Goal: Task Accomplishment & Management: Manage account settings

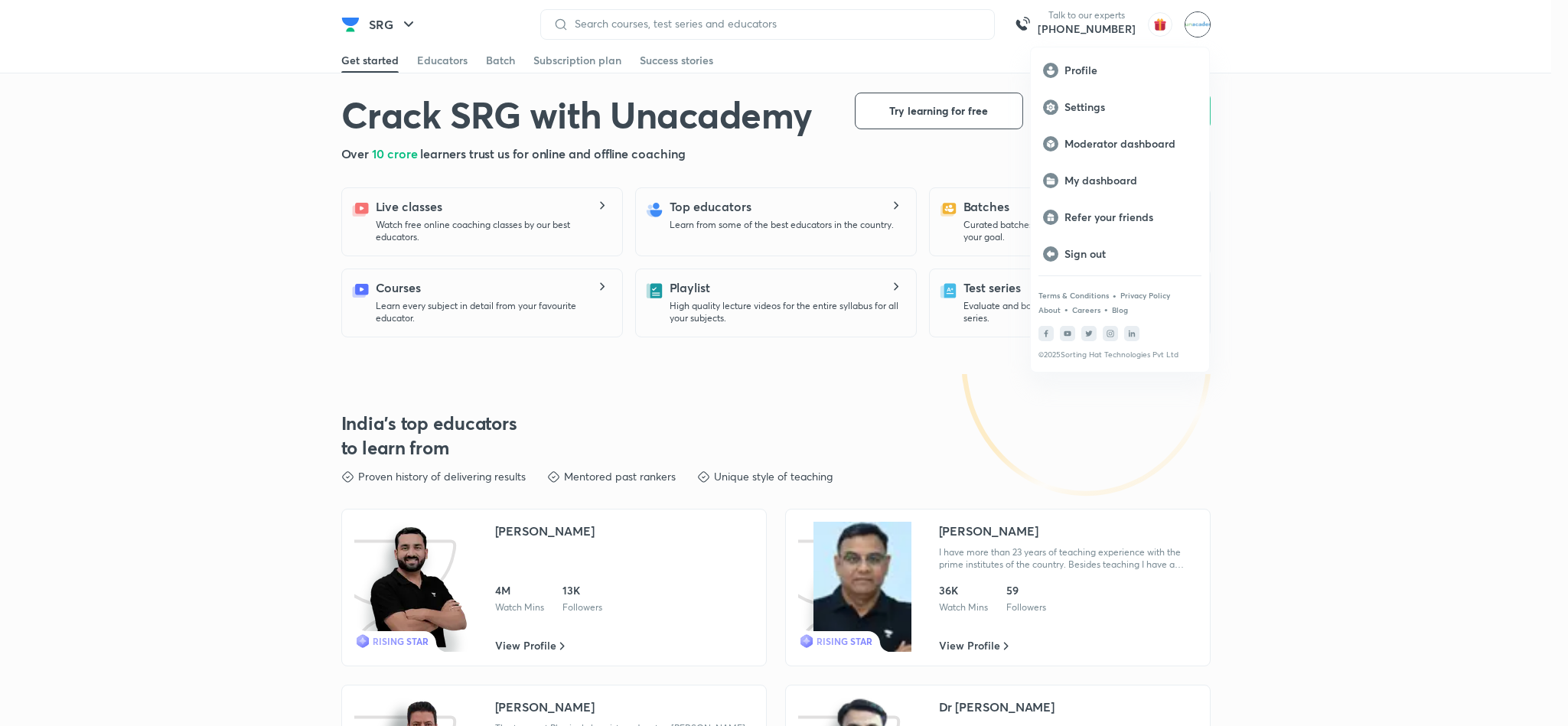
click at [405, 28] on div at bounding box center [784, 363] width 1568 height 726
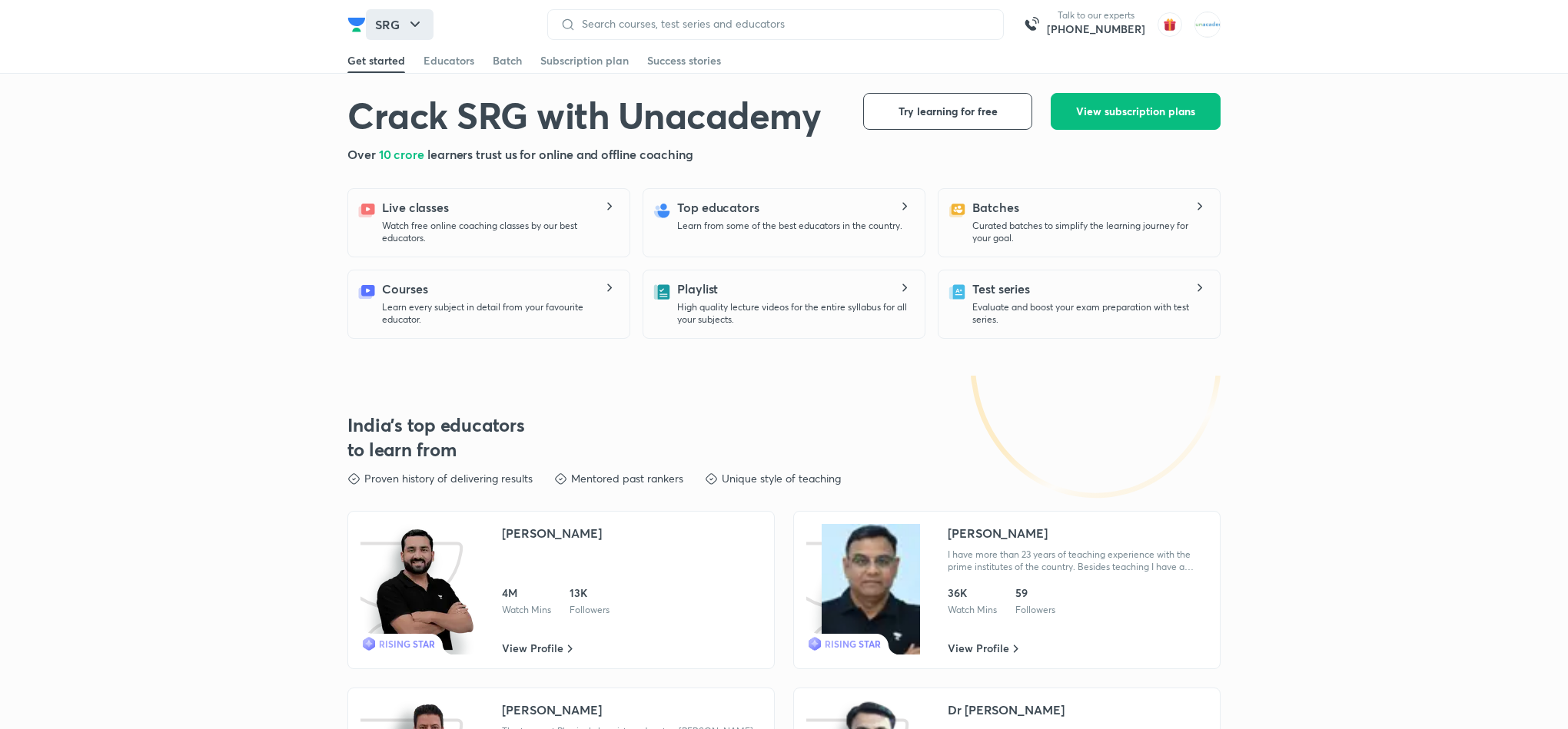
click at [390, 21] on button "SRG" at bounding box center [400, 24] width 68 height 30
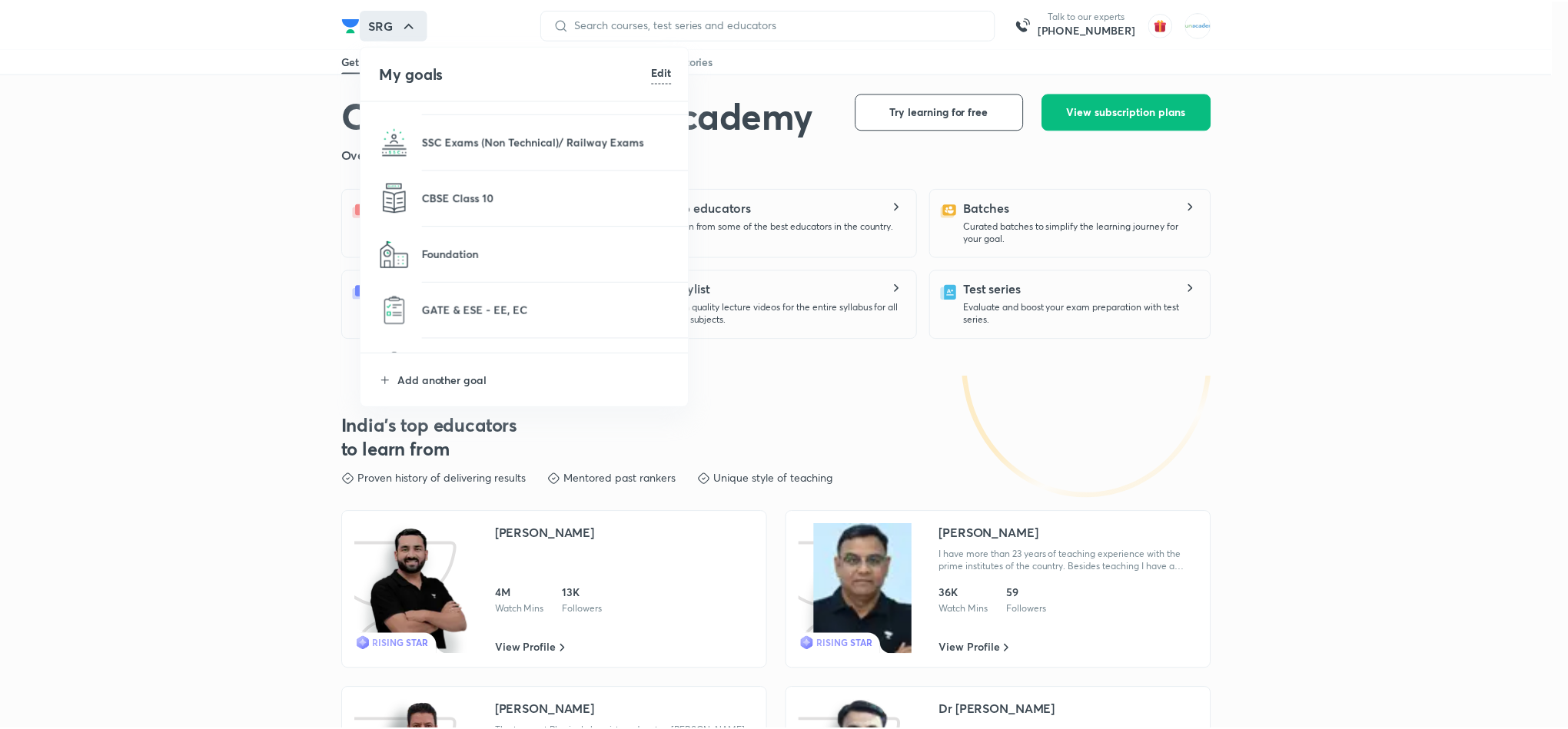
scroll to position [252, 0]
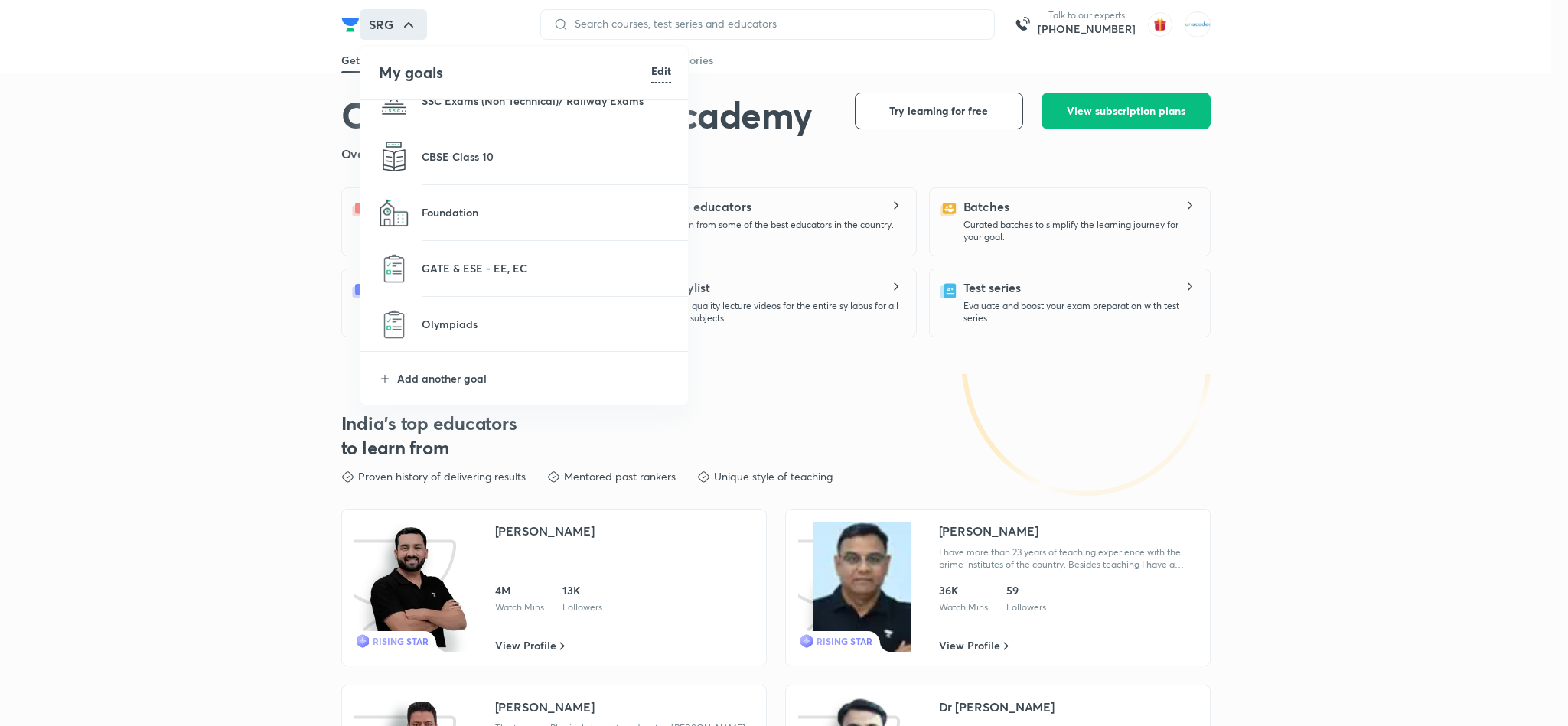
click at [458, 334] on li "Olympiads" at bounding box center [525, 324] width 329 height 55
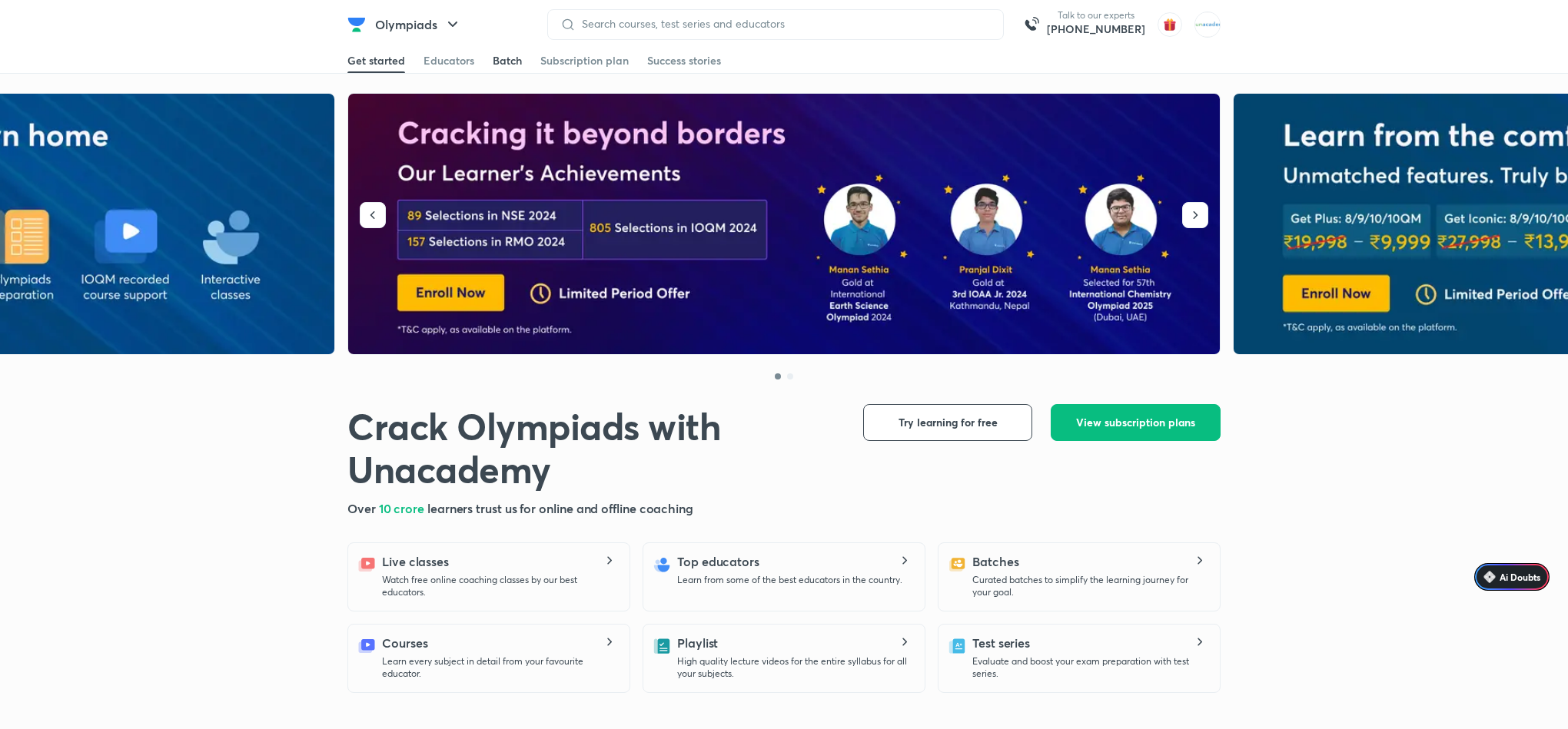
click at [514, 54] on div "Batch" at bounding box center [508, 61] width 30 height 16
click at [1199, 26] on img at bounding box center [1208, 25] width 27 height 27
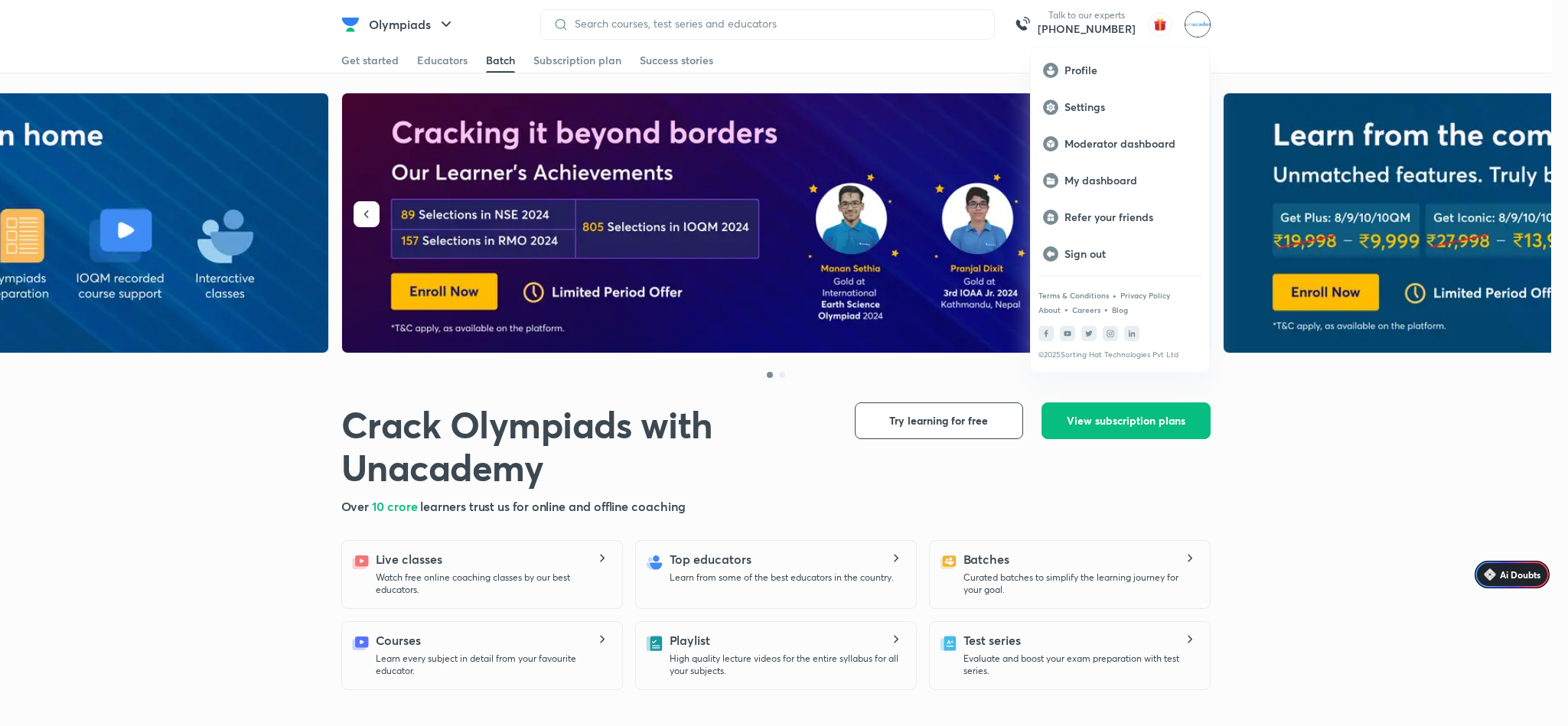
click at [446, 62] on div at bounding box center [784, 363] width 1568 height 726
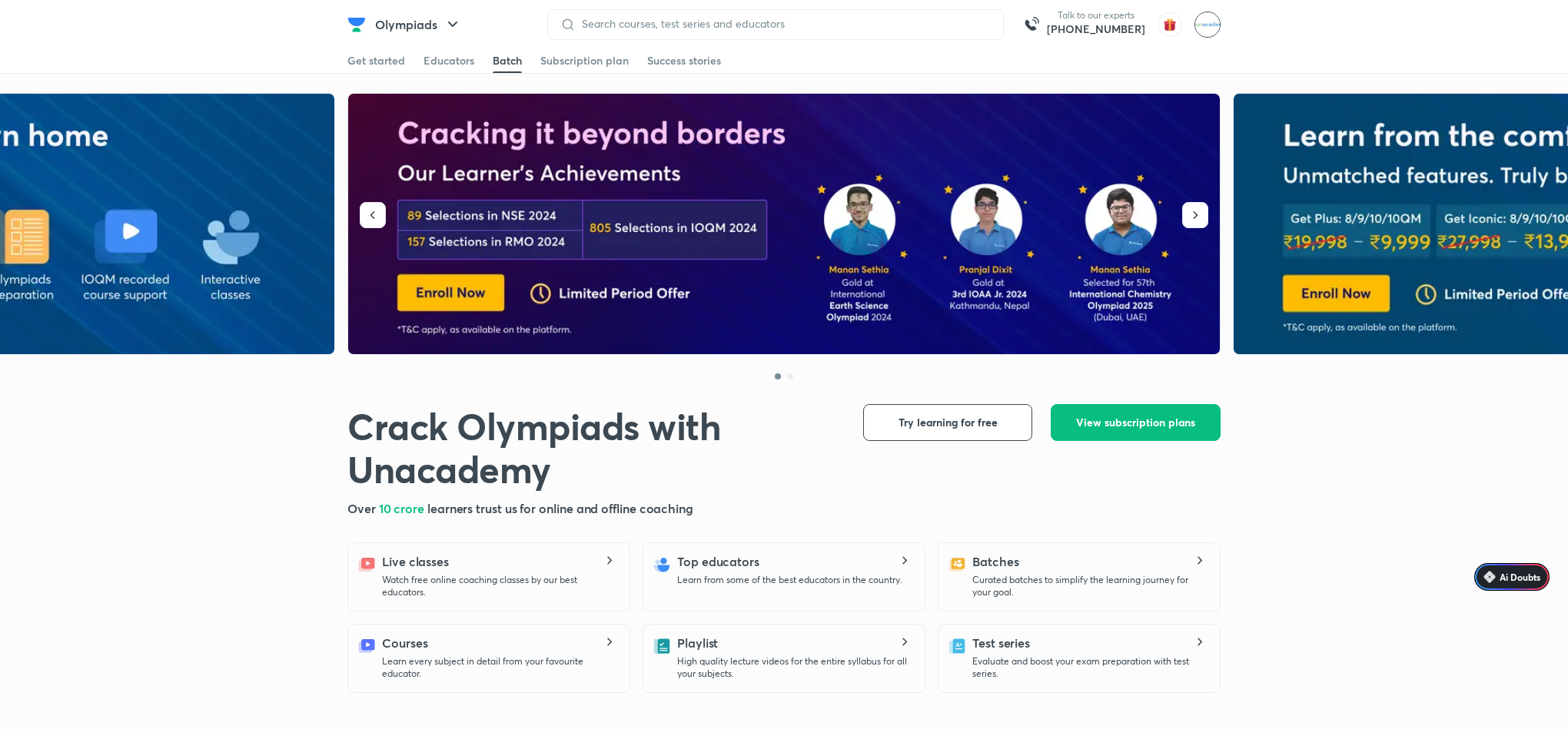
click at [1214, 22] on img at bounding box center [1208, 25] width 27 height 27
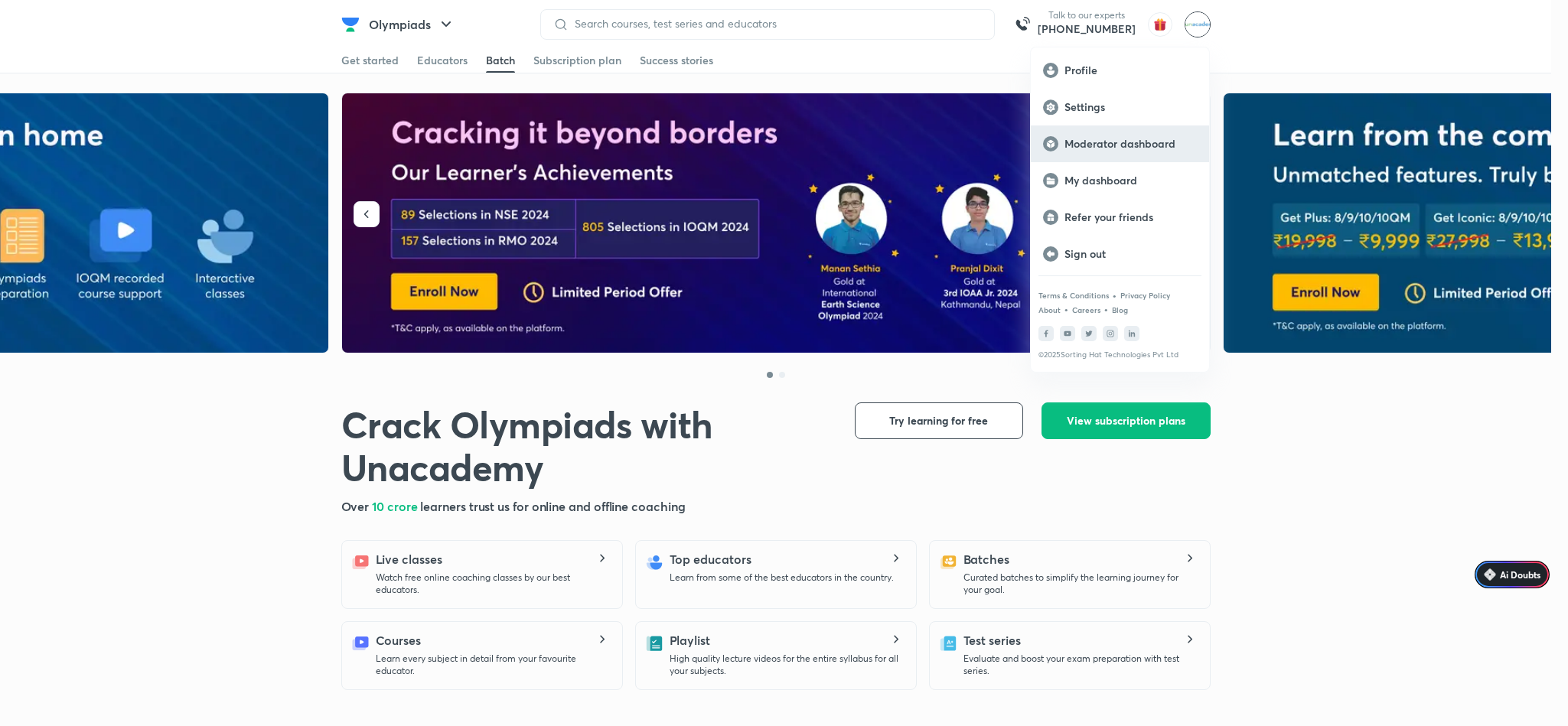
click at [1106, 152] on div "Moderator dashboard" at bounding box center [1120, 143] width 178 height 36
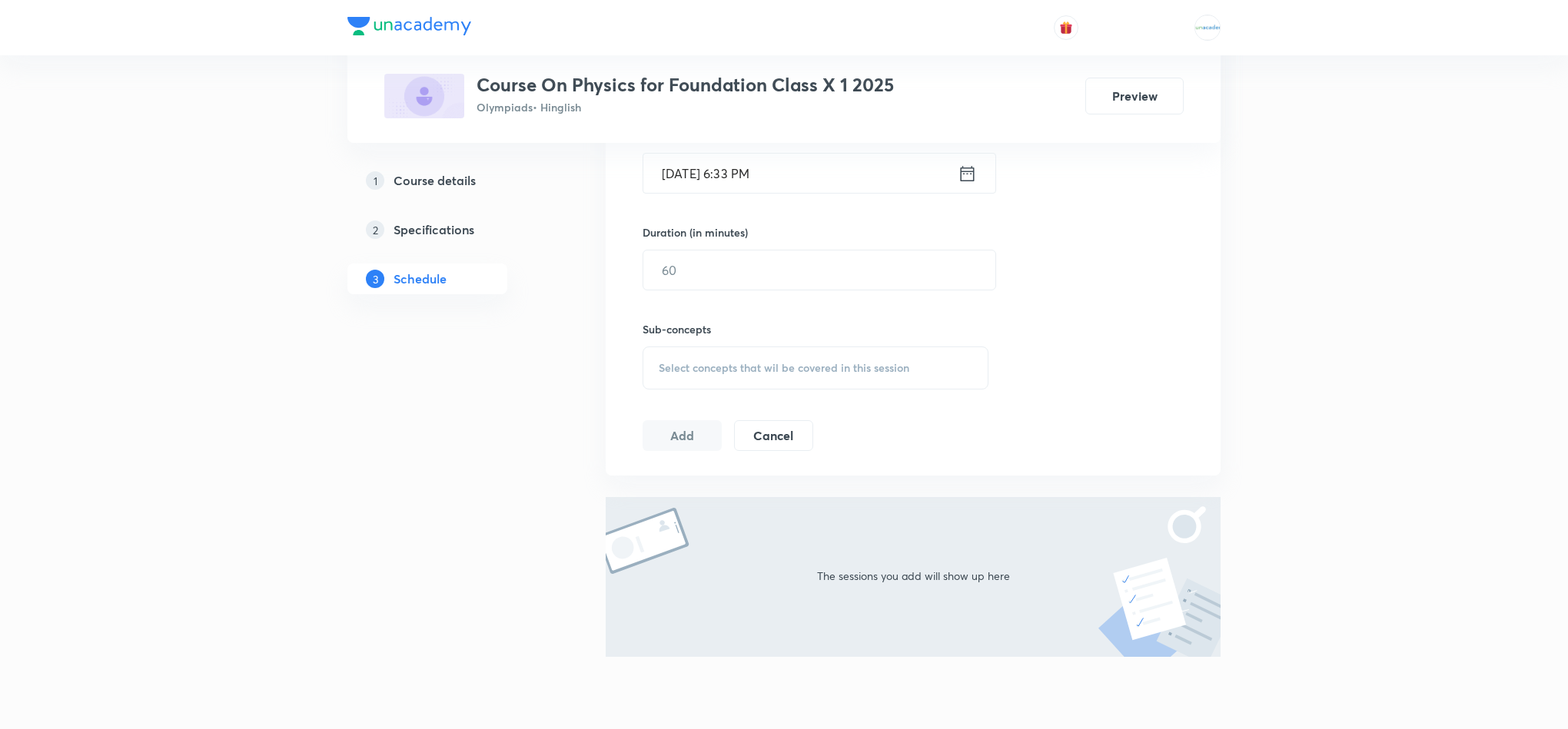
scroll to position [583, 0]
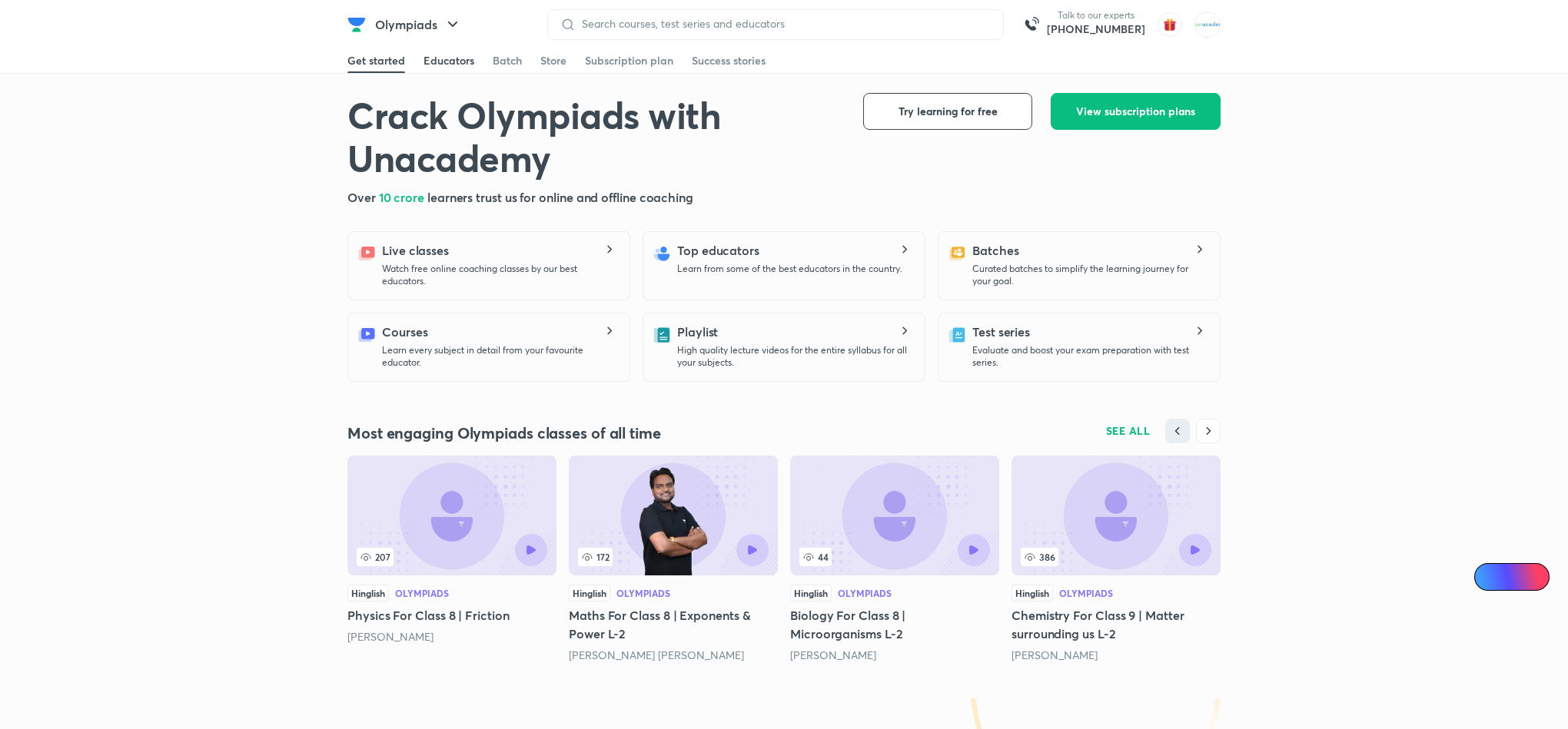
click at [459, 56] on div "Educators" at bounding box center [449, 61] width 51 height 16
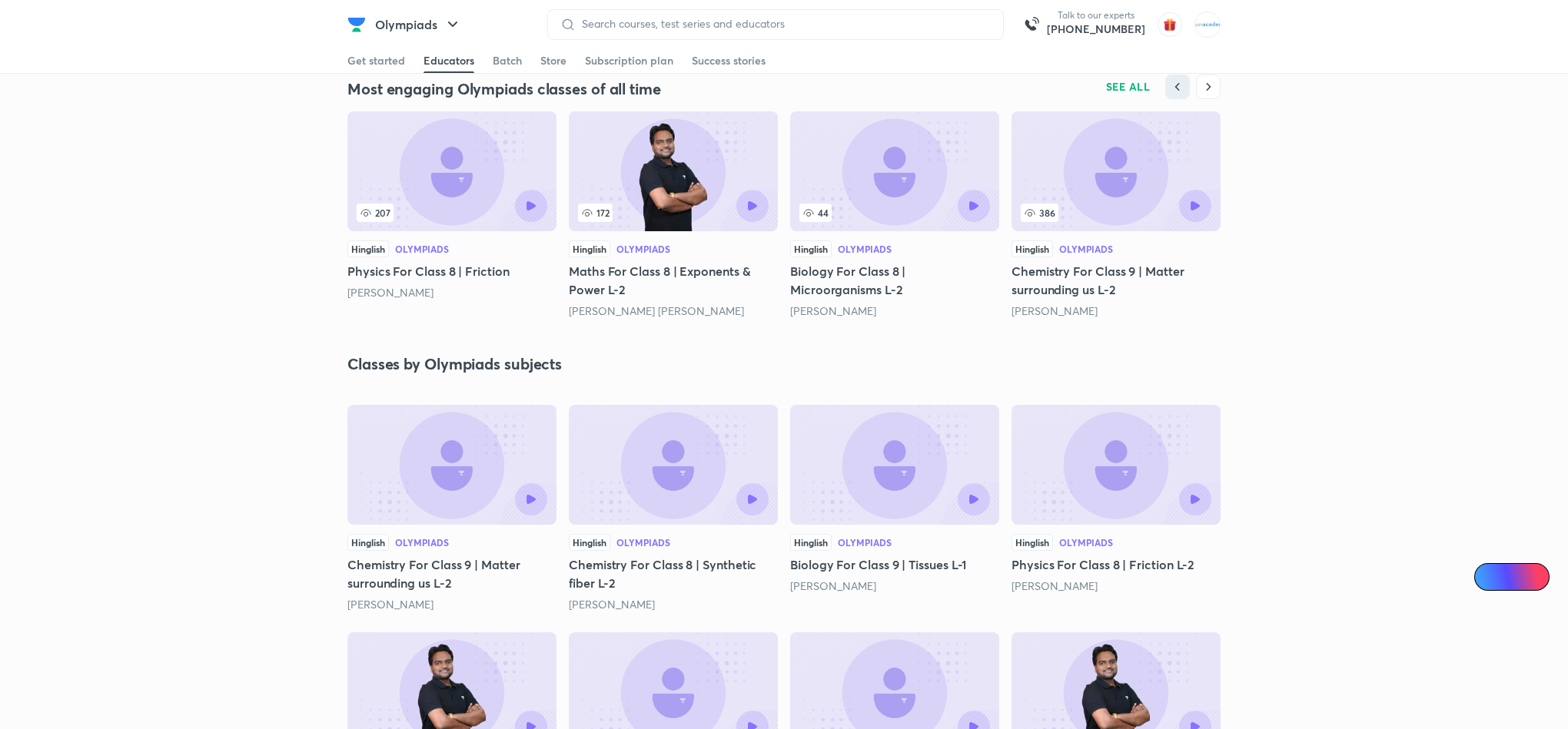
scroll to position [1905, 0]
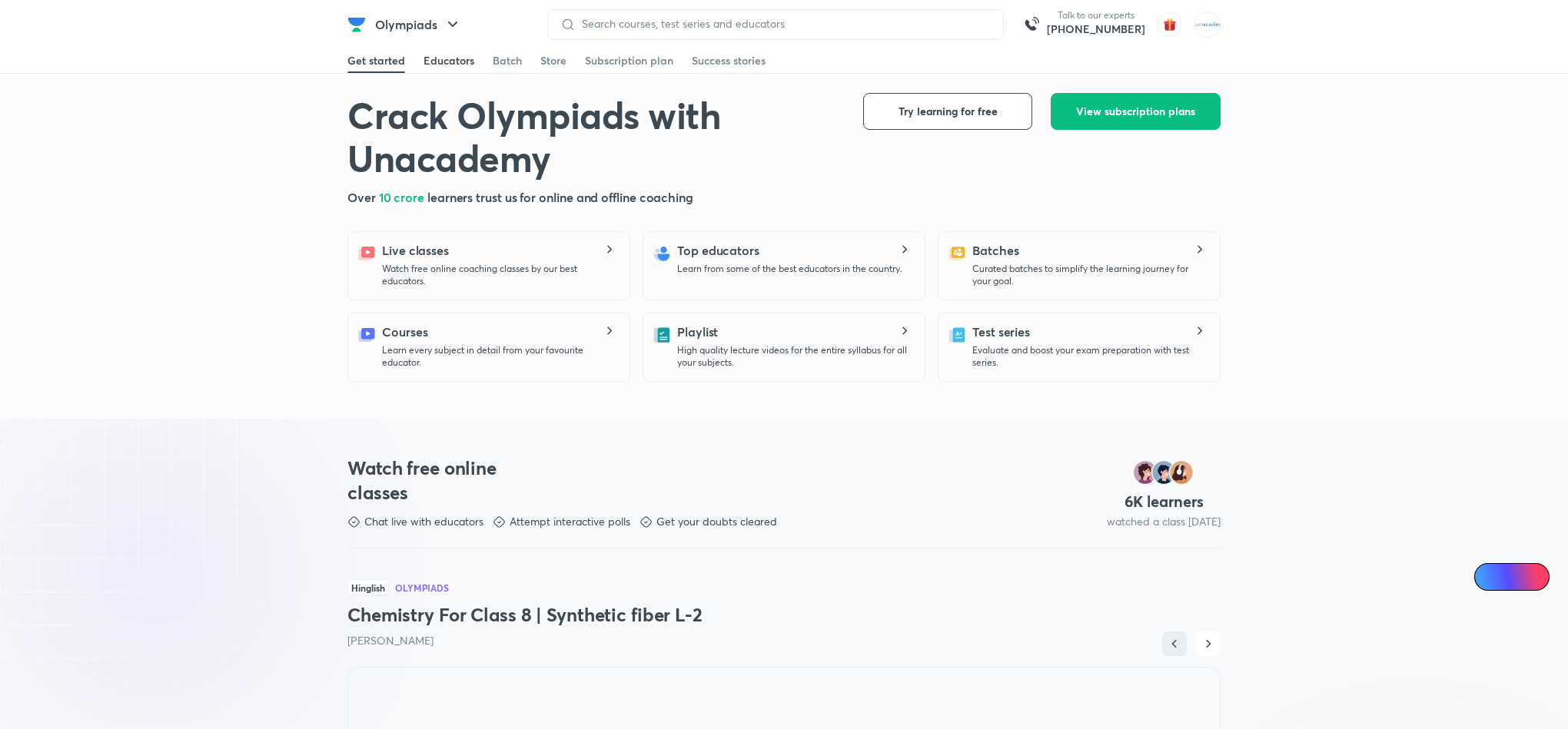
click at [453, 61] on div "Educators" at bounding box center [449, 61] width 51 height 16
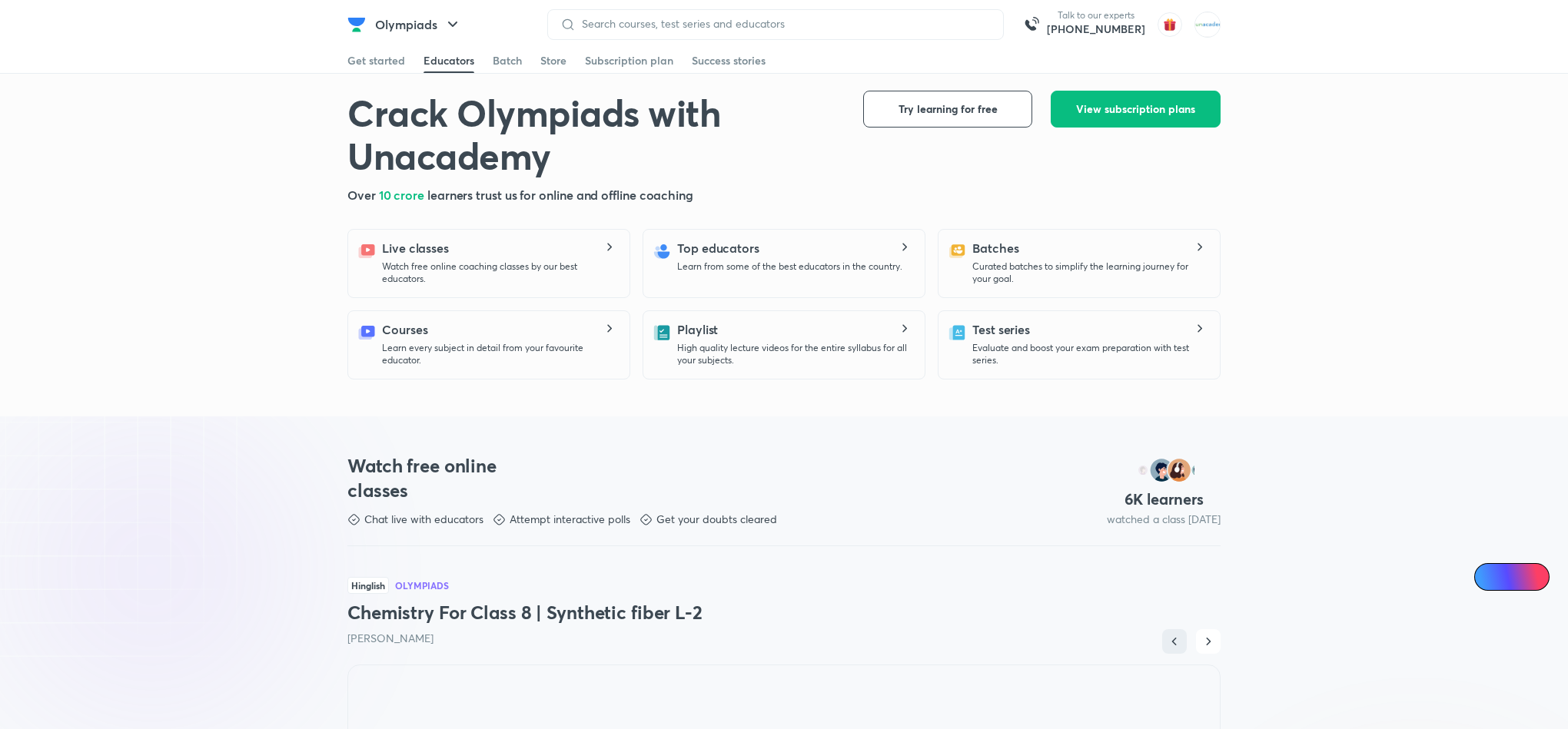
scroll to position [1949, 0]
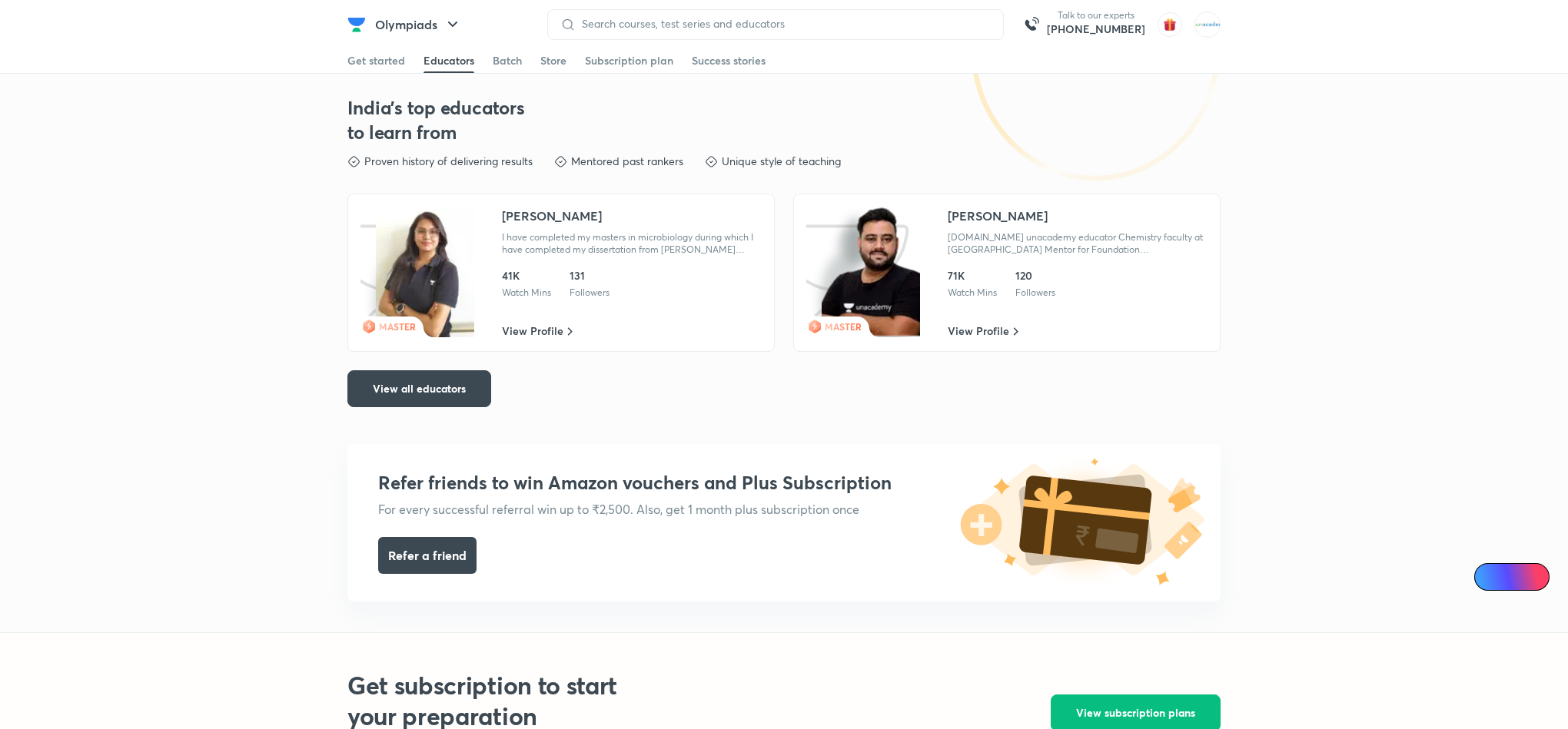
click at [1223, 23] on header "Olympiads Talk to our experts +91-8585858585 Get started Educators Batch Store …" at bounding box center [784, 25] width 1568 height 49
click at [1214, 23] on img at bounding box center [1208, 25] width 27 height 27
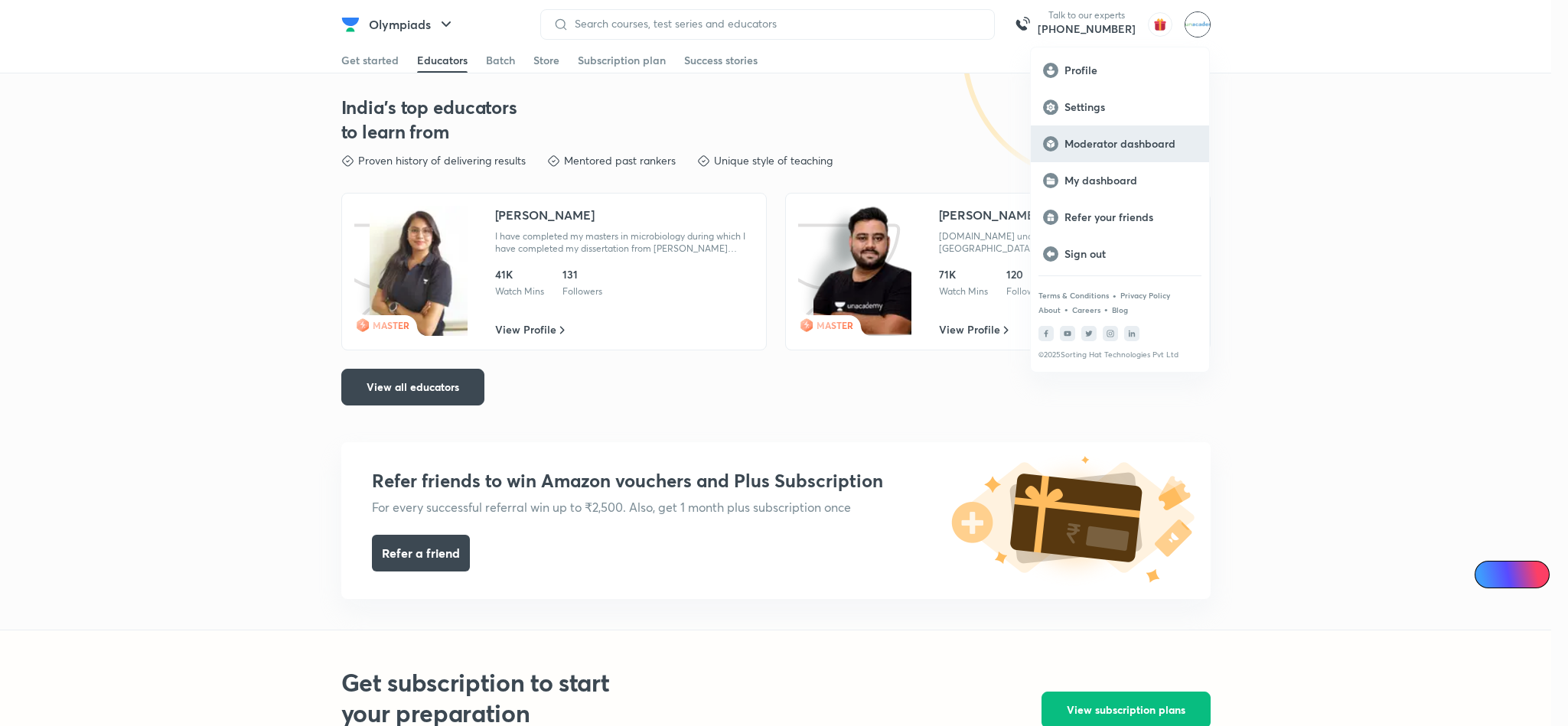
click at [1151, 147] on p "Moderator dashboard" at bounding box center [1130, 144] width 132 height 14
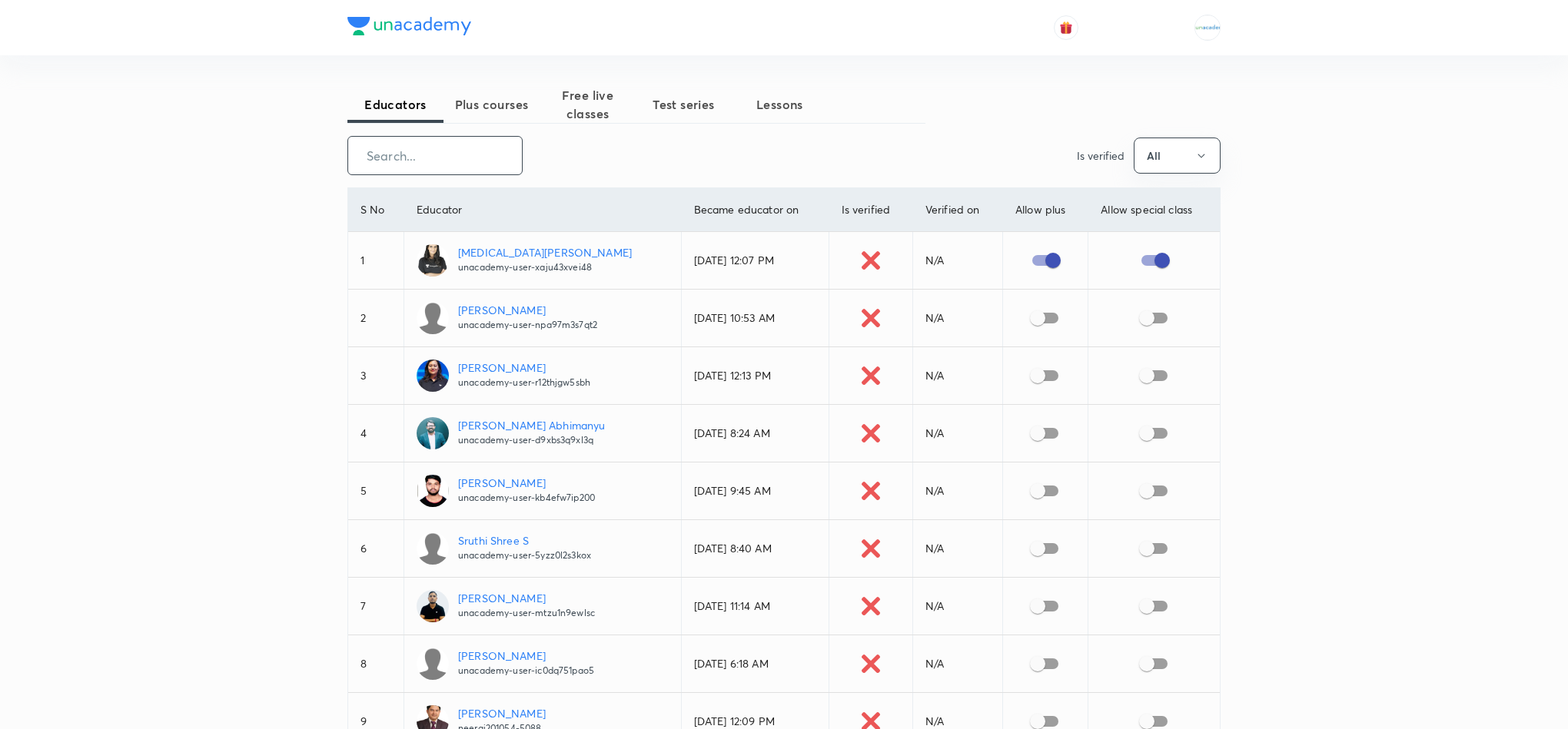
click at [469, 139] on input "text" at bounding box center [435, 155] width 174 height 39
paste input "SPS SIR"
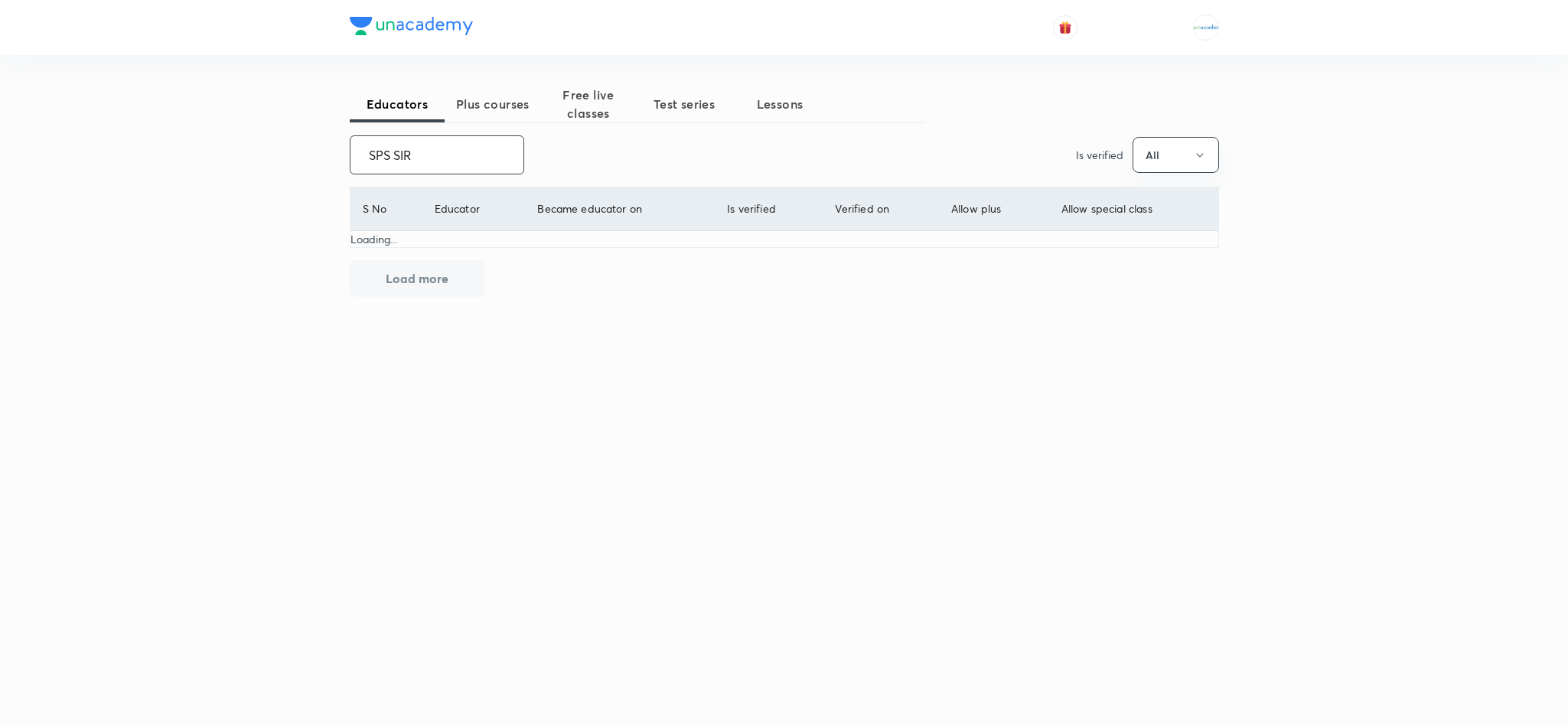
drag, startPoint x: 466, startPoint y: 138, endPoint x: 564, endPoint y: 345, distance: 229.0
click at [564, 345] on div "Educators Plus courses Free live classes Test series Lessons SPS SIR ​ Is verif…" at bounding box center [784, 286] width 869 height 402
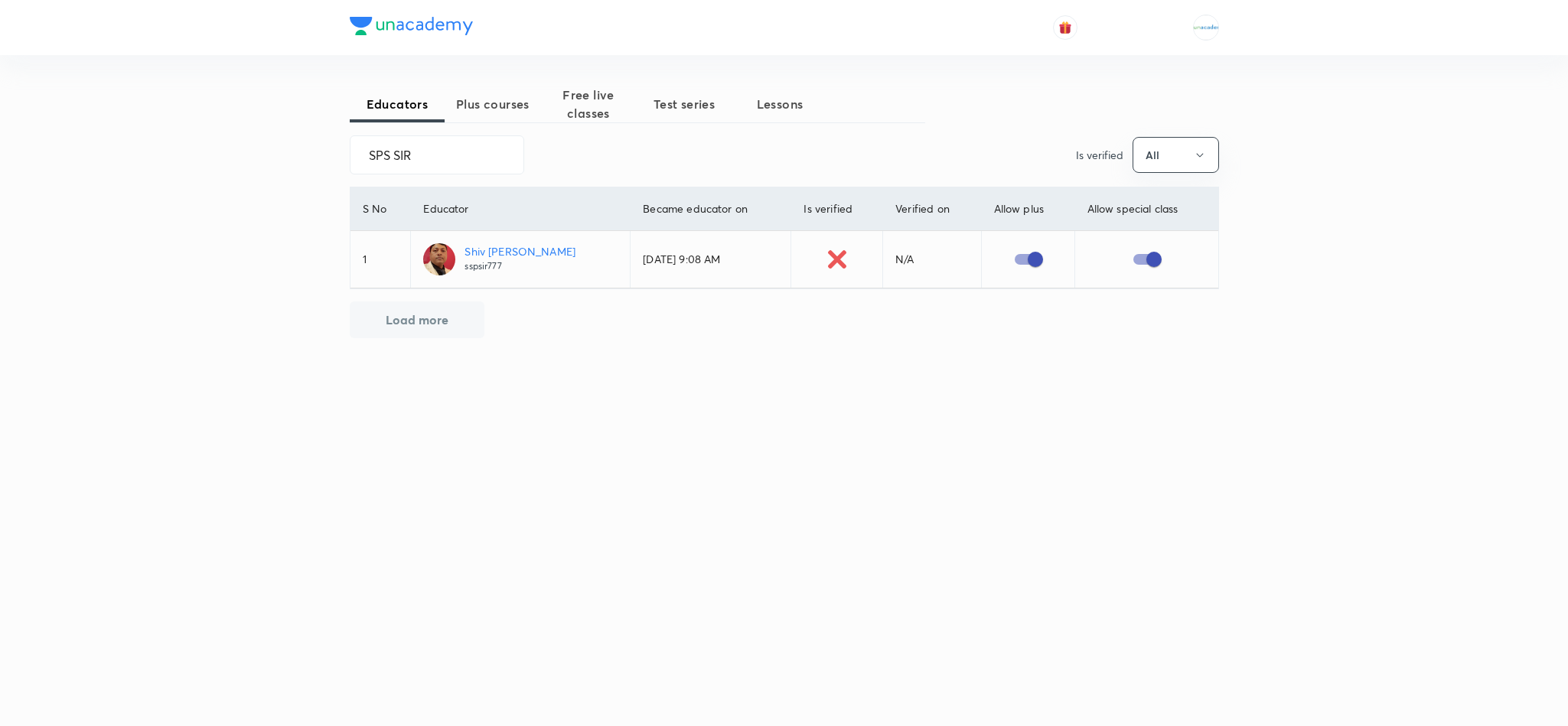
click at [497, 261] on p "sspsir777" at bounding box center [519, 266] width 111 height 14
click at [510, 150] on input "SPS SIR" at bounding box center [437, 155] width 173 height 39
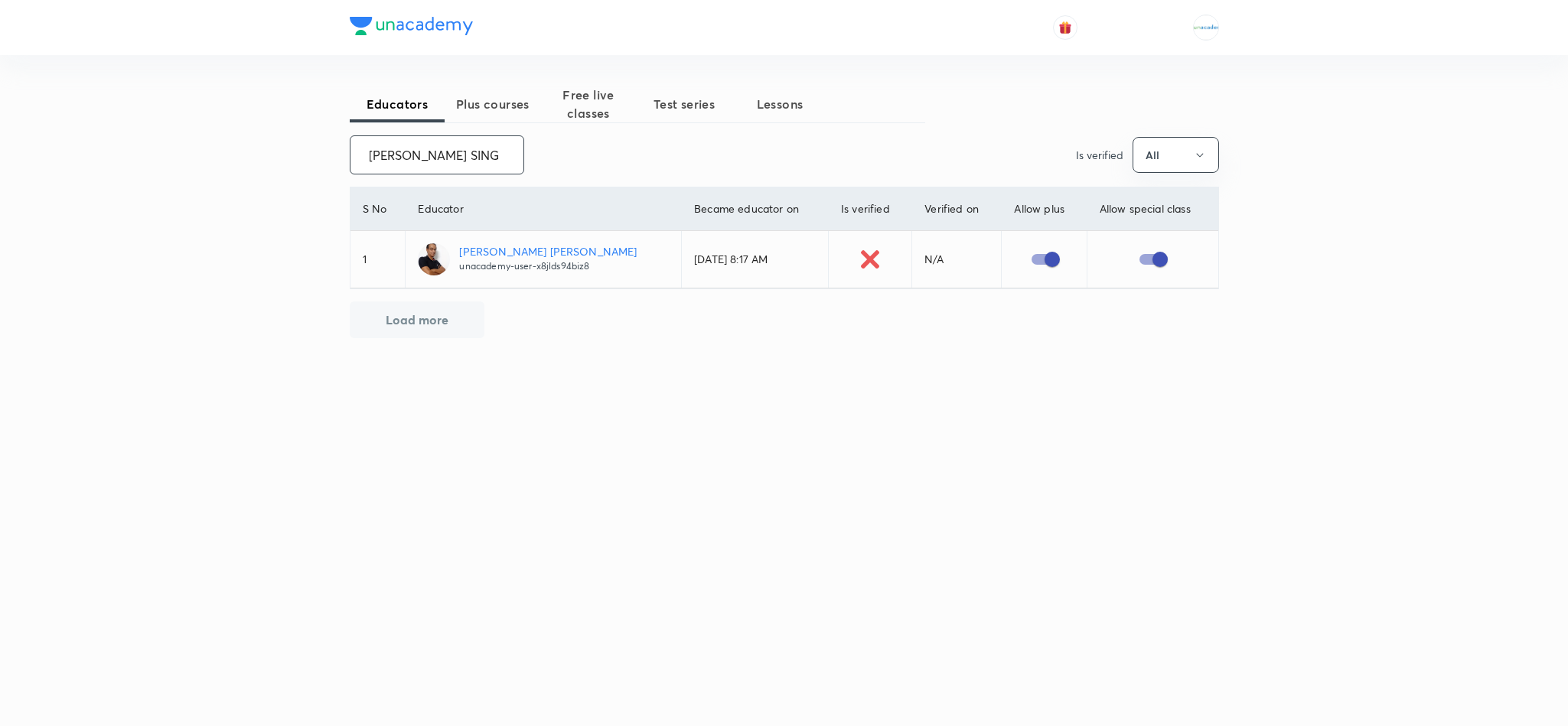
click at [480, 258] on p "Suyash Pratap Singh" at bounding box center [548, 251] width 177 height 16
click at [490, 157] on input "SUYASH PRATAP SING" at bounding box center [437, 155] width 173 height 39
type input "S"
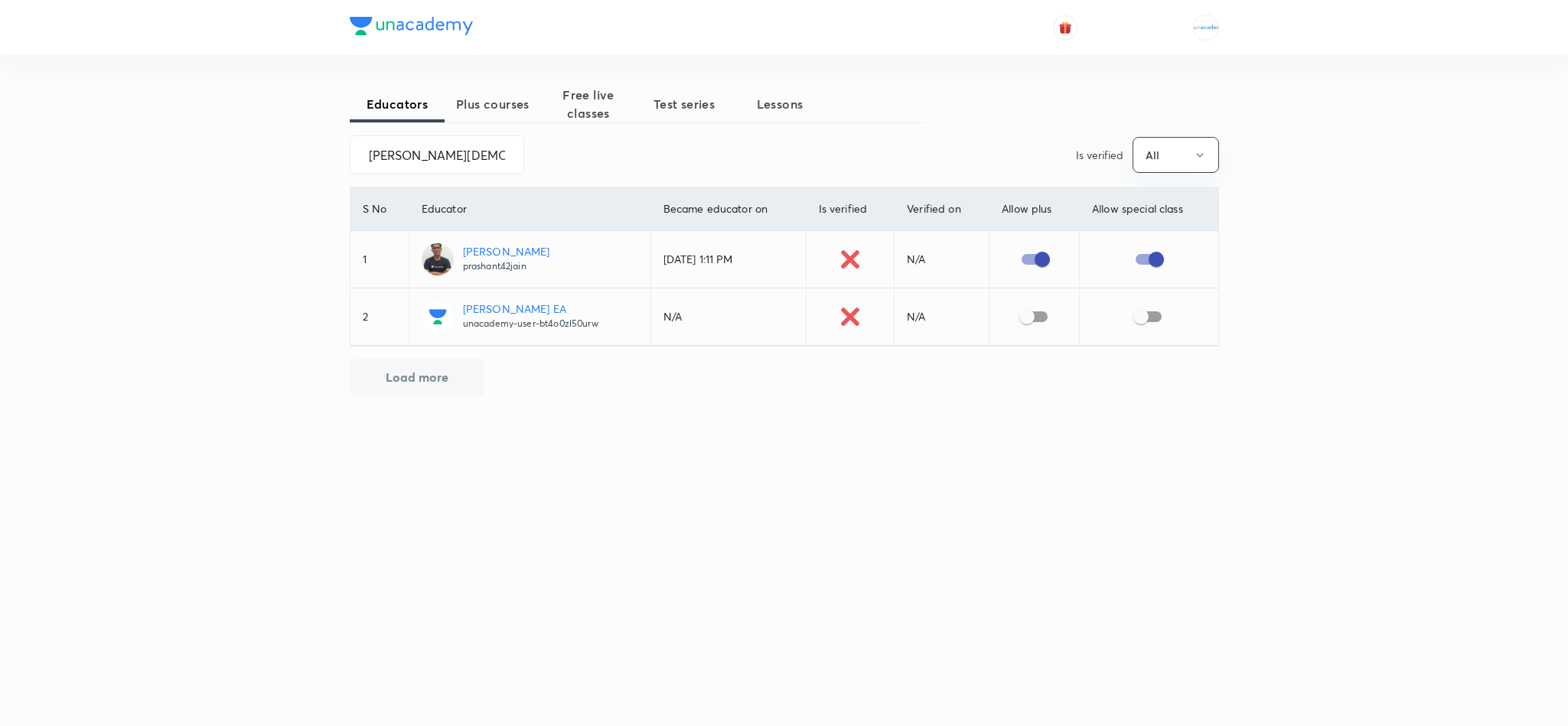
click at [484, 256] on p "Prashant Jain" at bounding box center [507, 251] width 87 height 16
click at [468, 166] on input "PRASHANT JAIN" at bounding box center [437, 155] width 173 height 39
type input "P"
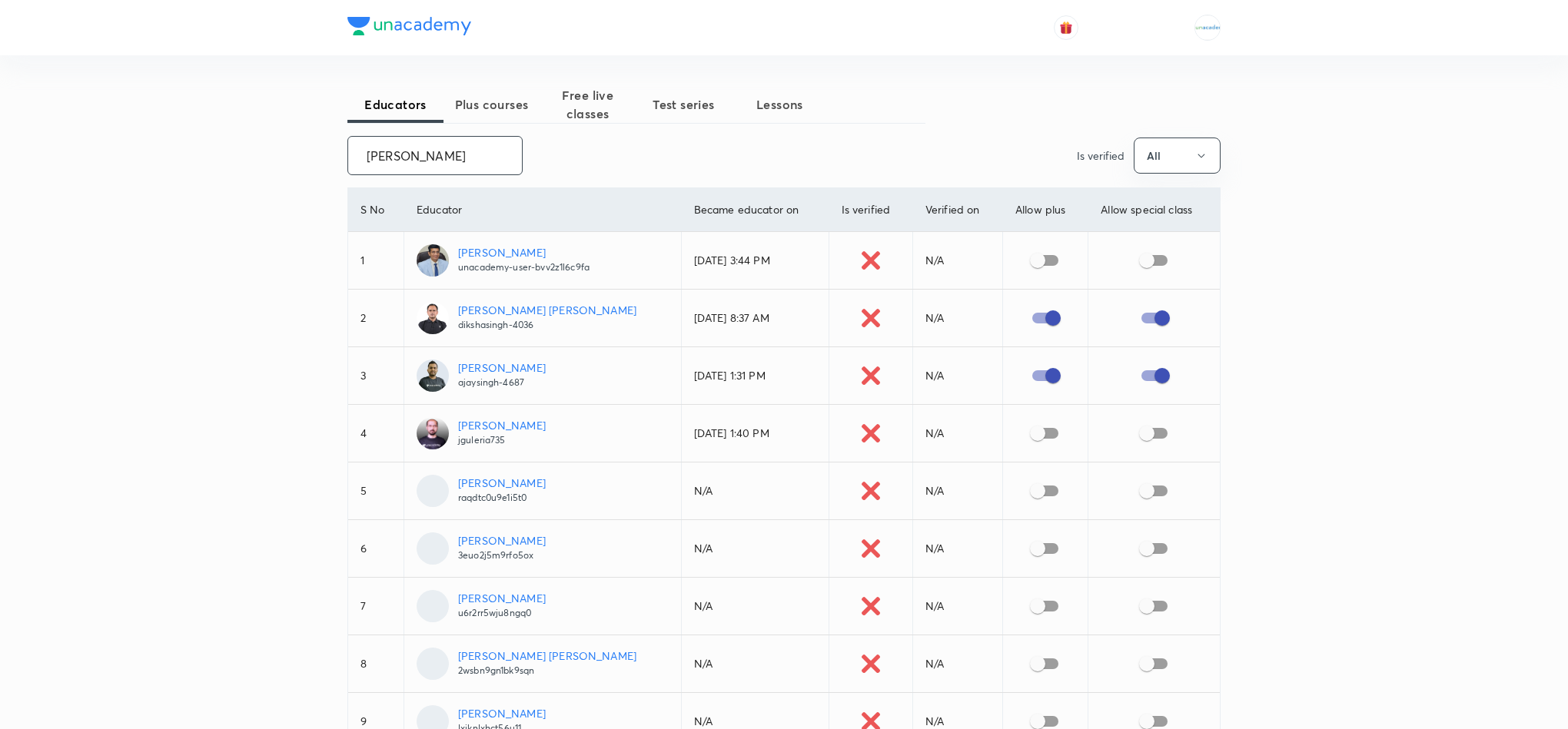
click at [496, 395] on td "Ajay Singh ajaysingh-4687" at bounding box center [542, 376] width 278 height 58
click at [496, 388] on p "ajaysingh-4687" at bounding box center [501, 383] width 88 height 14
click at [462, 152] on input "AJAY SINGH" at bounding box center [435, 155] width 174 height 39
type input "A"
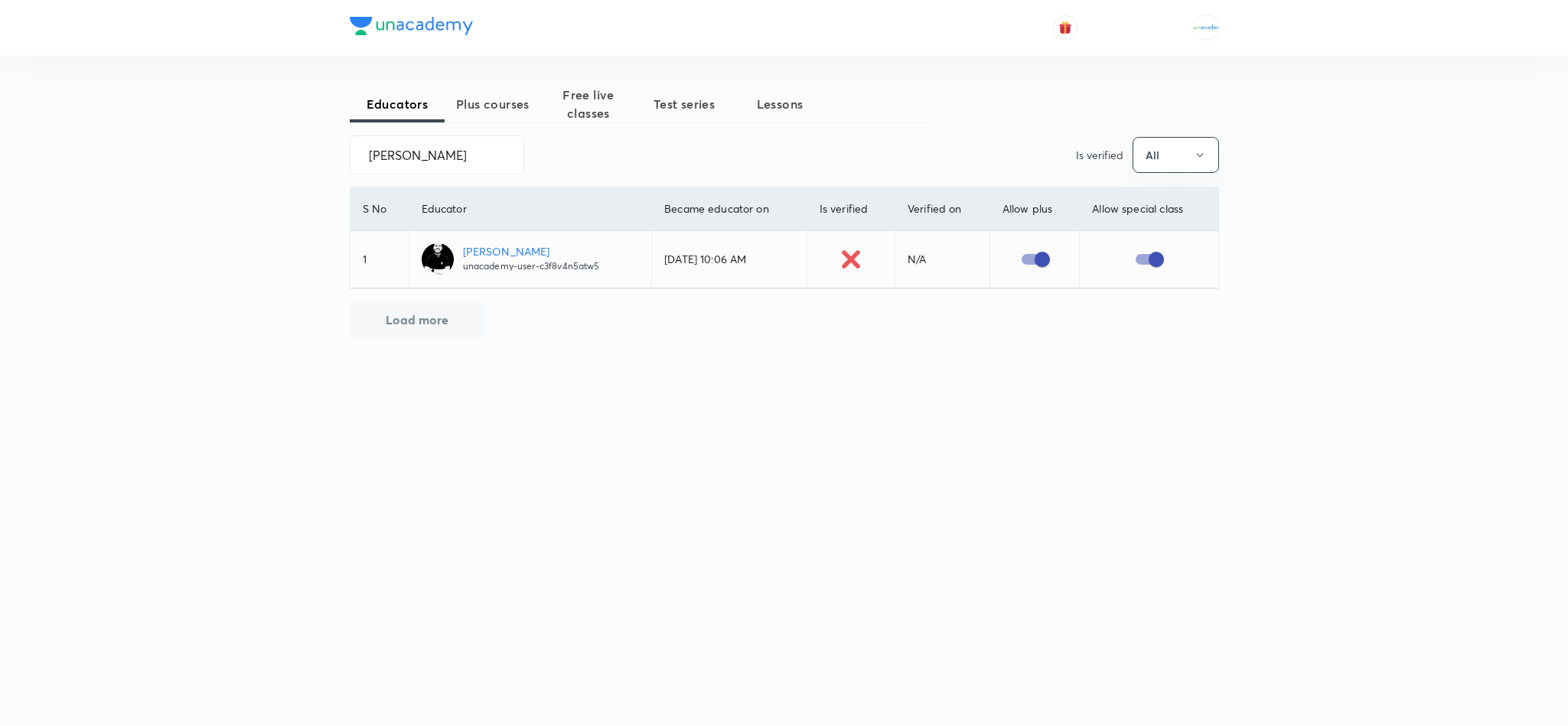
click at [506, 264] on p "unacademy-user-c3f8v4n5atw5" at bounding box center [532, 266] width 137 height 14
click at [484, 155] on input "ABHINAY KUMAR RAI" at bounding box center [437, 155] width 173 height 39
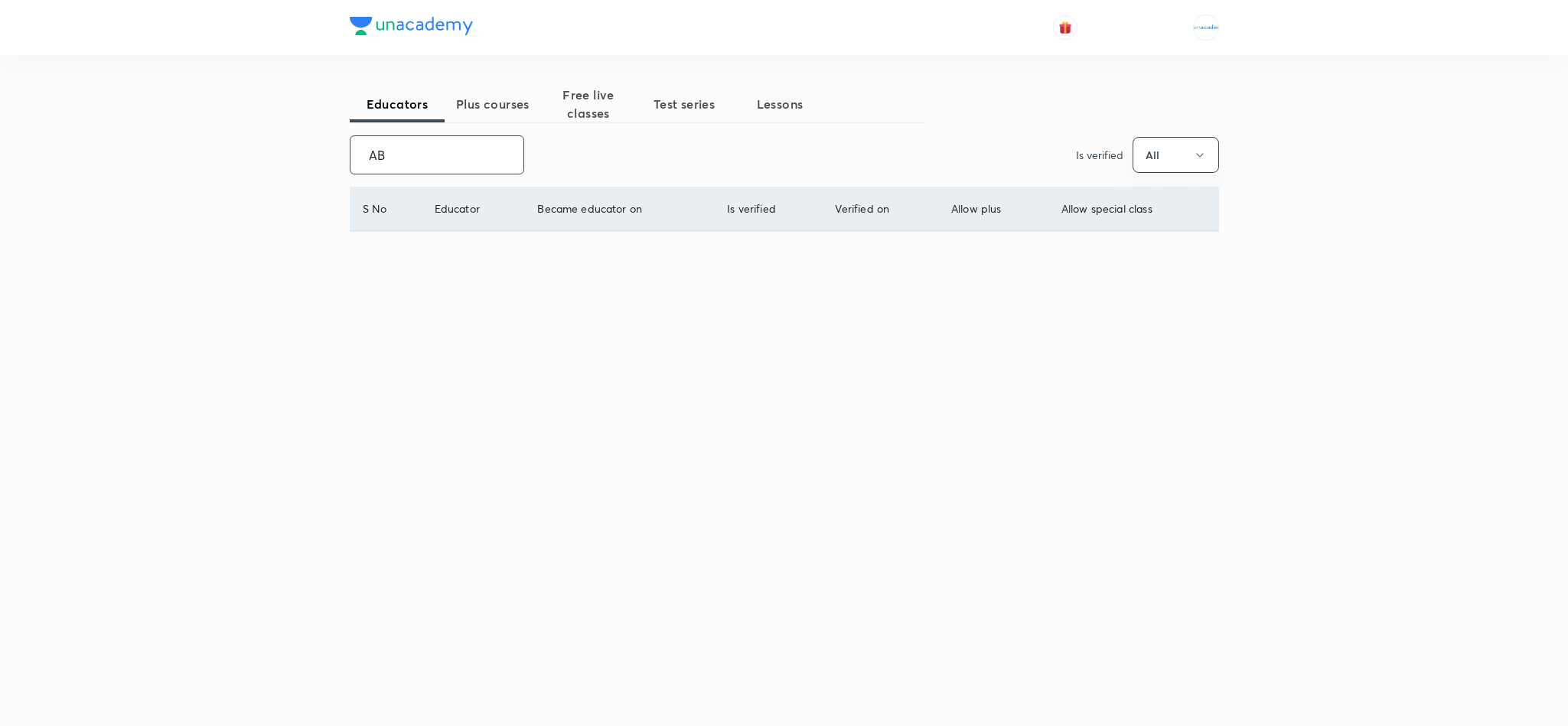
type input "A"
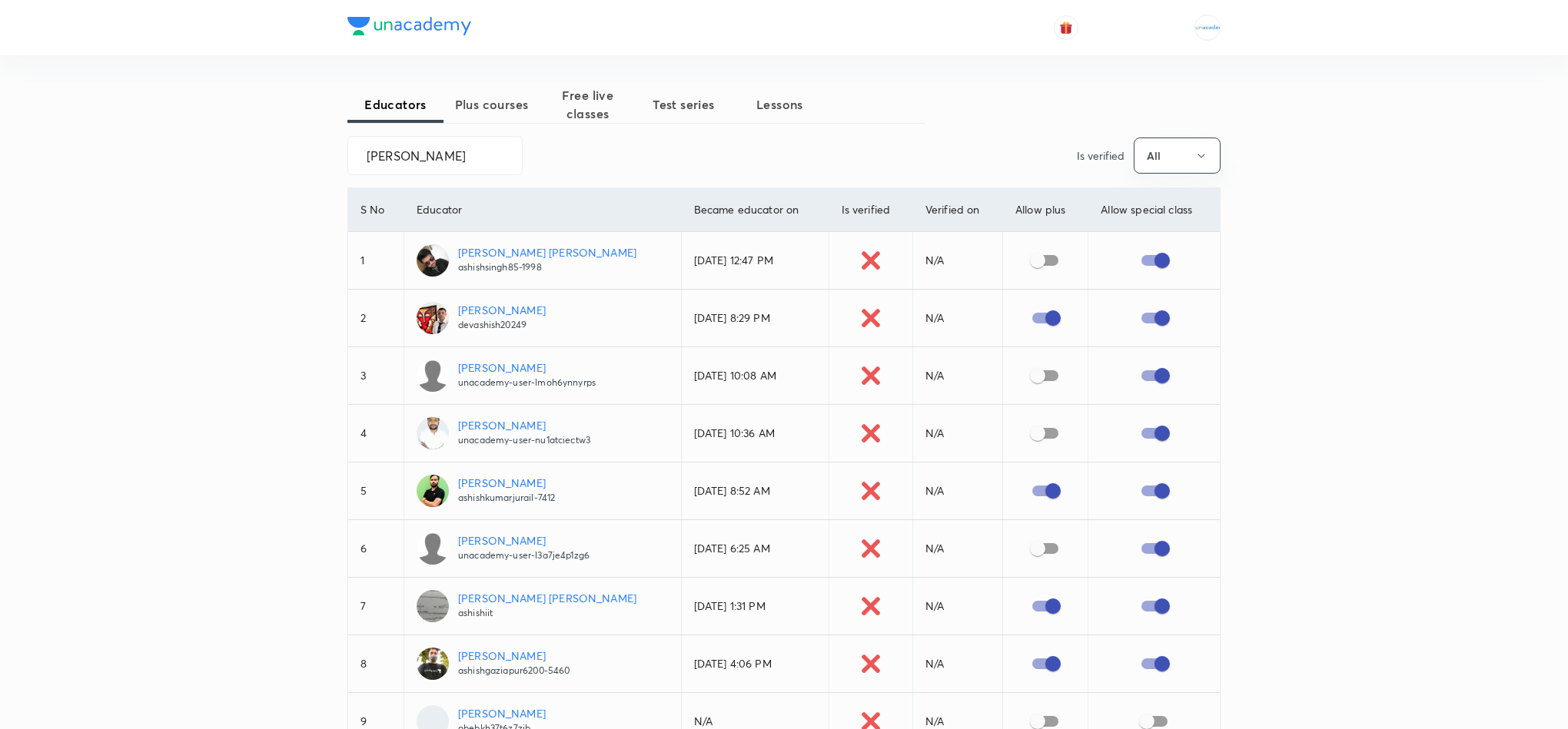
click at [498, 496] on p "ashishkumarjurail-7412" at bounding box center [506, 498] width 96 height 14
click at [467, 161] on input "ASHISH KUMAR" at bounding box center [435, 155] width 174 height 39
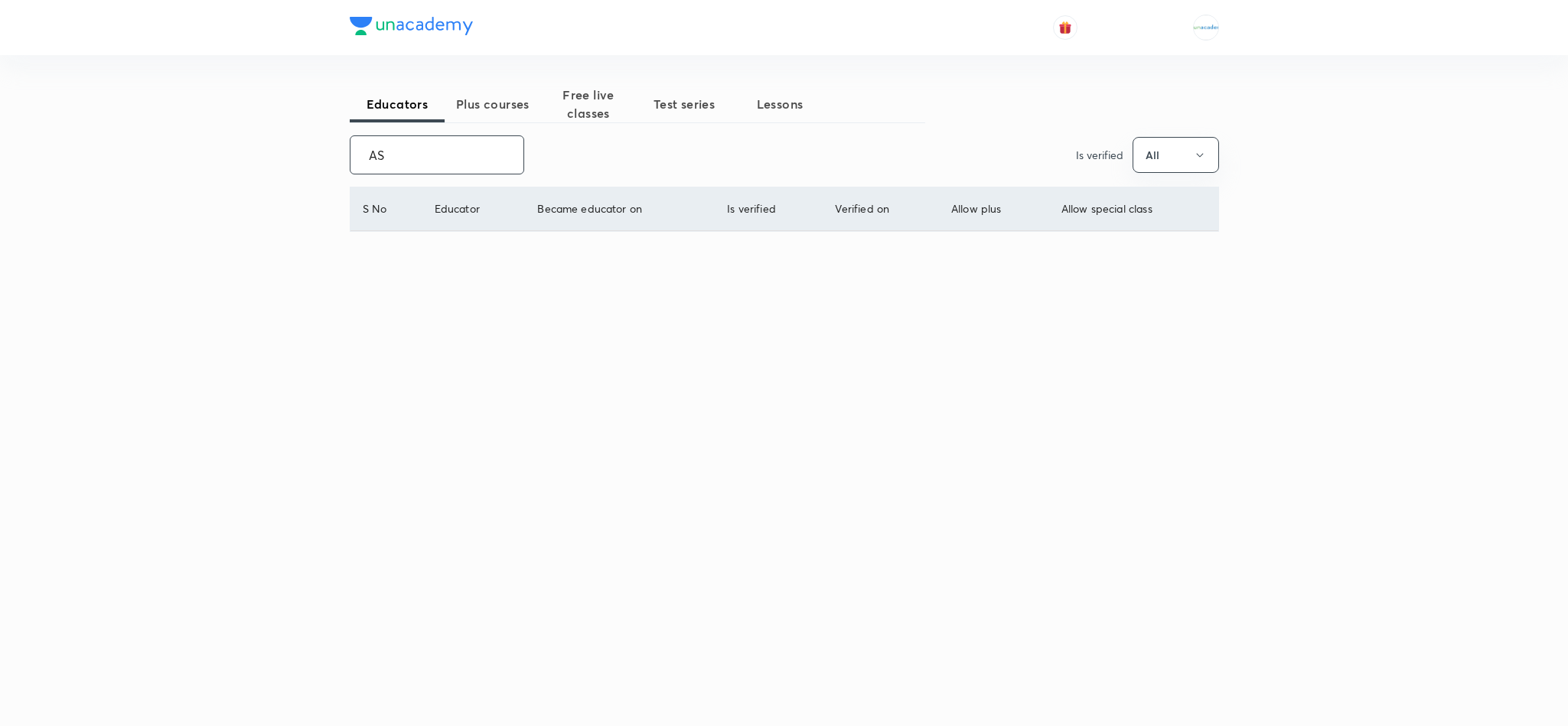
type input "A"
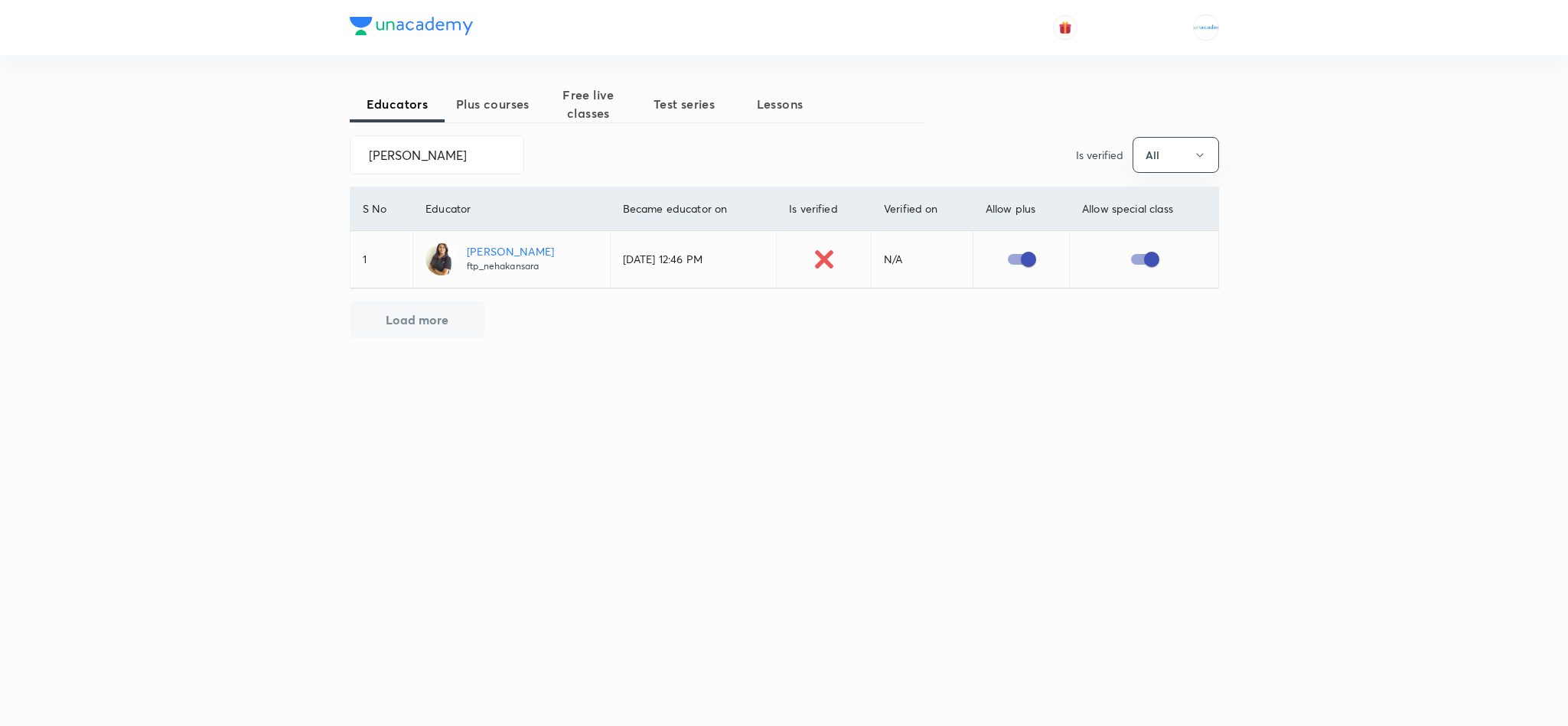
click at [498, 255] on p "Neha Kansara" at bounding box center [510, 251] width 87 height 16
click at [475, 152] on input "NEHA KANSARA" at bounding box center [437, 155] width 173 height 39
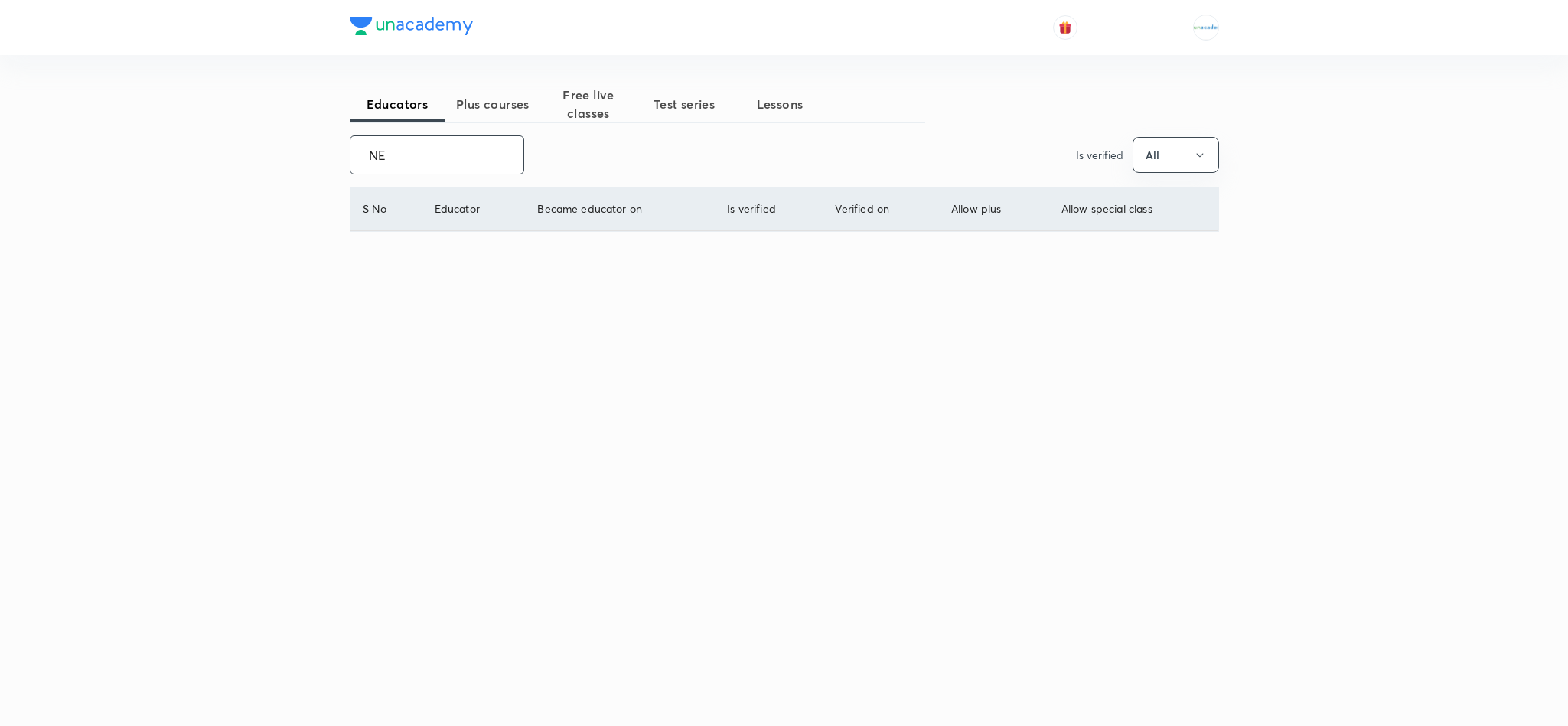
type input "N"
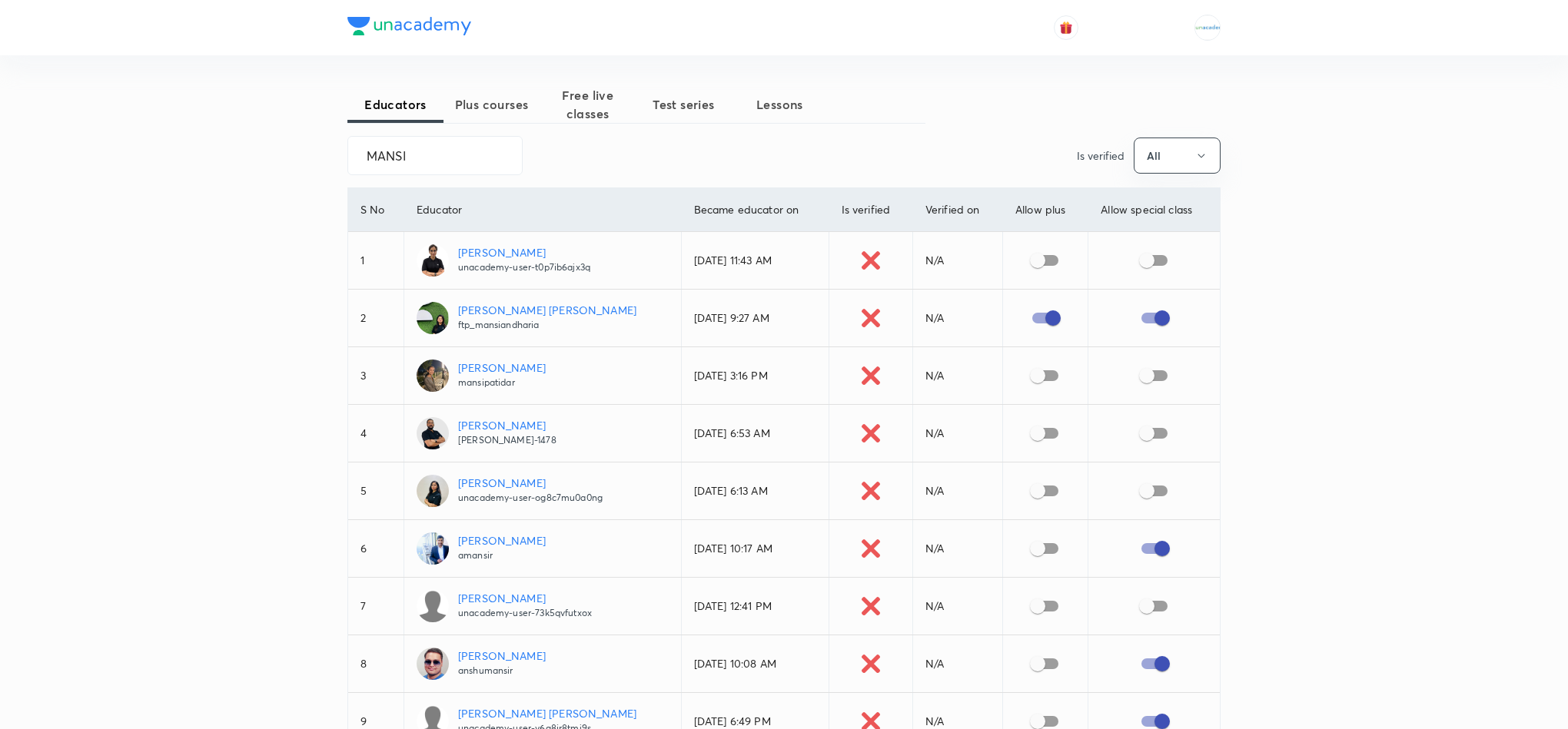
click at [510, 312] on p "Andharia Mansi Manojbhai" at bounding box center [546, 310] width 178 height 16
click at [467, 159] on input "MANSI" at bounding box center [435, 155] width 174 height 39
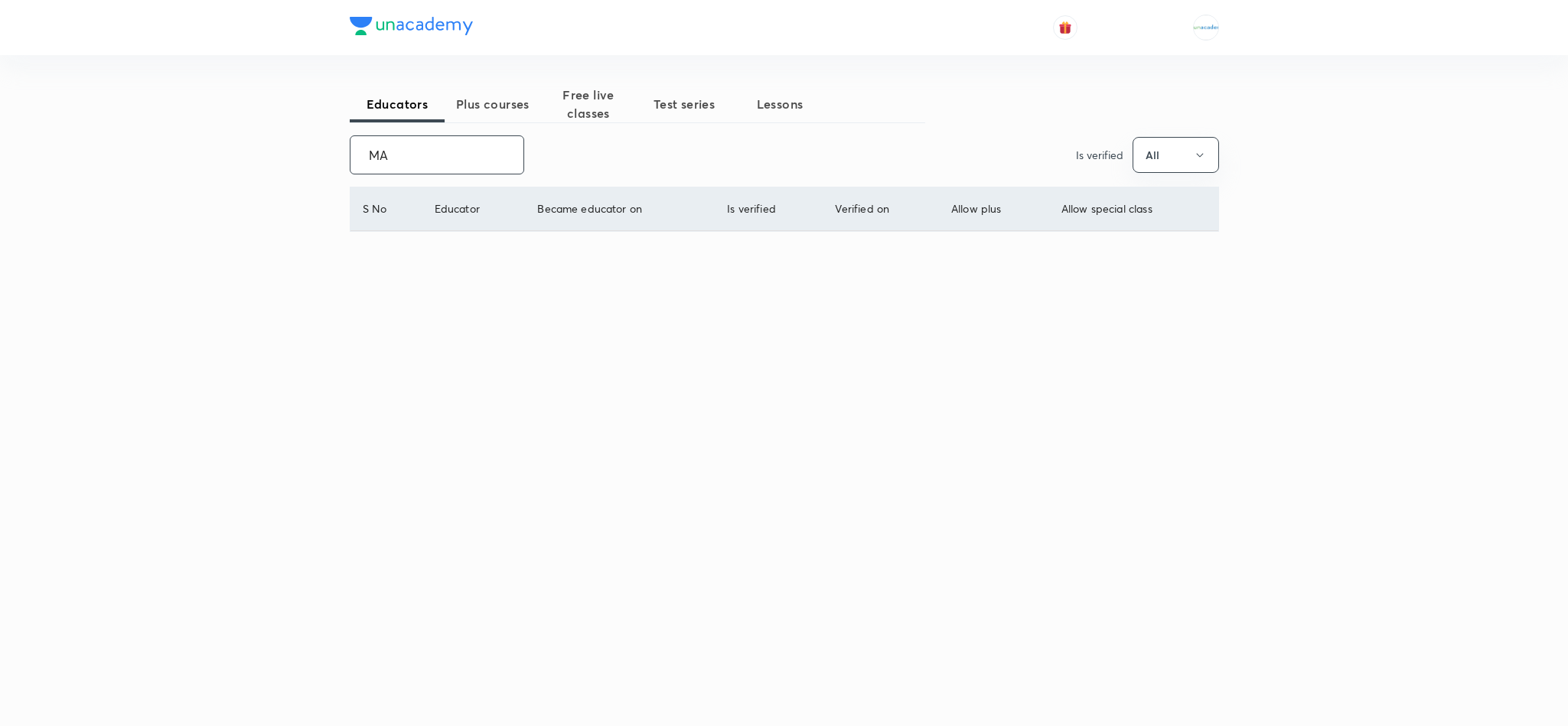
type input "M"
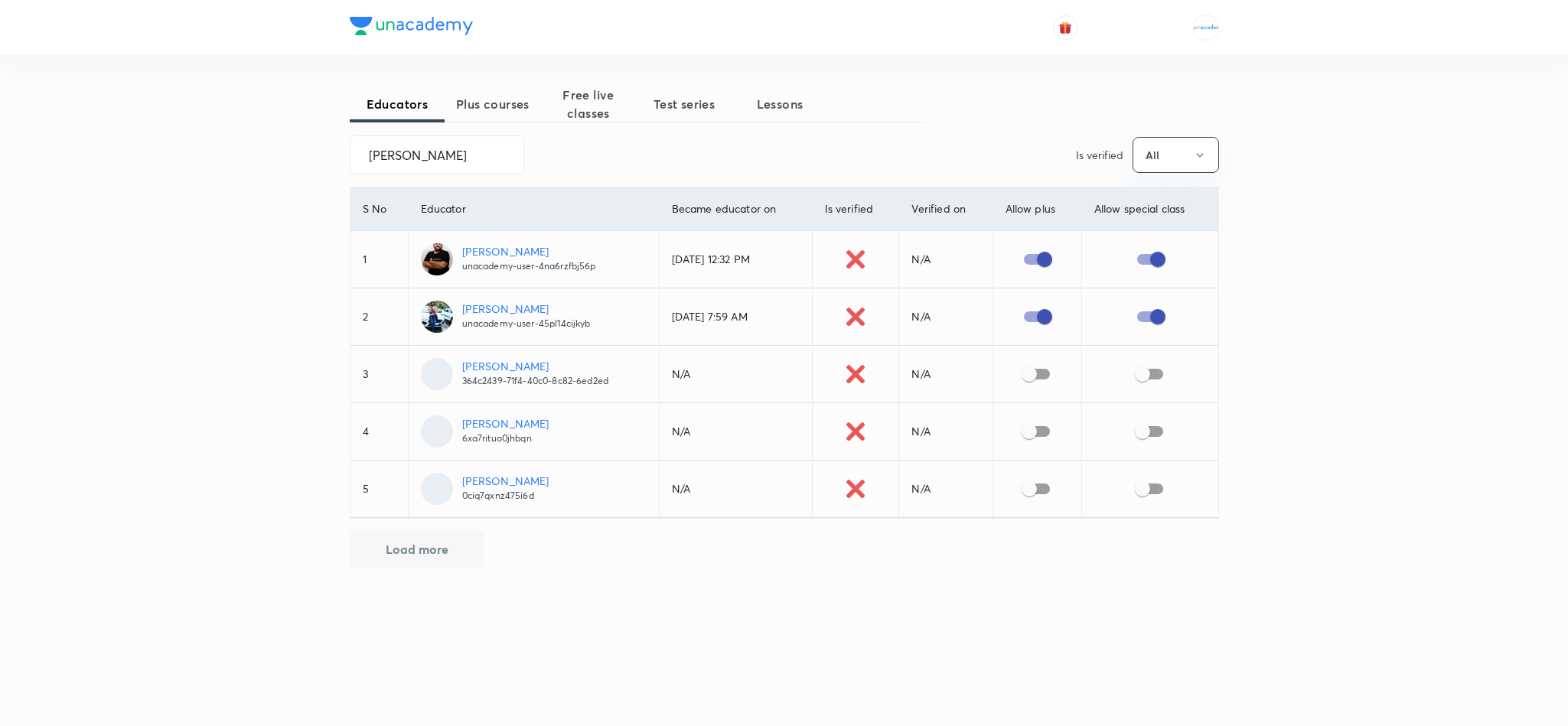
click at [526, 265] on p "unacademy-user-4na6rzfbj56p" at bounding box center [529, 266] width 134 height 14
click at [510, 159] on input "NIKHIL SHARMA" at bounding box center [437, 155] width 173 height 39
type input "N"
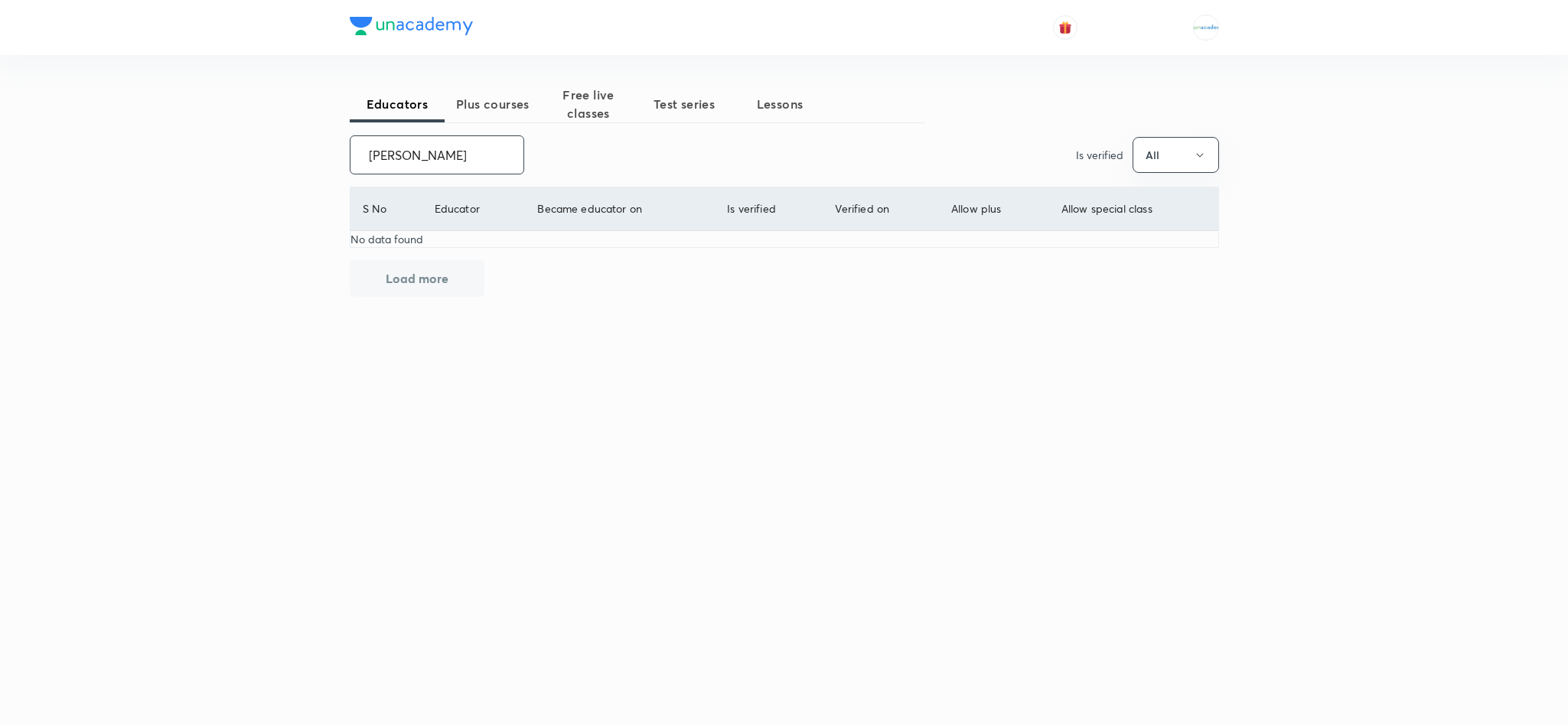
click at [446, 163] on input "vipul rai" at bounding box center [437, 155] width 173 height 39
type input "vipul"
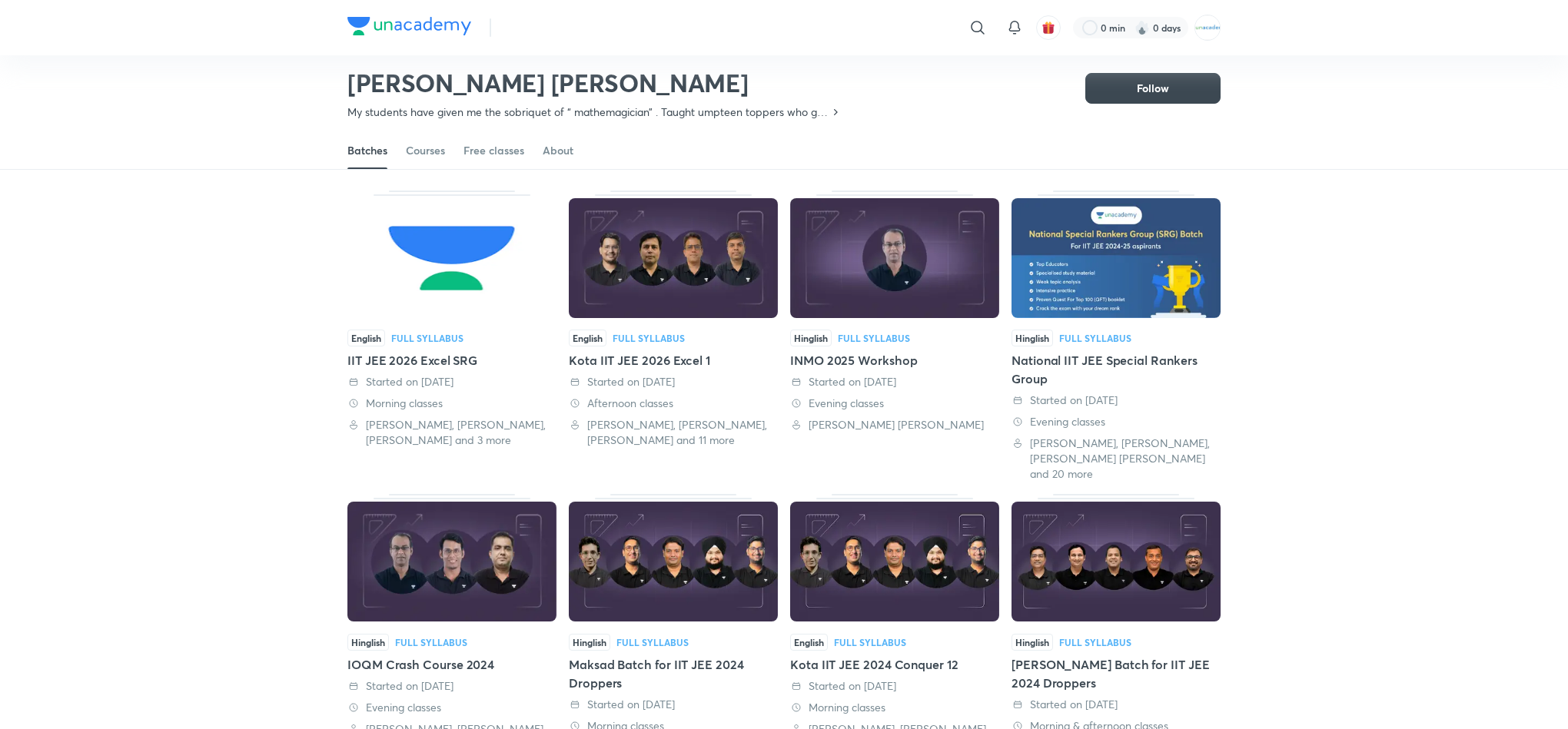
scroll to position [67, 0]
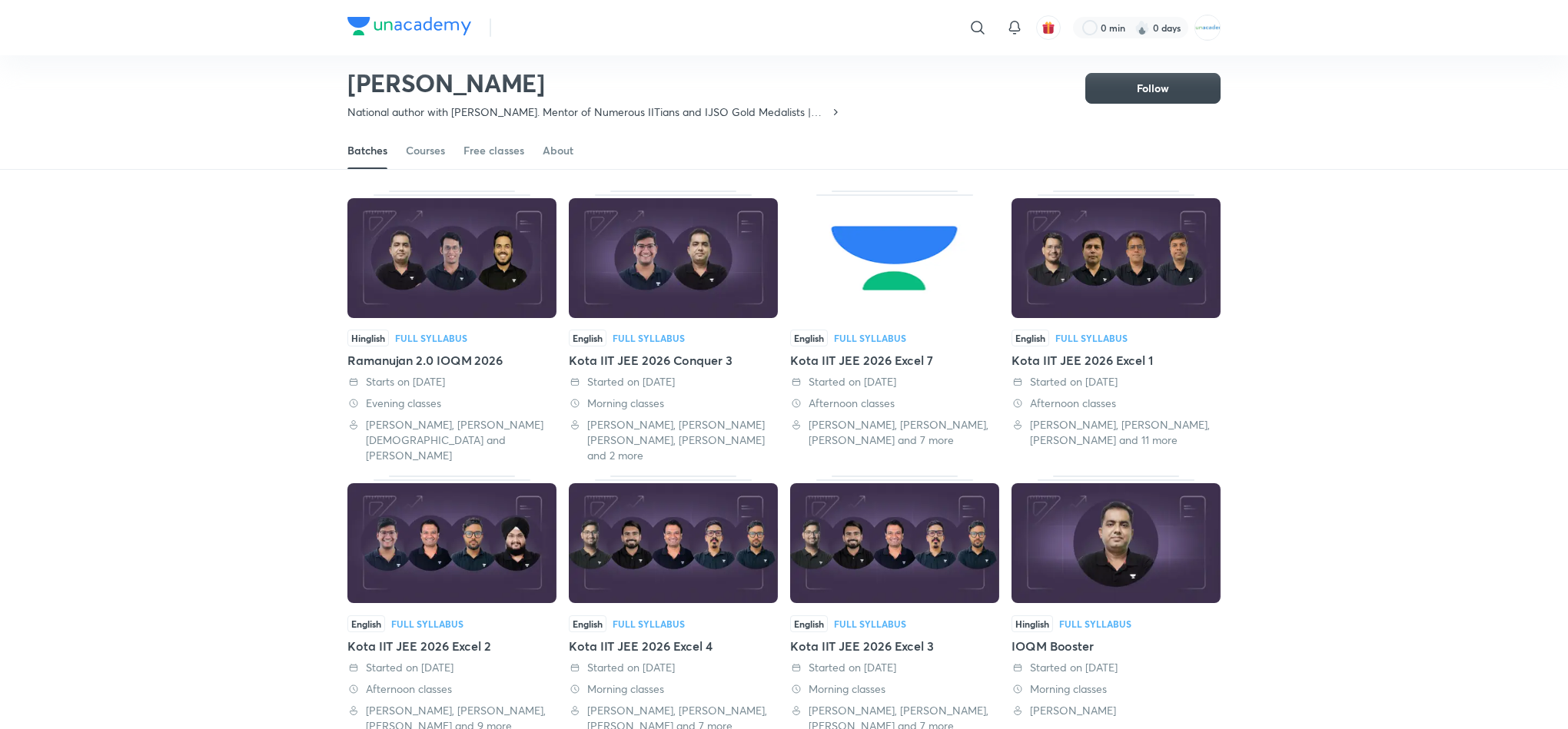
scroll to position [67, 0]
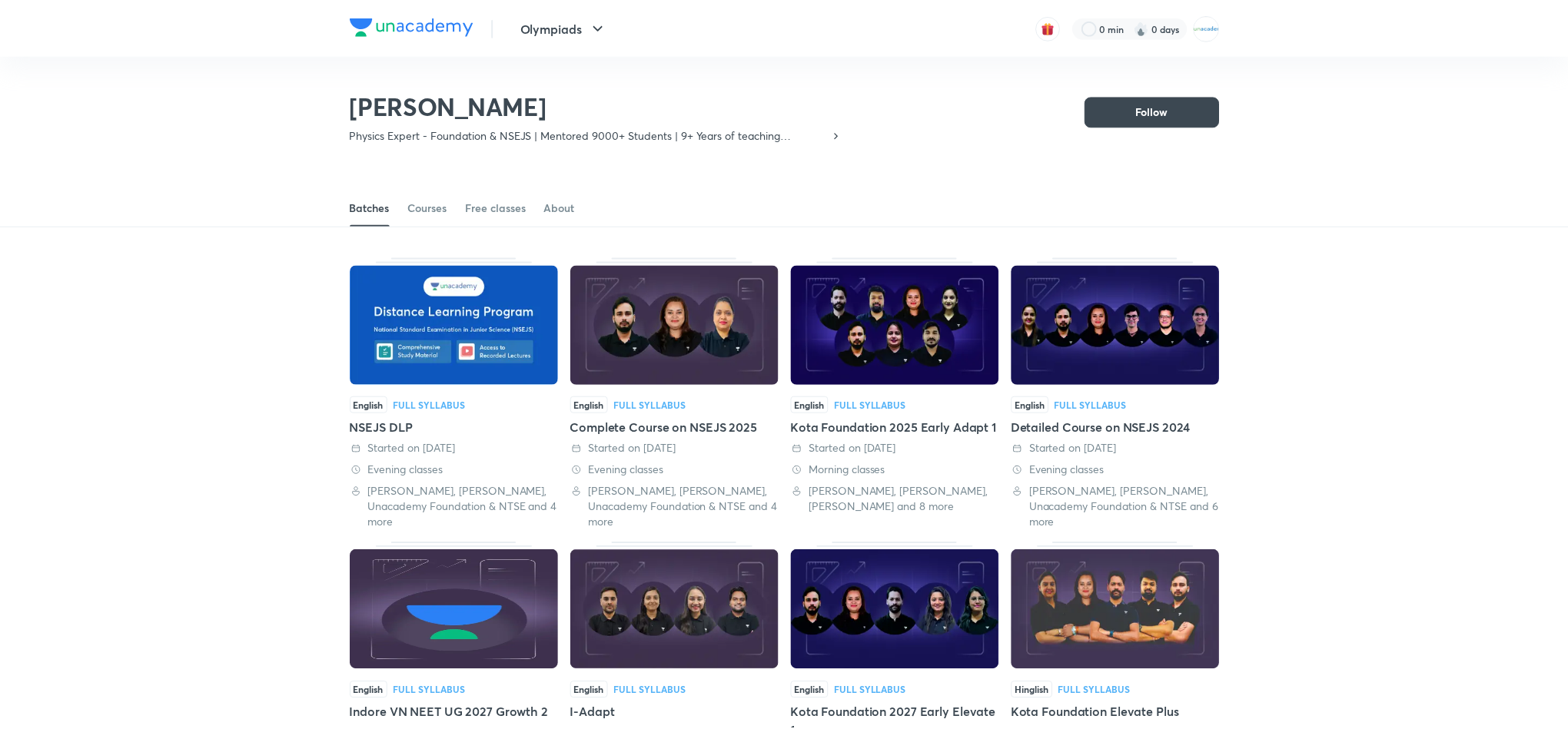
scroll to position [67, 0]
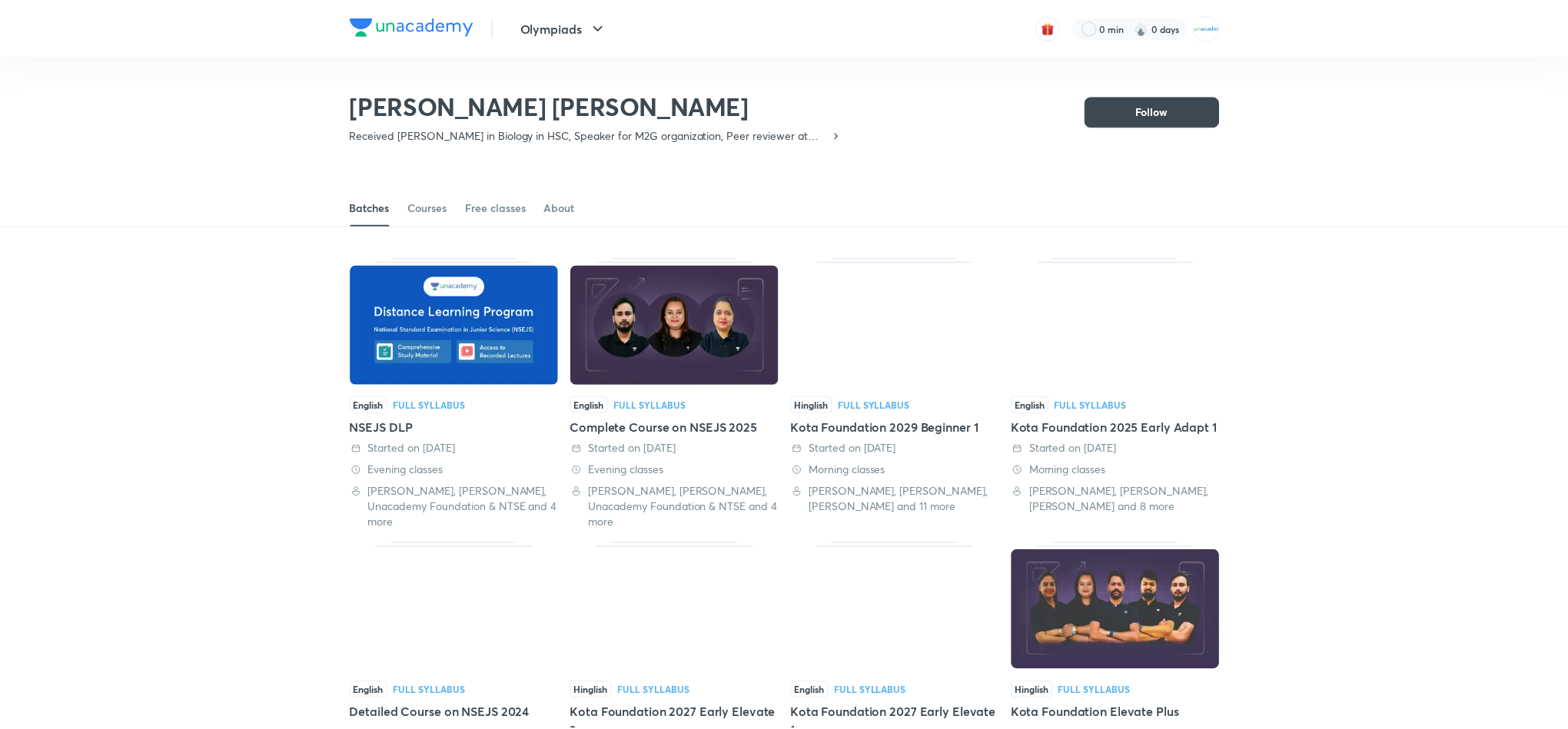
scroll to position [67, 0]
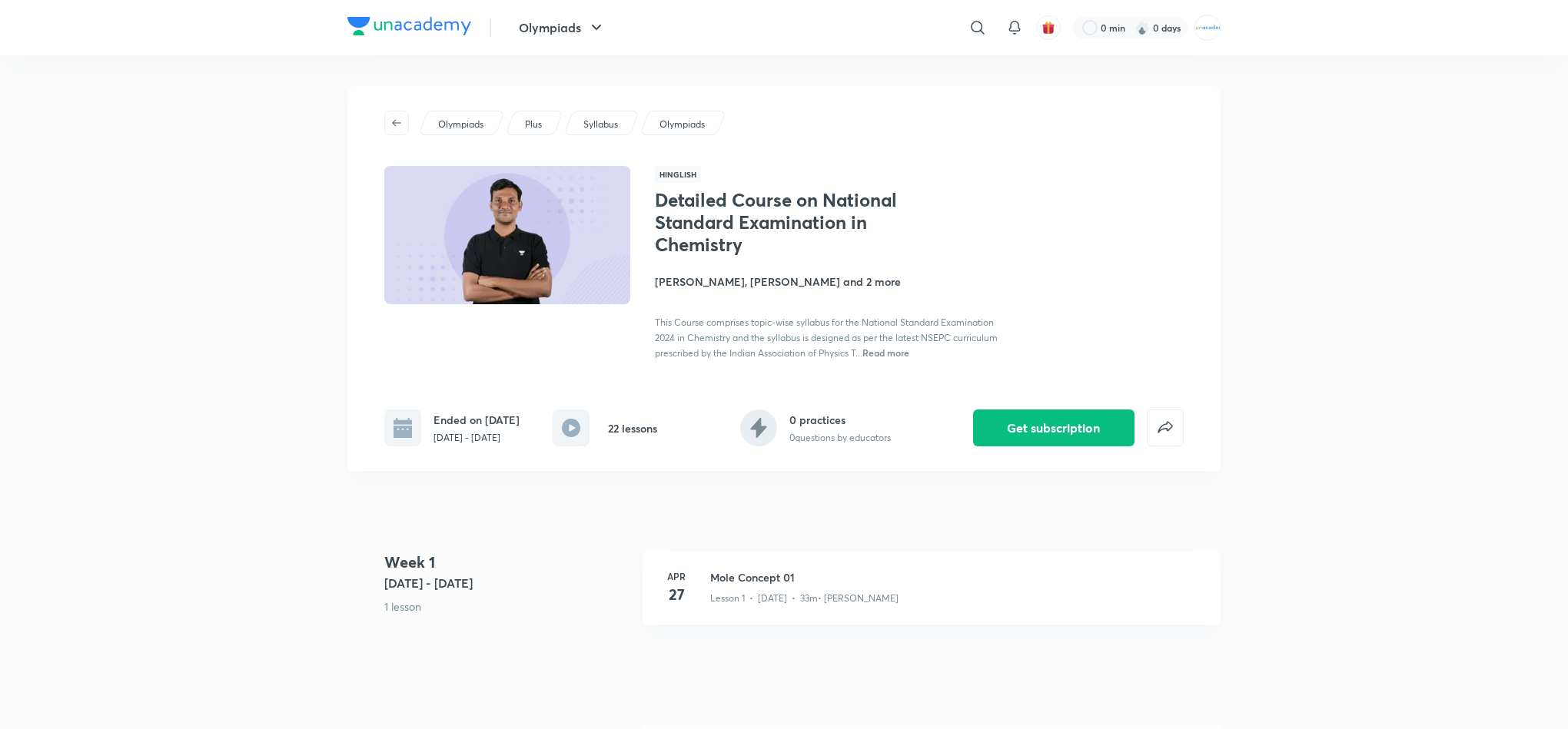
click at [607, 556] on h4 "Week 1" at bounding box center [508, 562] width 246 height 23
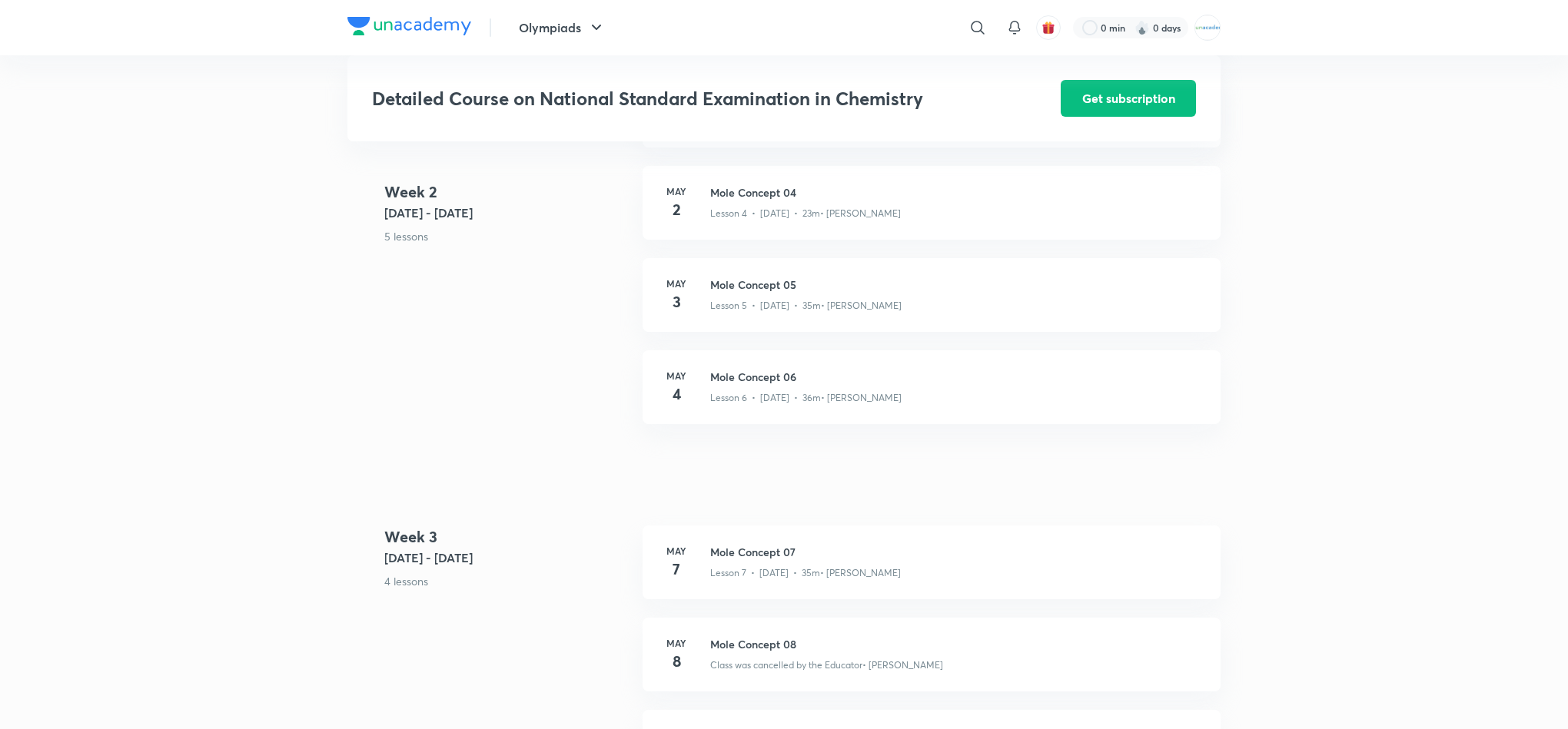
scroll to position [860, 0]
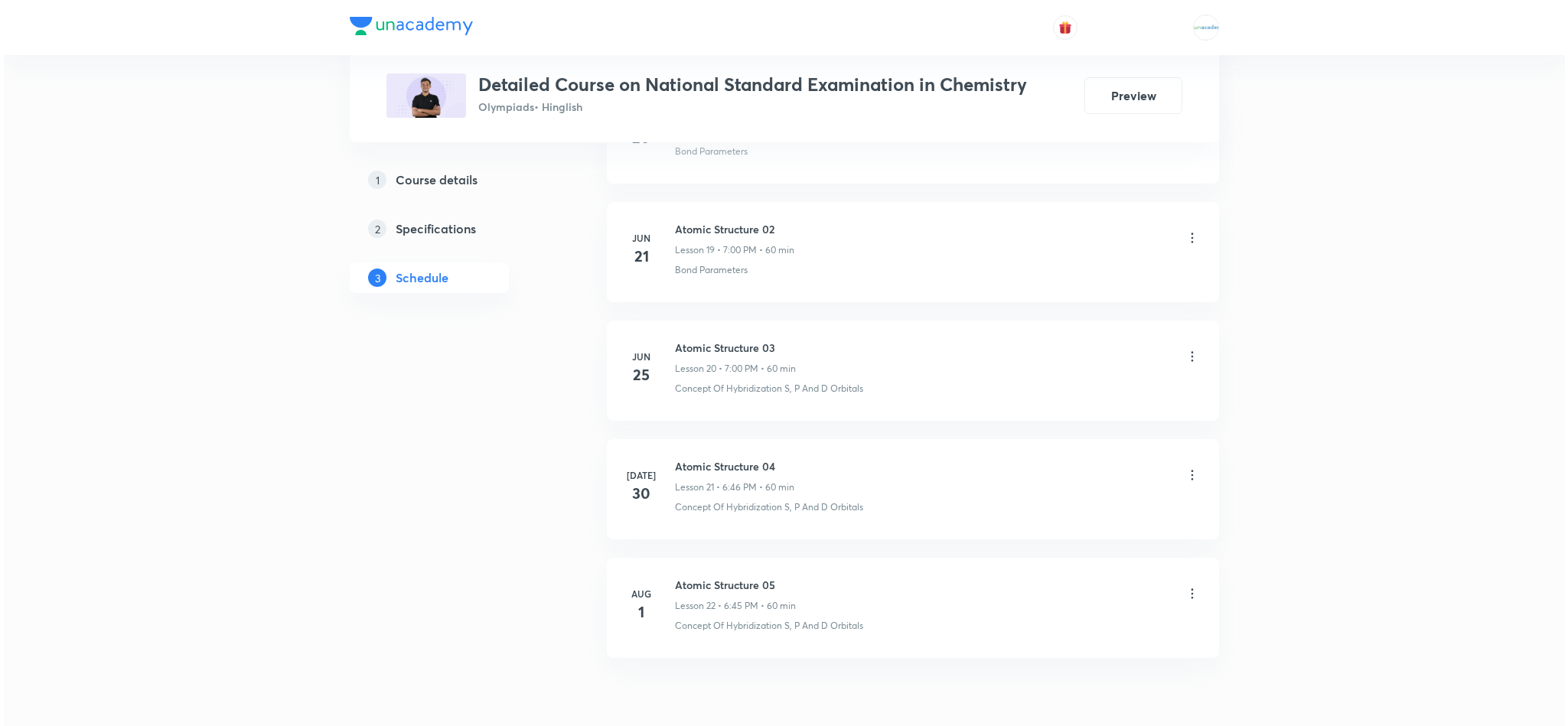
scroll to position [3153, 0]
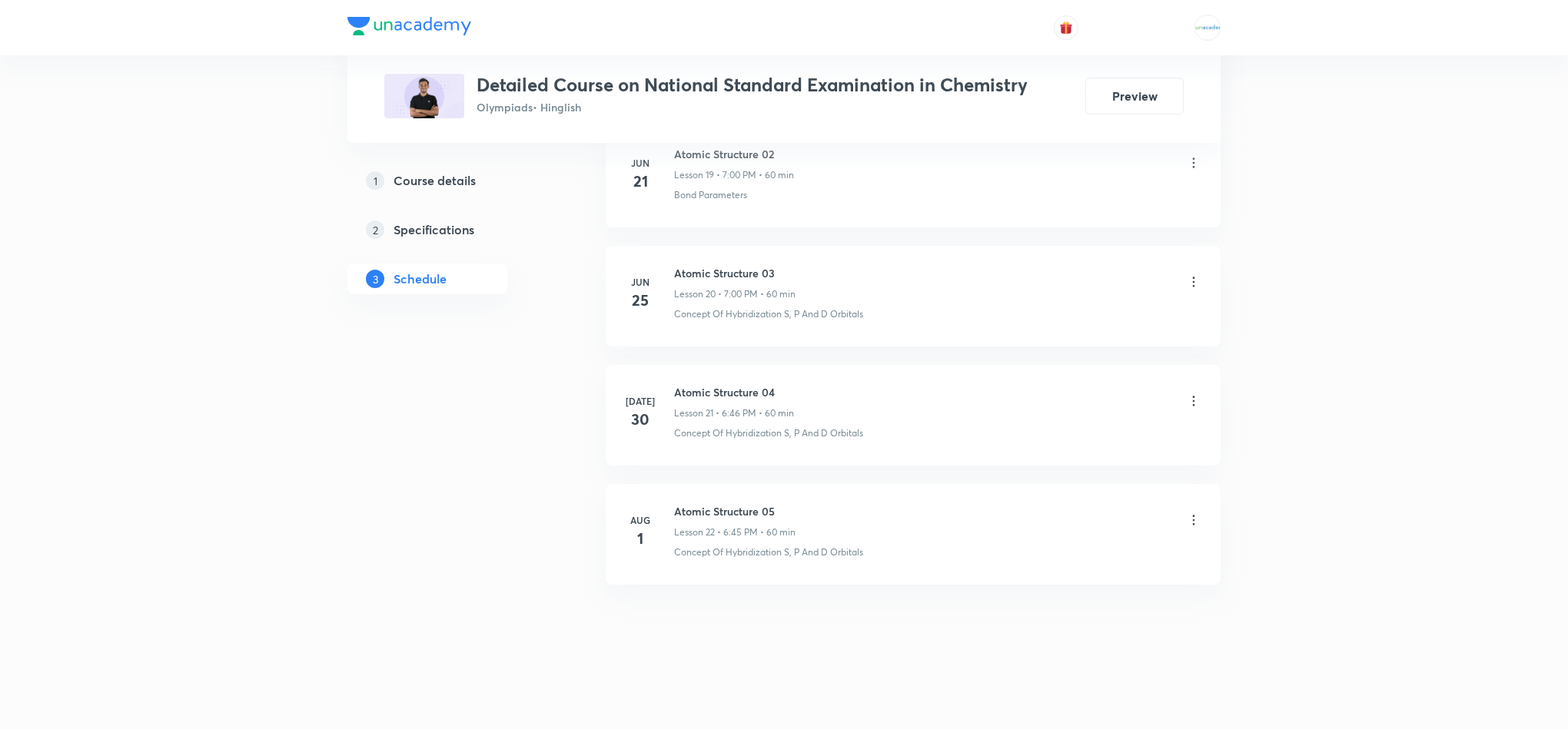
click at [1193, 513] on icon at bounding box center [1194, 520] width 16 height 16
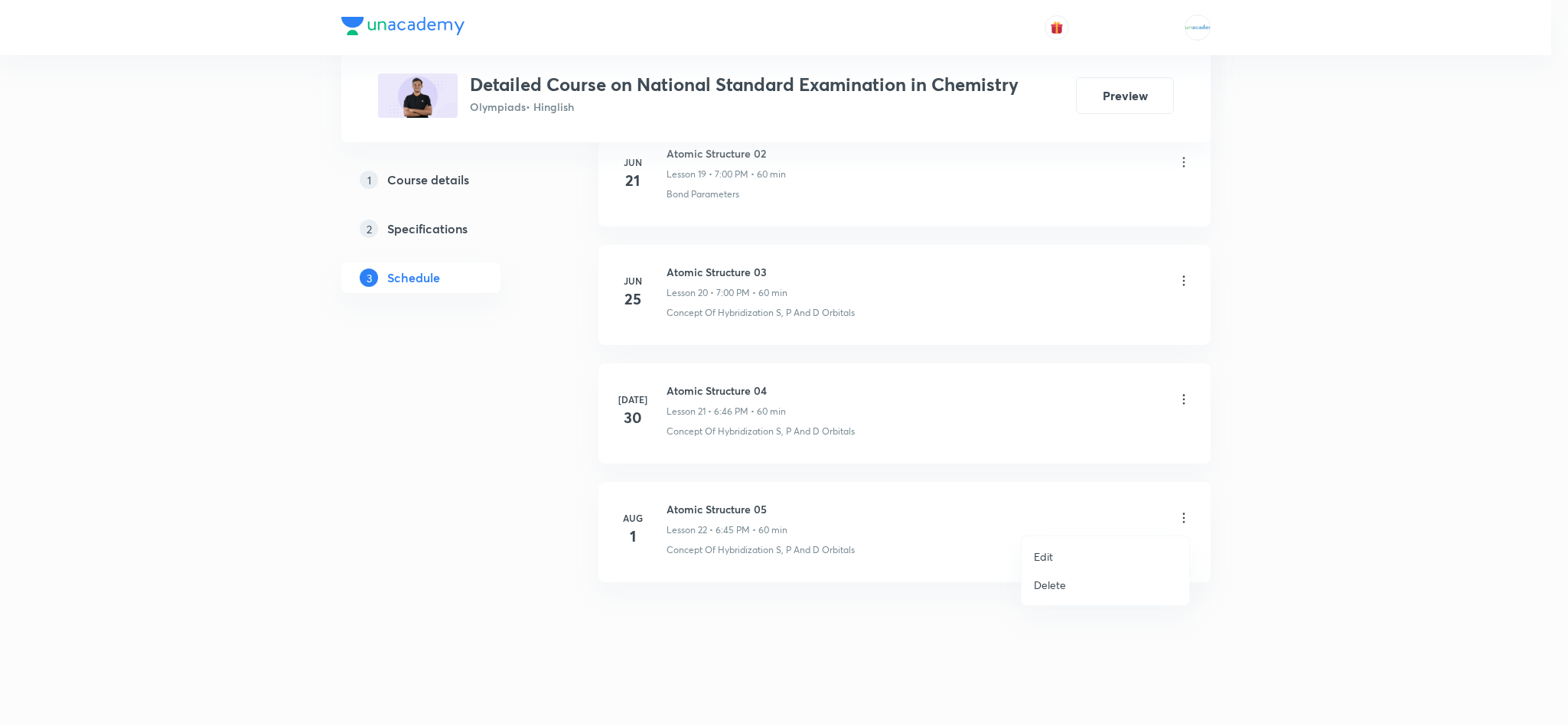
click at [1075, 554] on li "Edit" at bounding box center [1105, 557] width 168 height 28
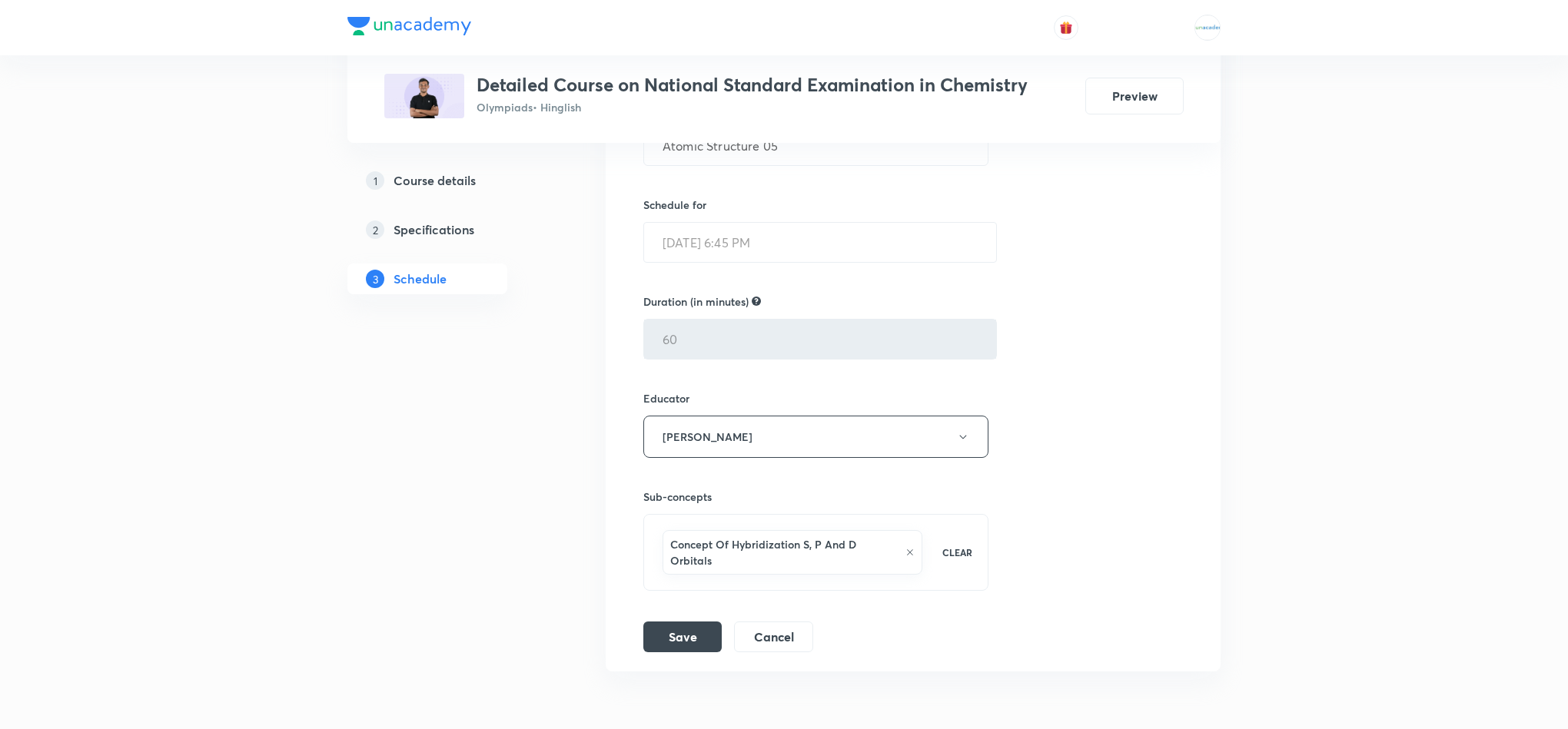
scroll to position [2960, 0]
click at [800, 647] on button "Cancel" at bounding box center [774, 632] width 79 height 30
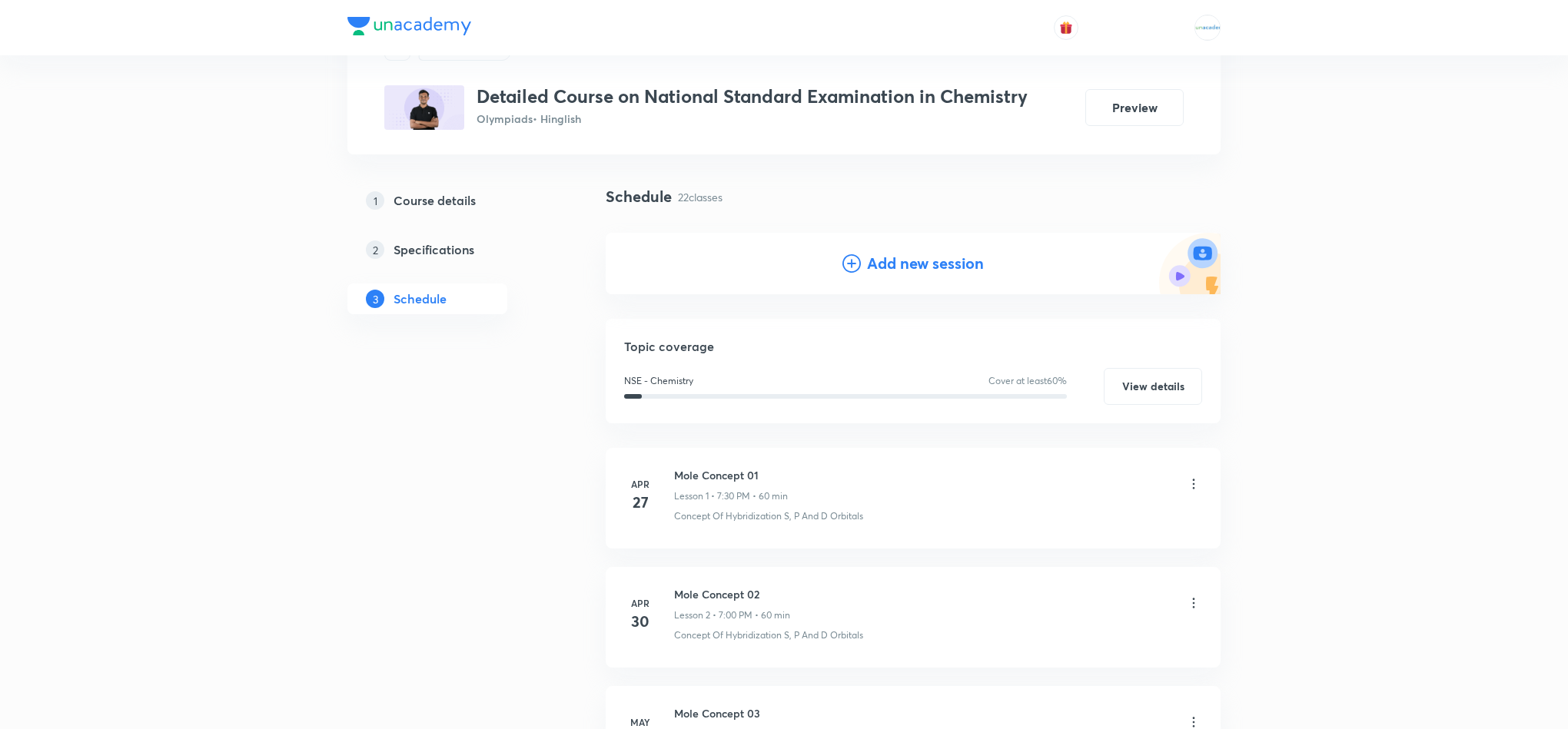
scroll to position [0, 0]
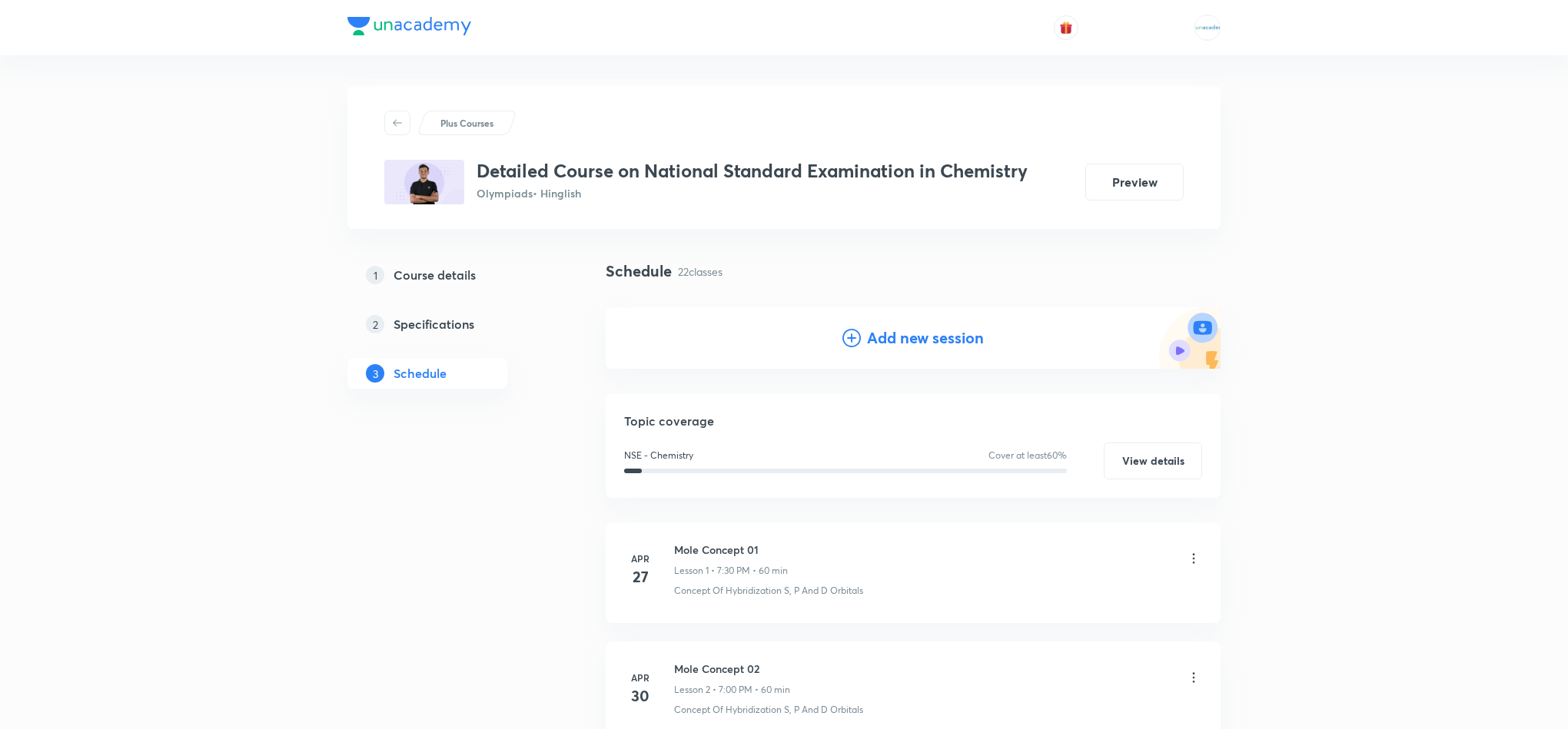
click at [415, 275] on h5 "Course details" at bounding box center [435, 274] width 83 height 19
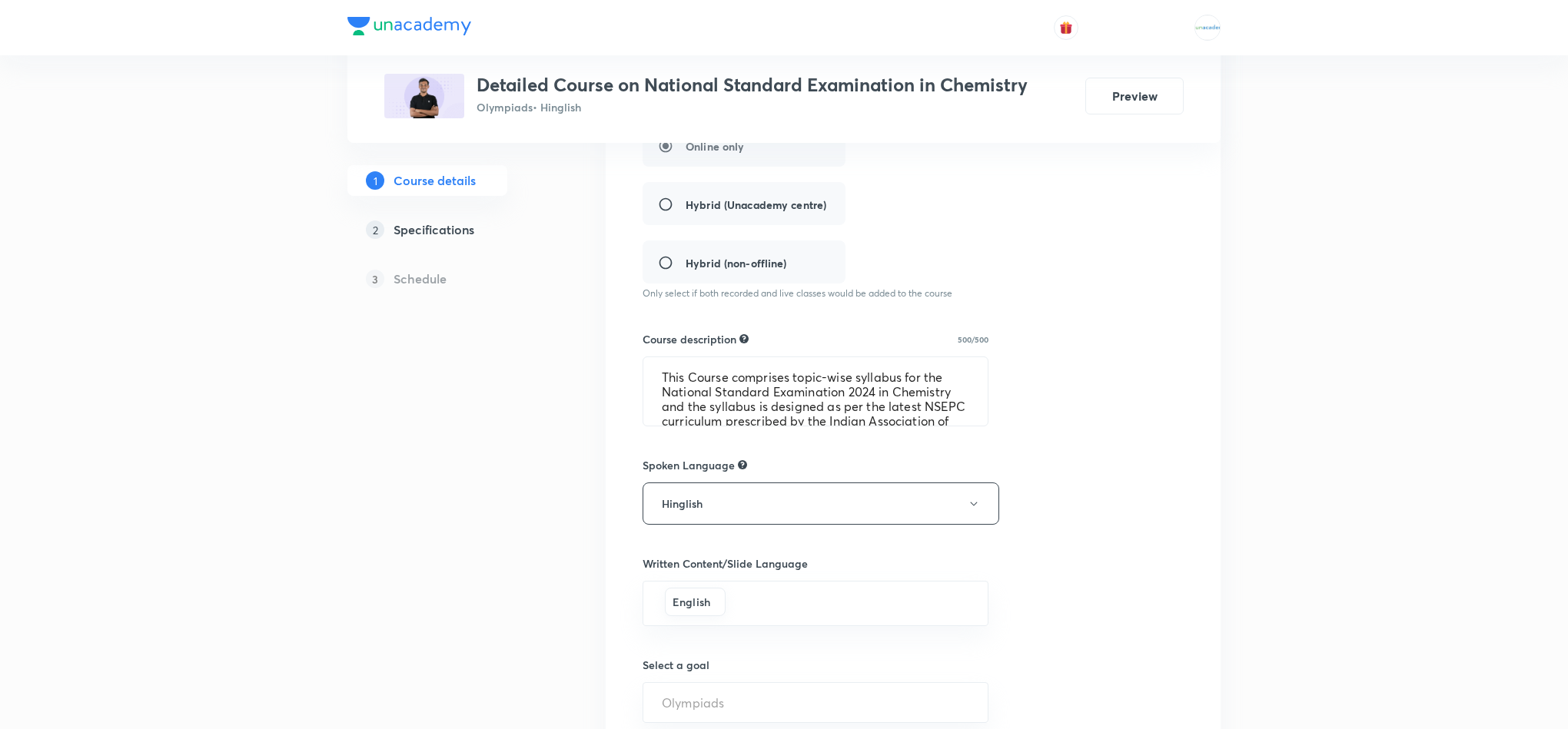
scroll to position [383, 0]
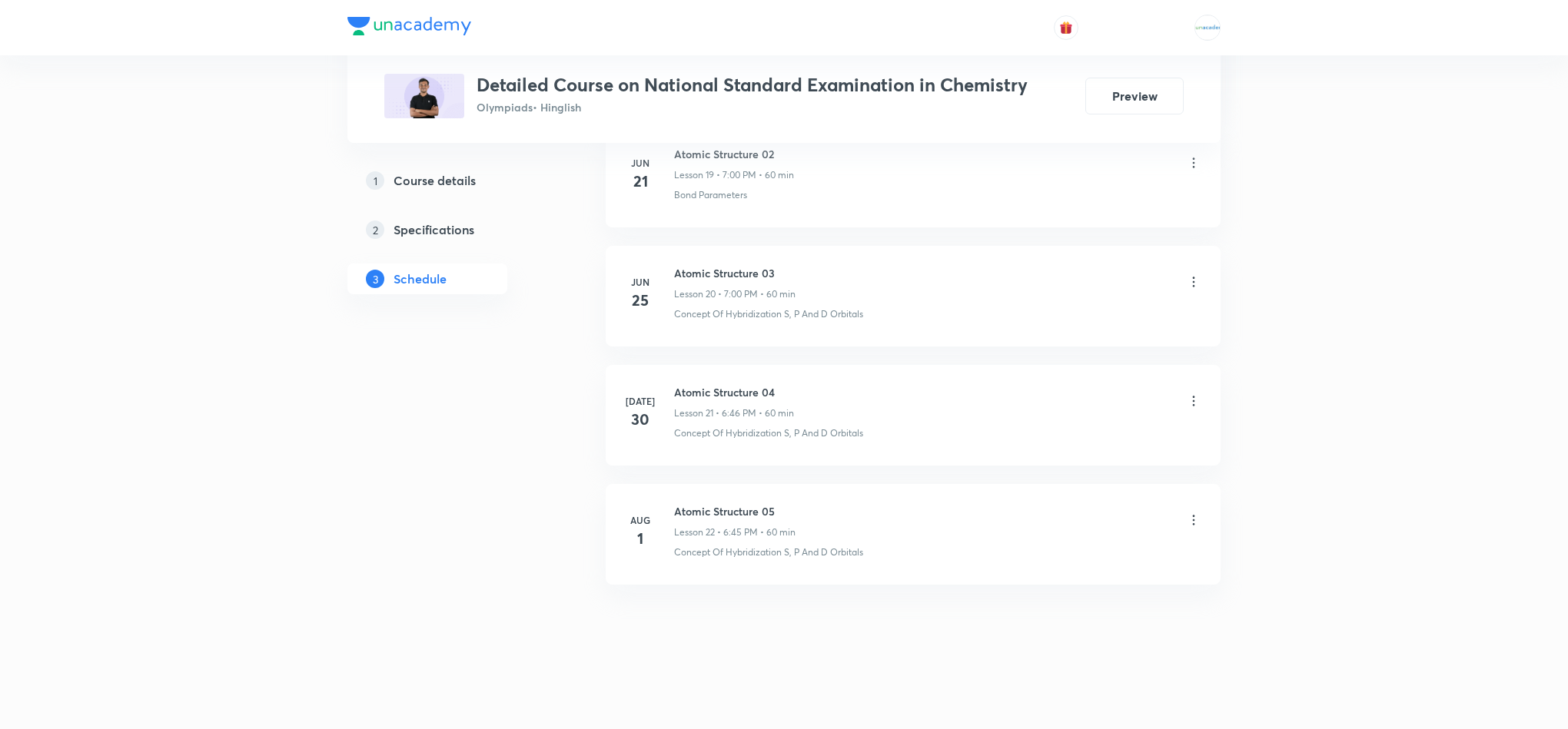
scroll to position [3166, 0]
click at [448, 171] on h5 "Course details" at bounding box center [435, 180] width 83 height 19
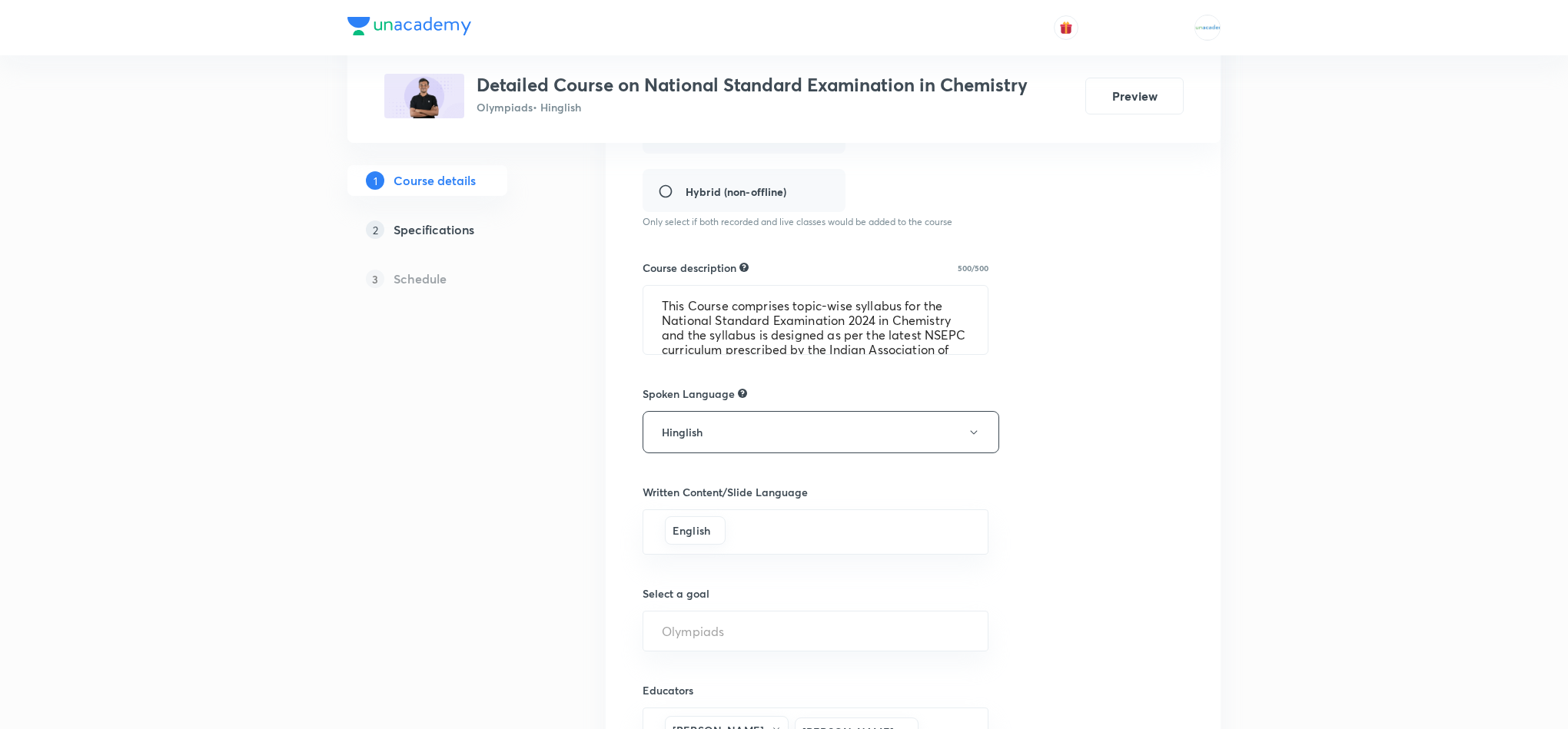
scroll to position [662, 0]
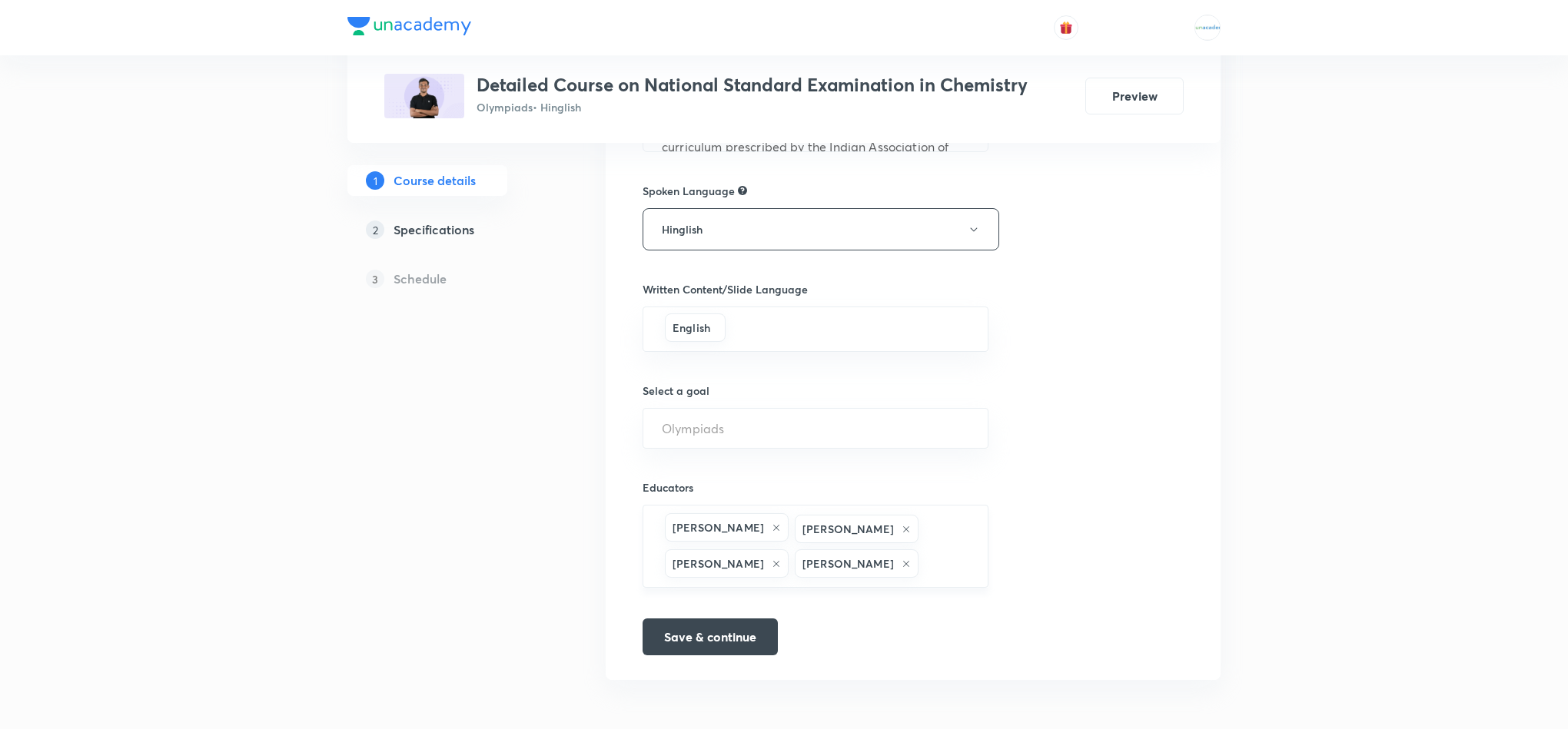
click at [902, 560] on icon at bounding box center [906, 564] width 9 height 9
click at [687, 635] on button "Save & continue" at bounding box center [710, 635] width 135 height 36
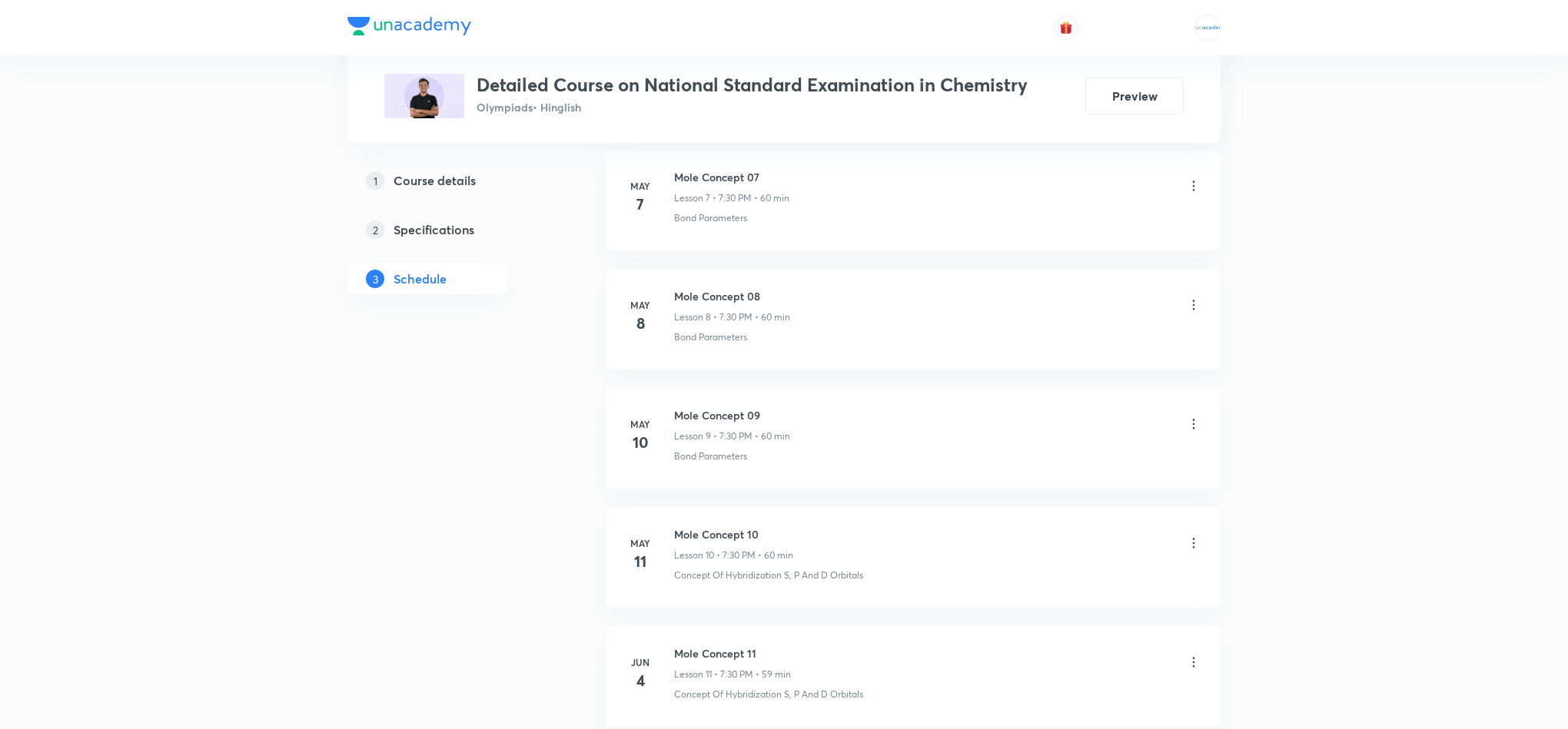
scroll to position [1703, 0]
click at [1192, 303] on icon at bounding box center [1194, 296] width 16 height 16
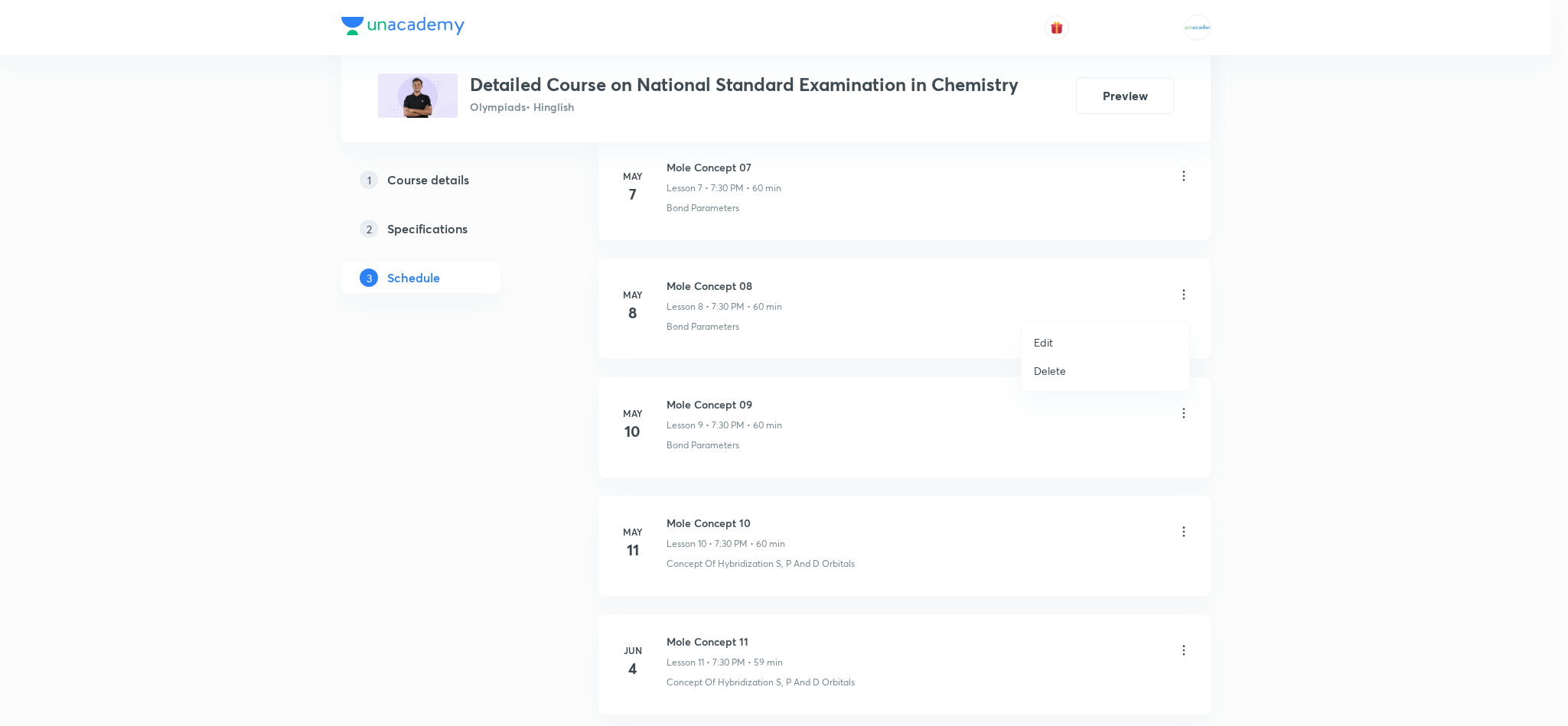
click at [1093, 368] on li "Delete" at bounding box center [1105, 370] width 168 height 28
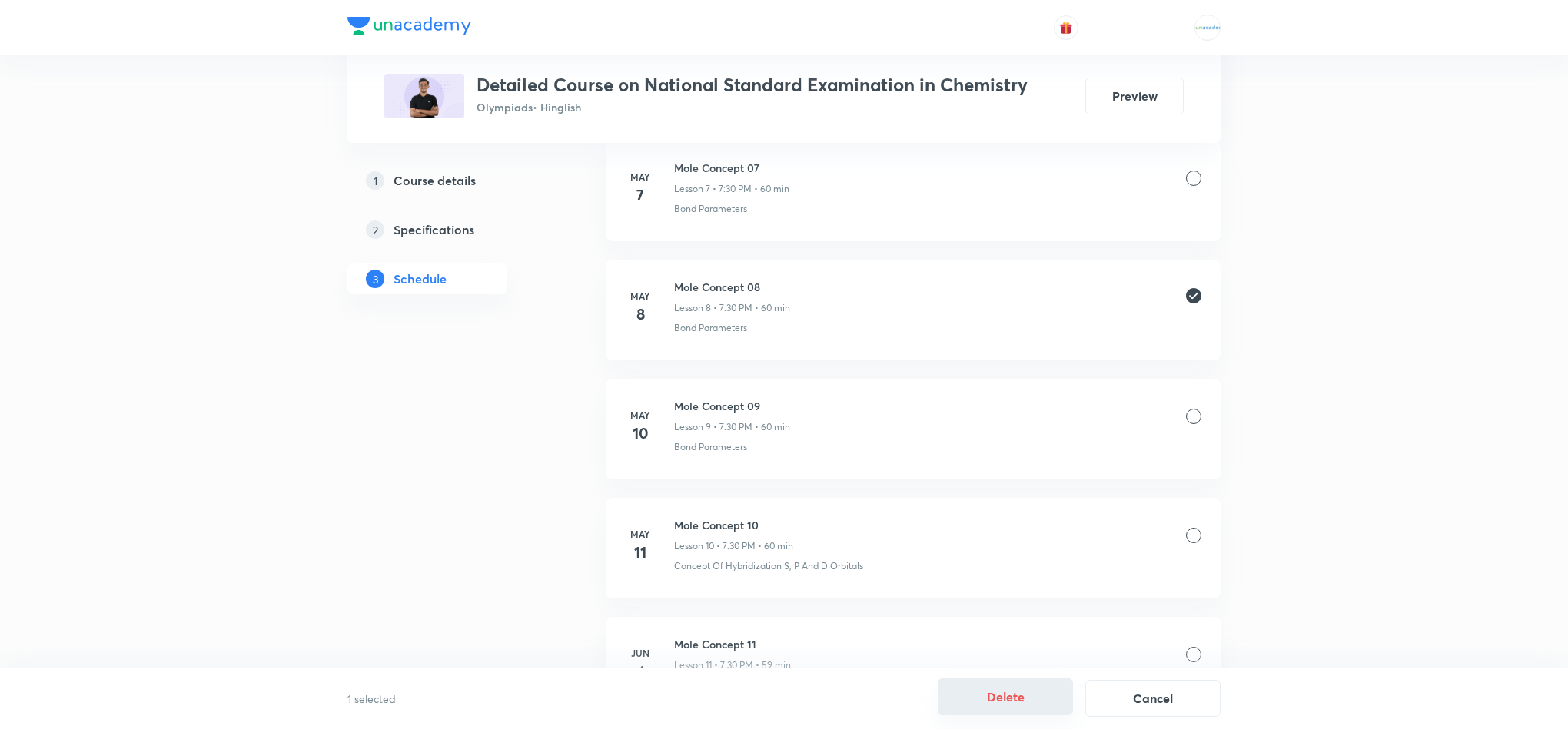
click at [988, 694] on button "Delete" at bounding box center [1005, 697] width 135 height 36
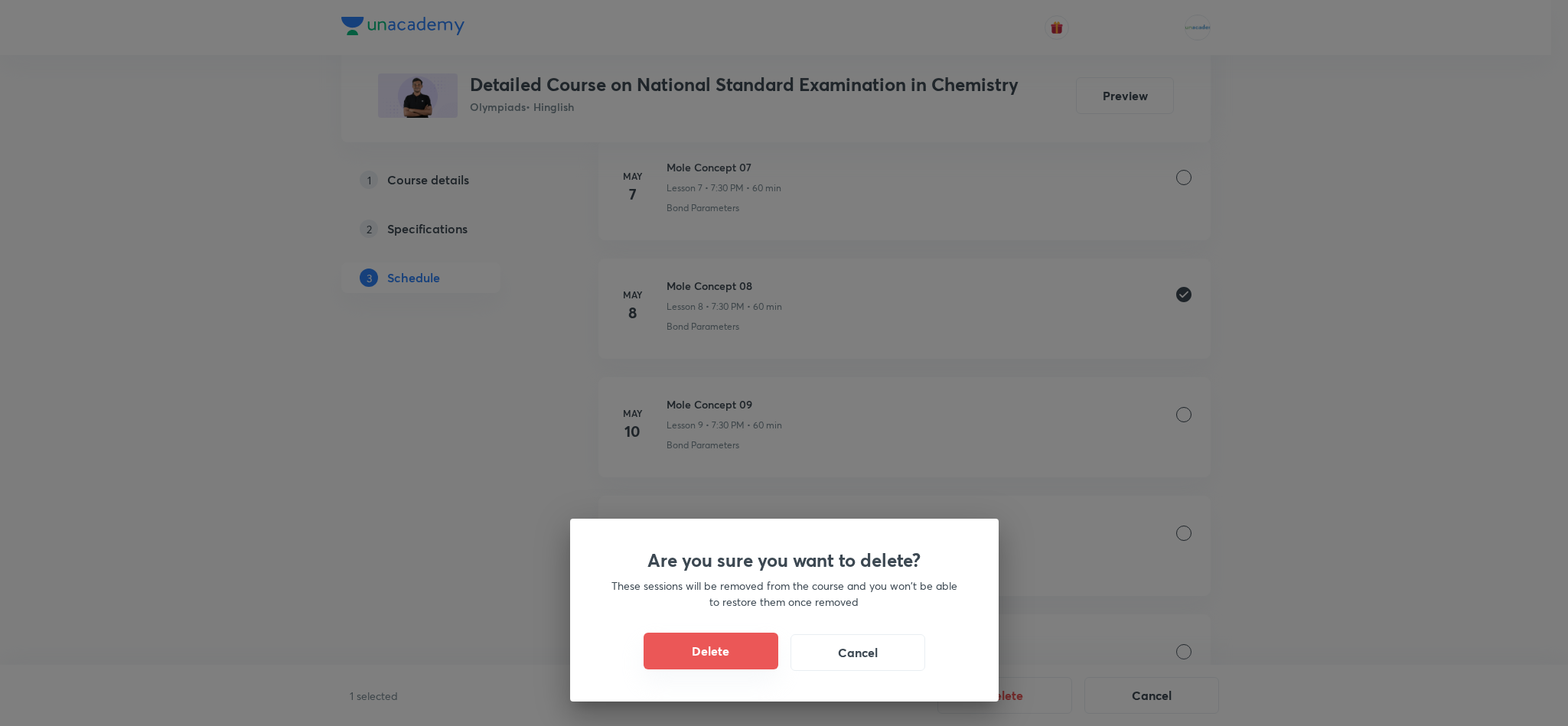
click at [733, 641] on button "Delete" at bounding box center [710, 651] width 134 height 36
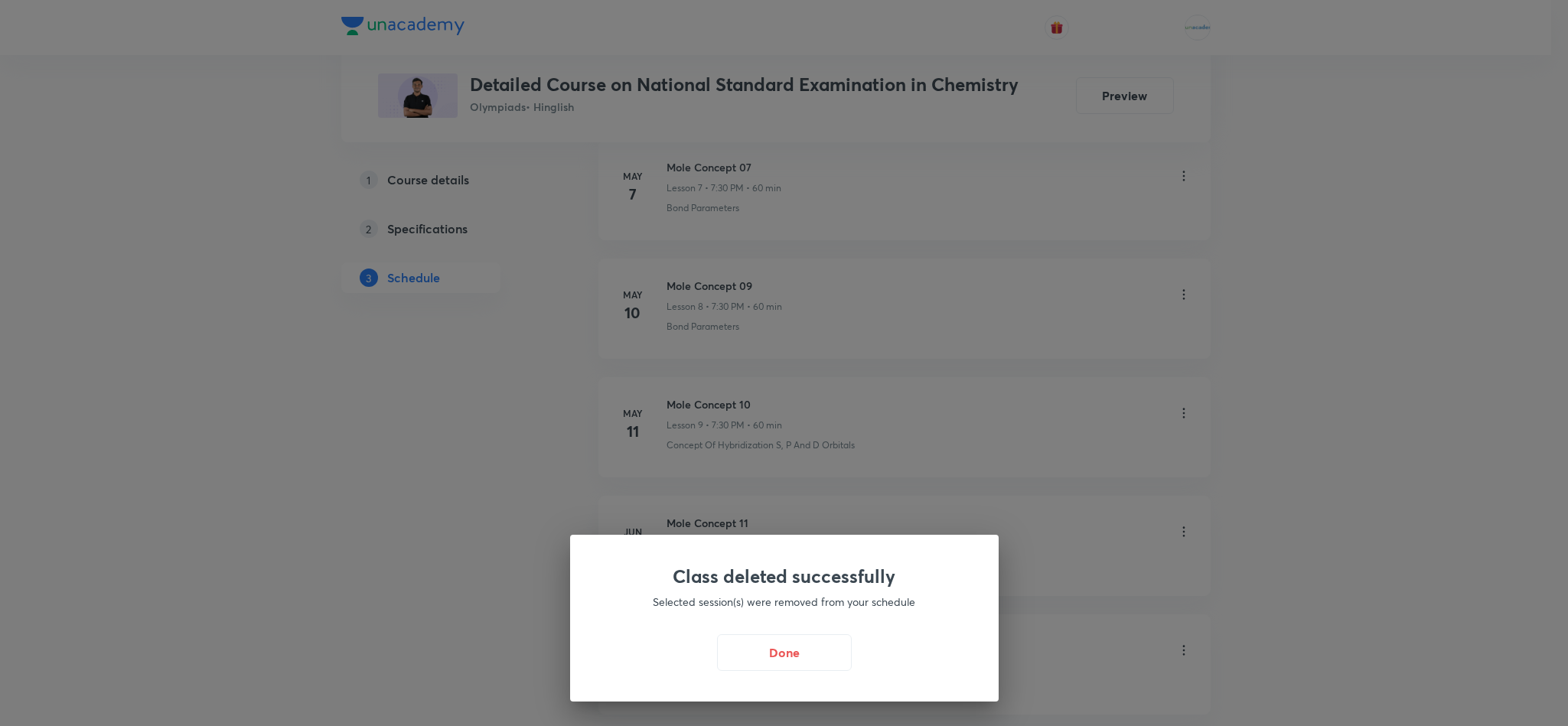
click at [733, 641] on button "Done" at bounding box center [784, 652] width 134 height 36
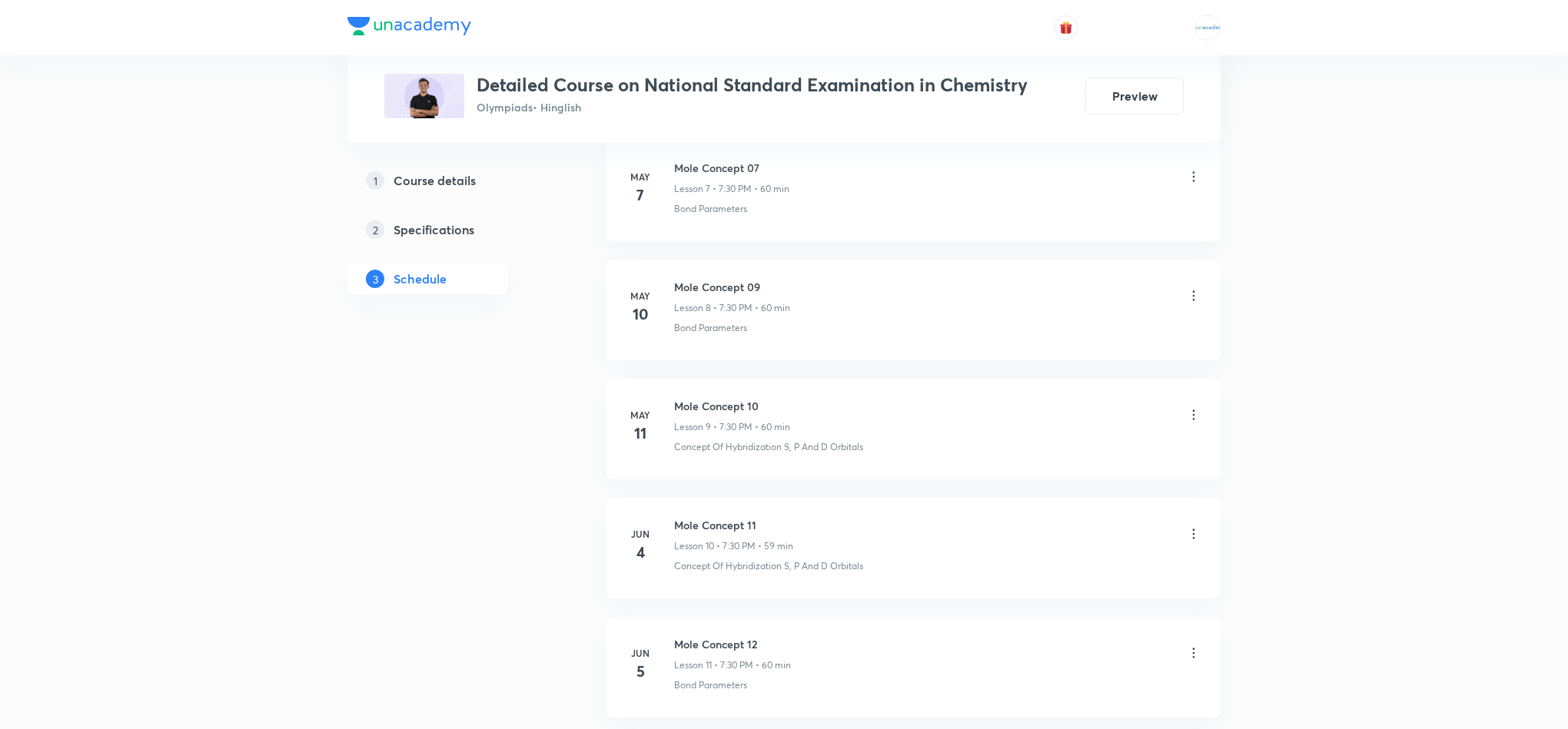
click at [1195, 423] on icon at bounding box center [1194, 415] width 16 height 16
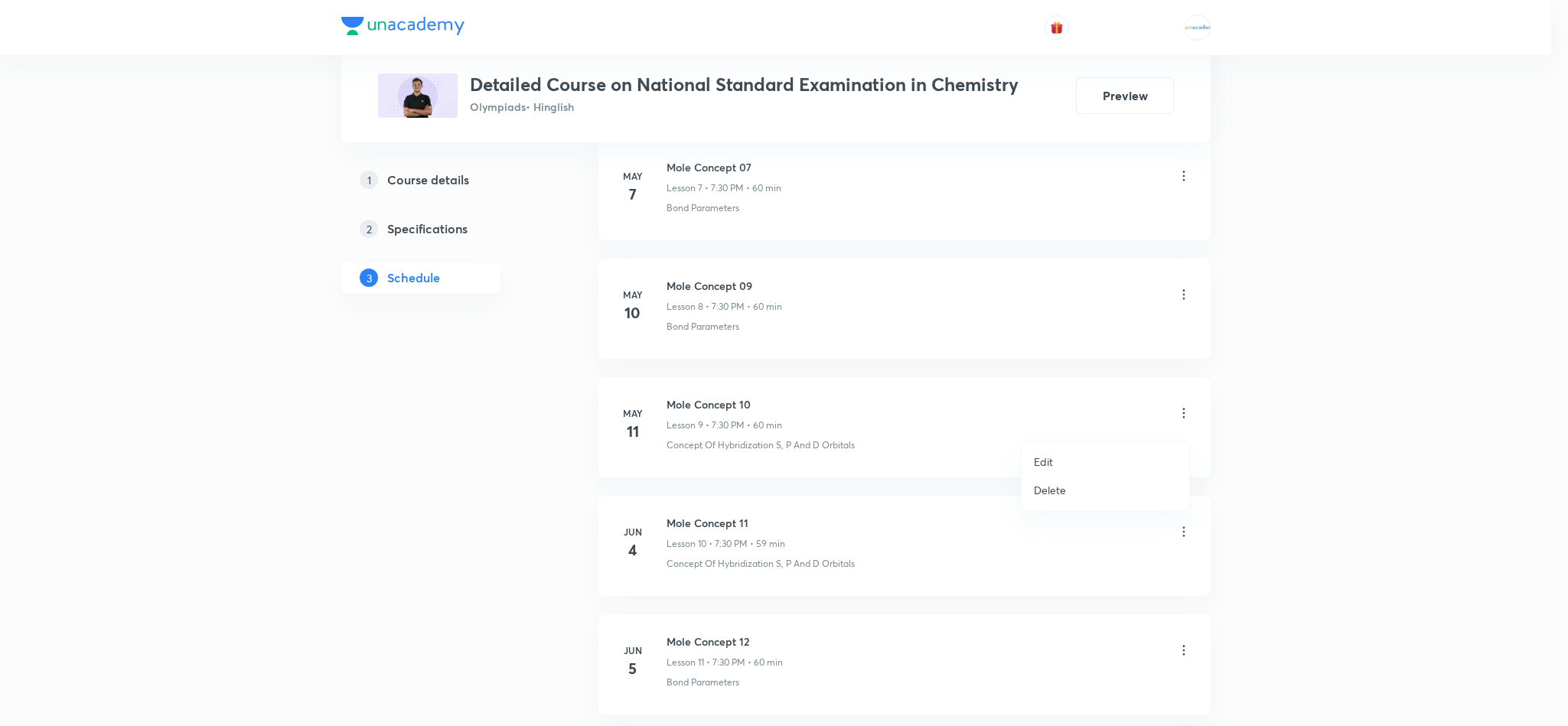
click at [1065, 485] on p "Delete" at bounding box center [1050, 490] width 32 height 16
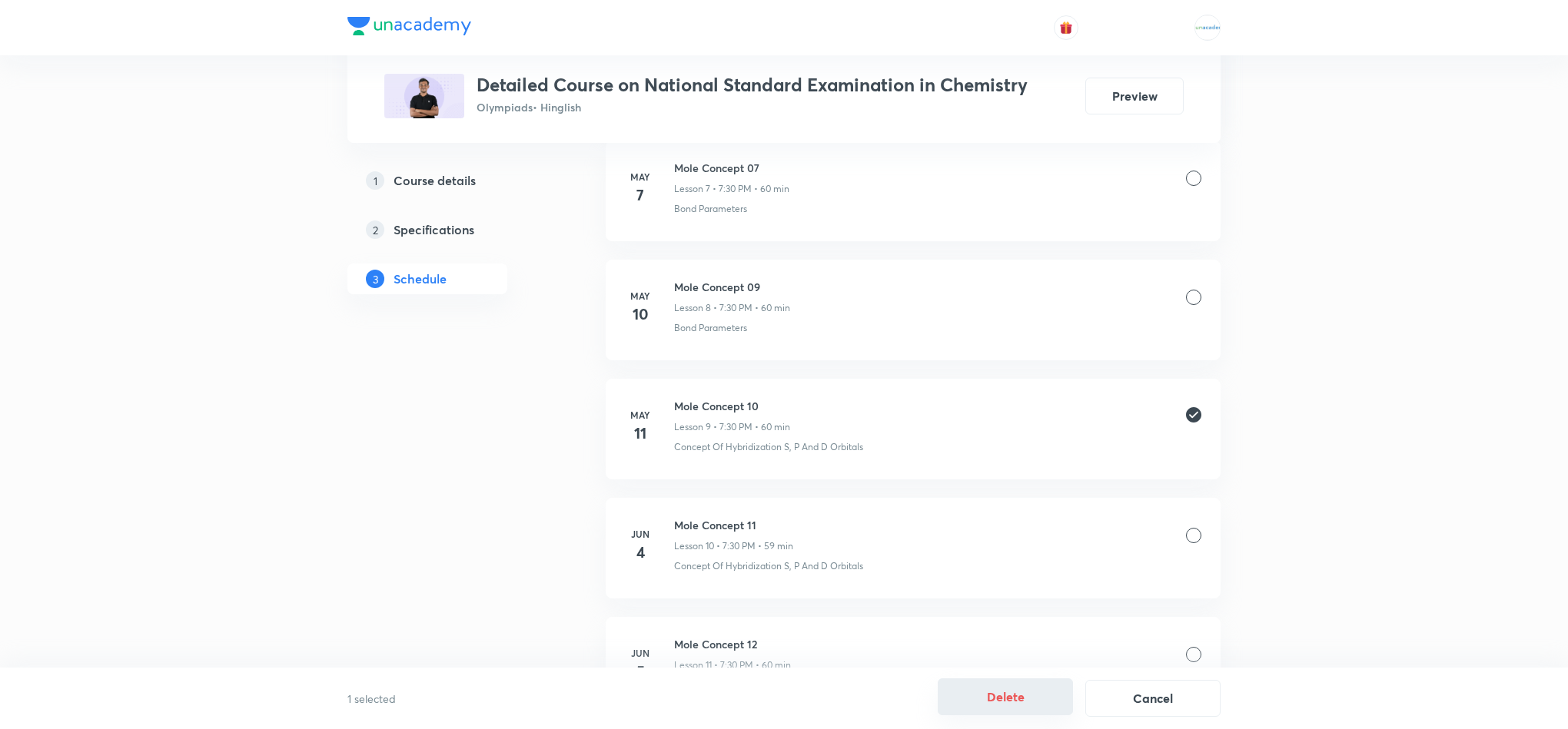
click at [963, 714] on button "Delete" at bounding box center [1005, 697] width 135 height 36
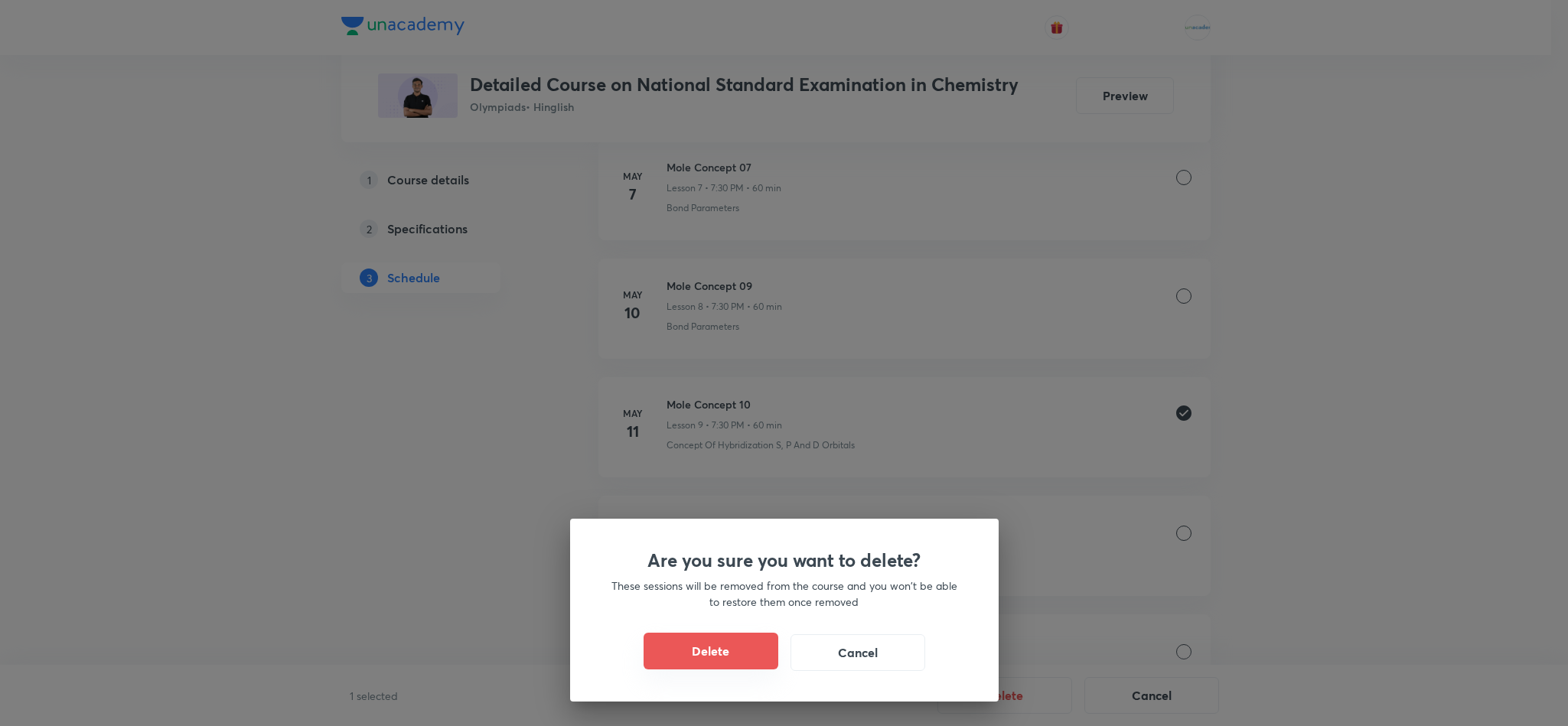
click at [721, 649] on button "Delete" at bounding box center [710, 651] width 134 height 36
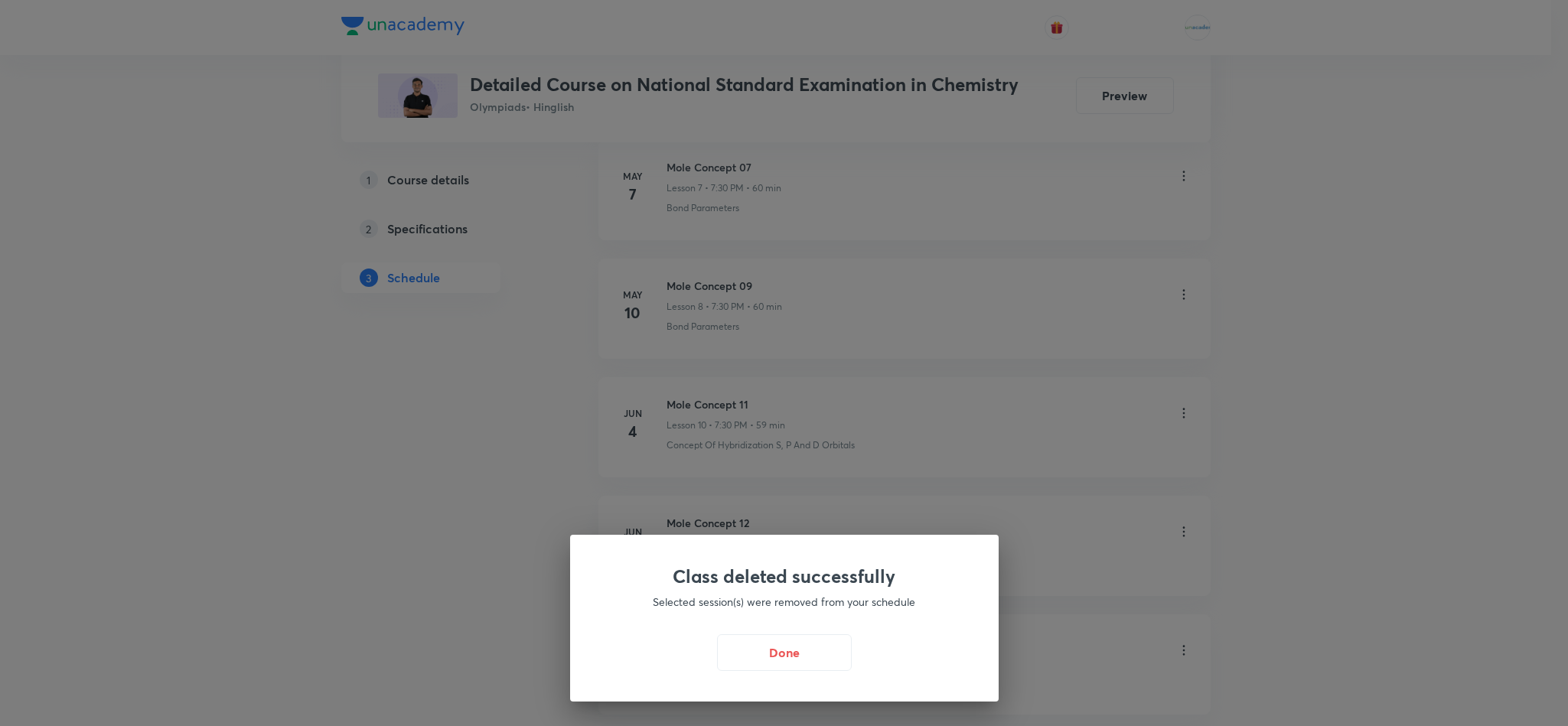
click at [721, 649] on button "Done" at bounding box center [784, 652] width 134 height 36
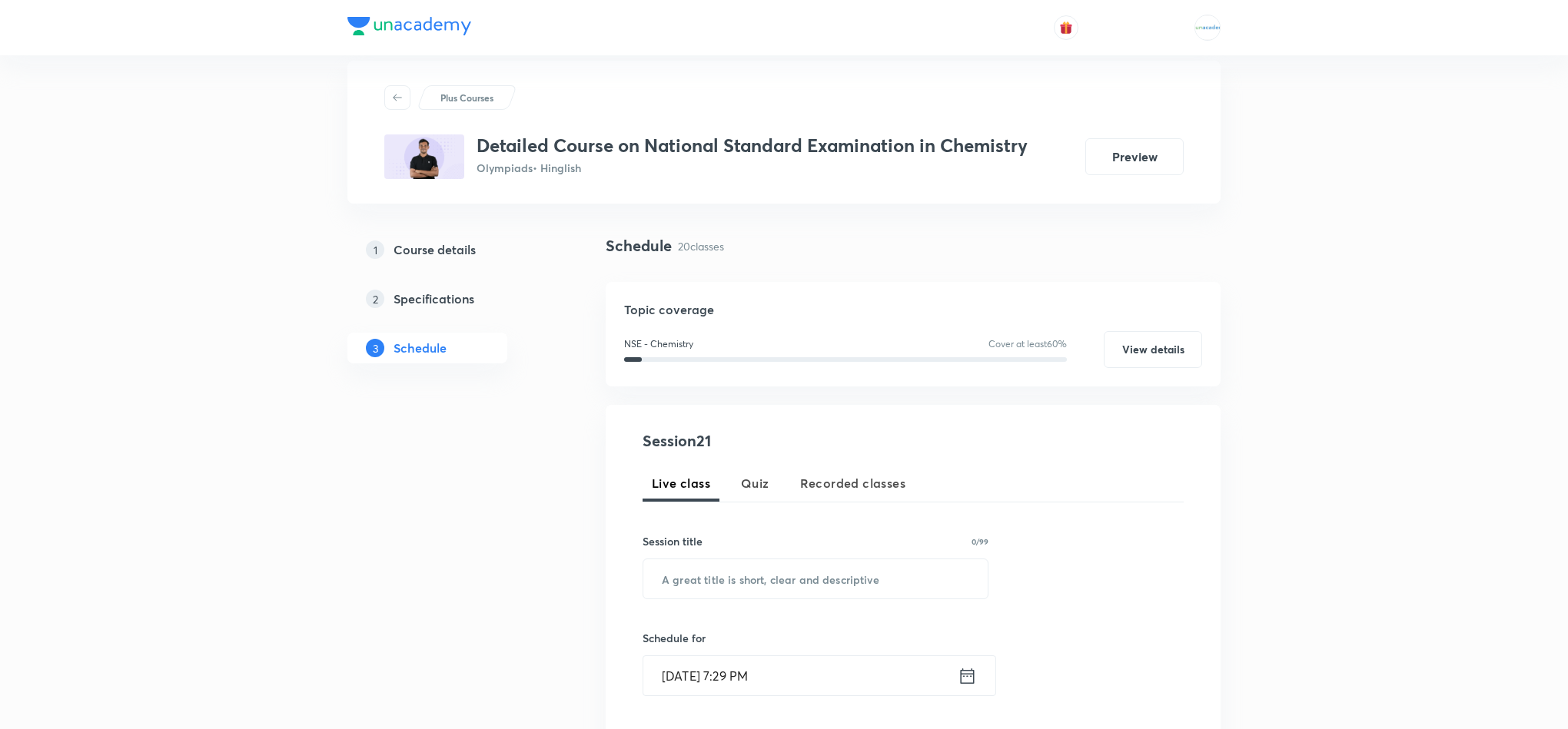
scroll to position [24, 0]
click at [746, 466] on button "Quiz" at bounding box center [756, 484] width 47 height 36
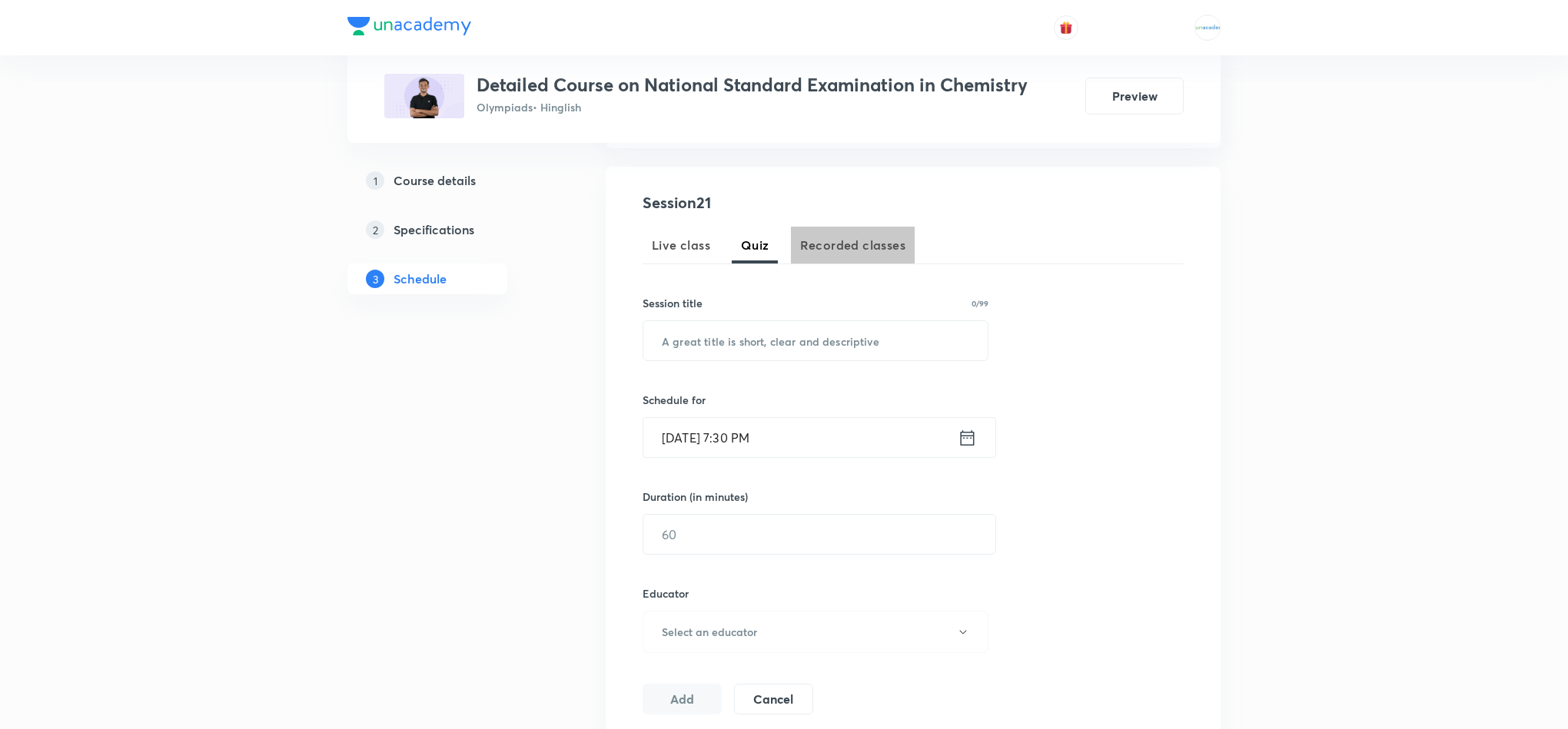
click at [838, 233] on button "Recorded classes" at bounding box center [853, 244] width 124 height 36
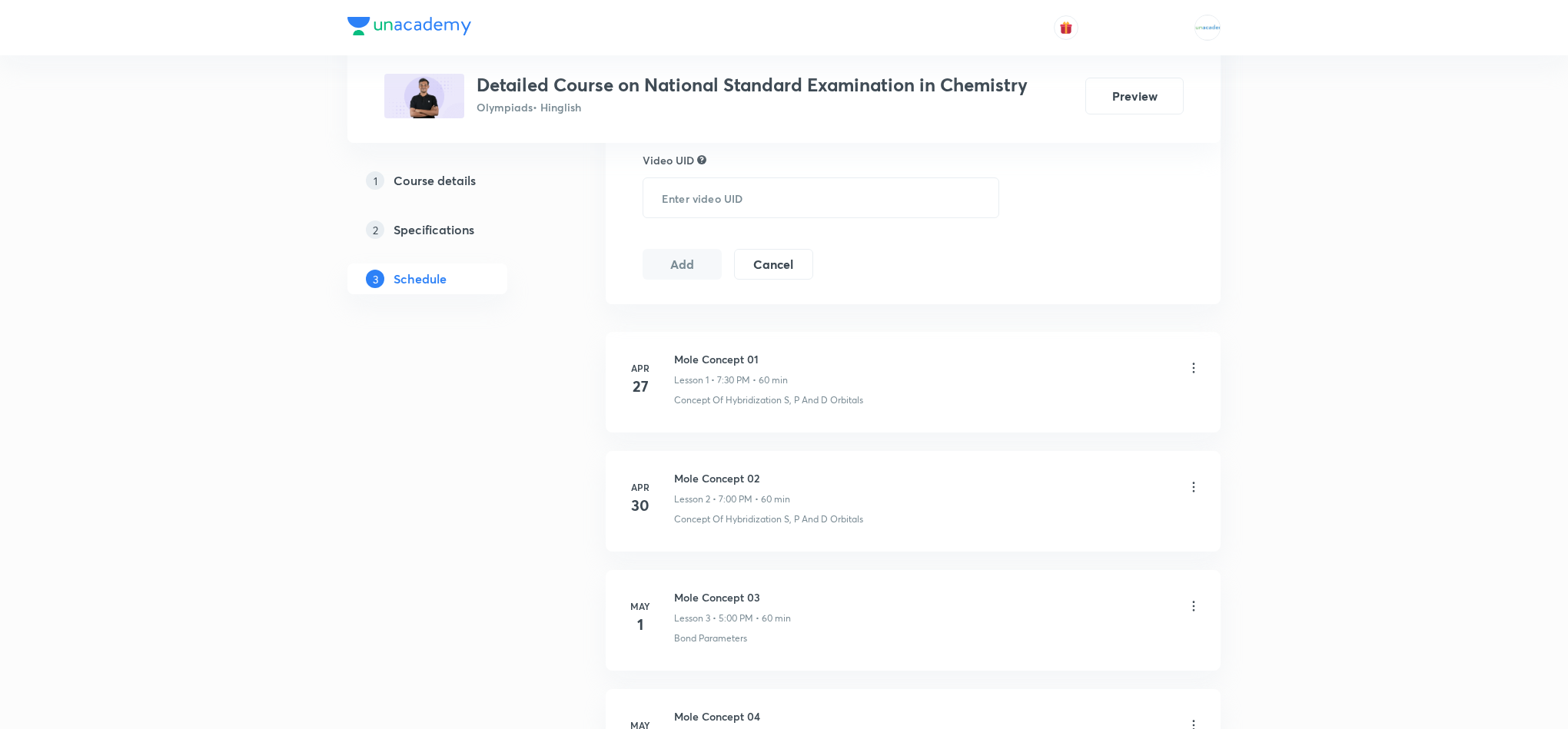
scroll to position [0, 0]
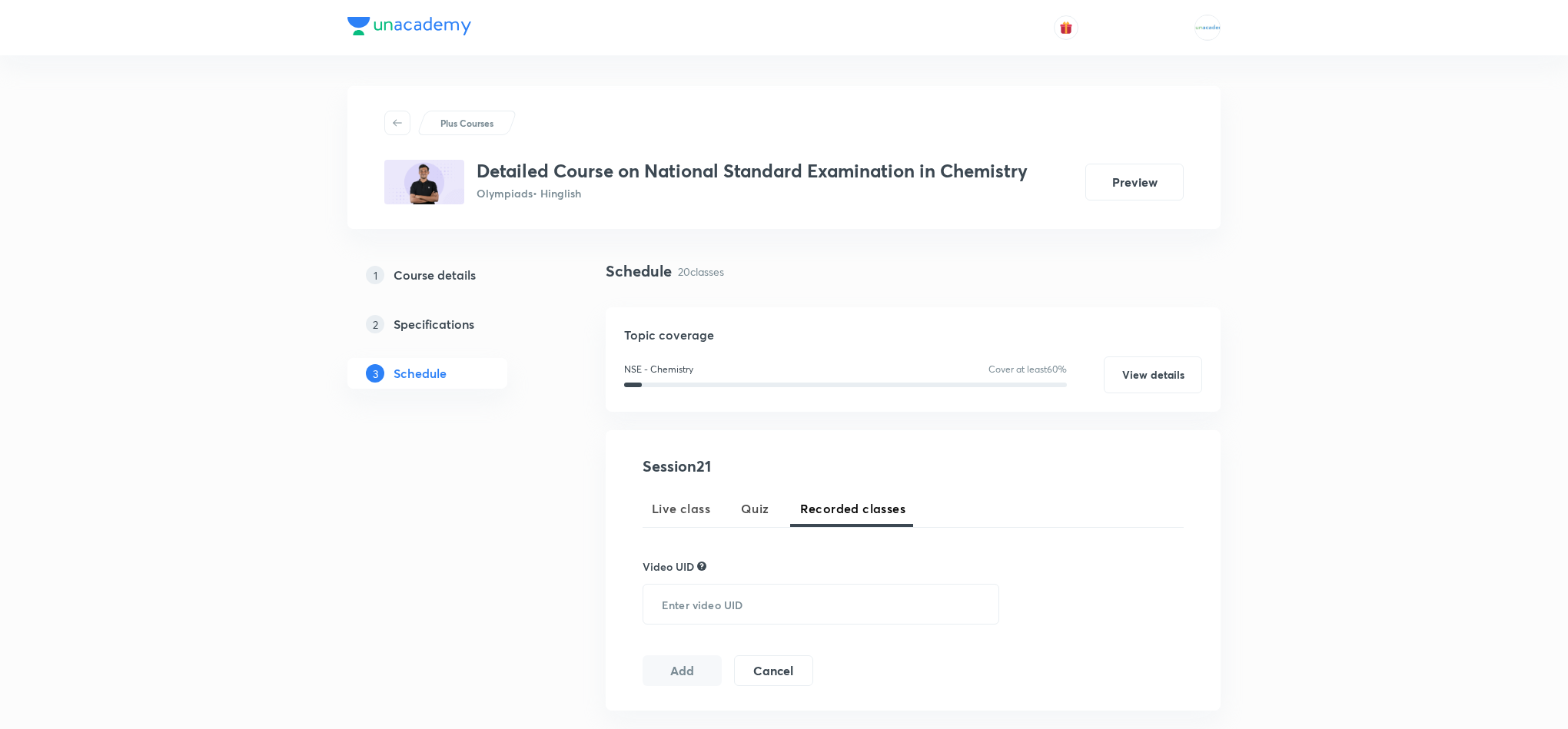
click at [441, 266] on h5 "Course details" at bounding box center [435, 274] width 83 height 19
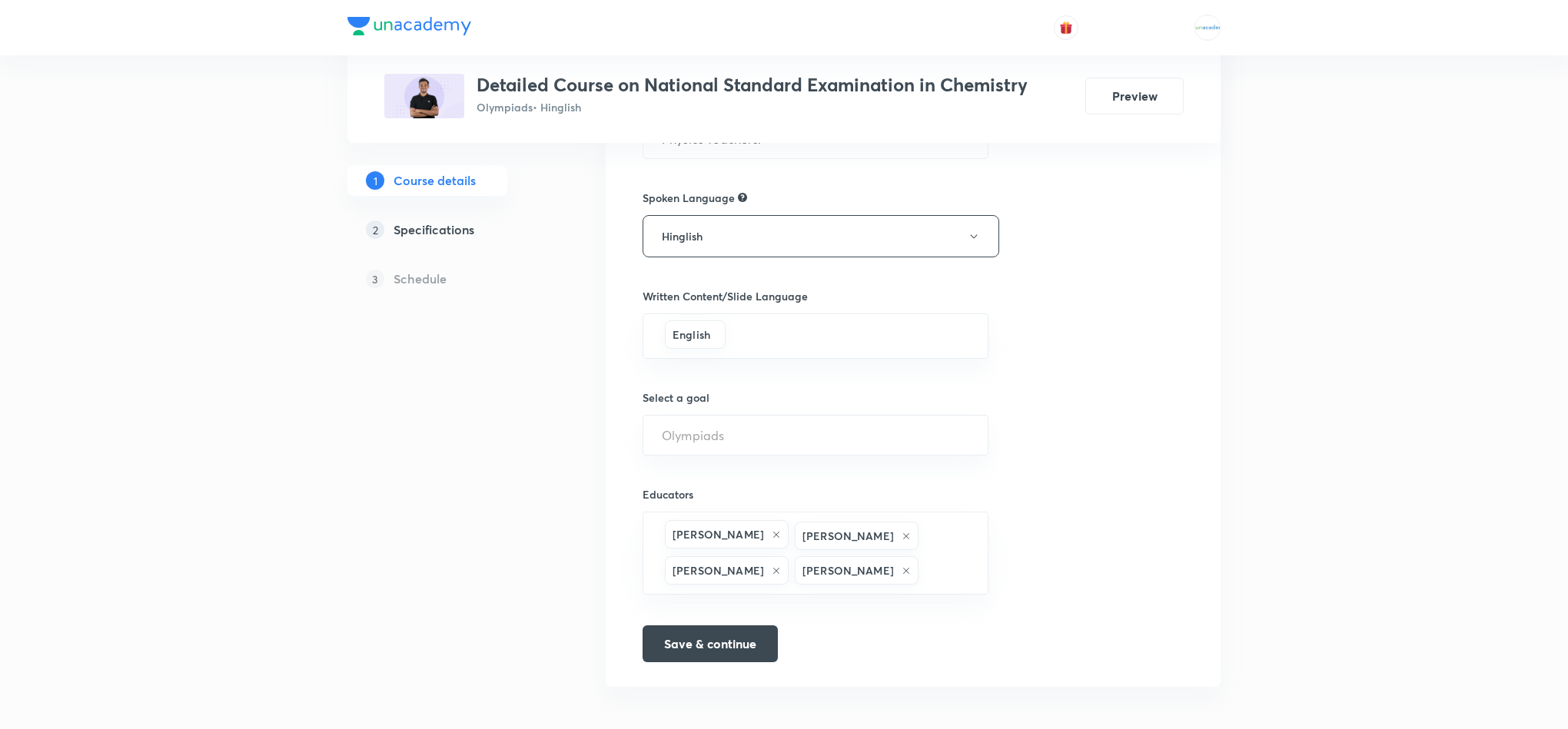
scroll to position [662, 0]
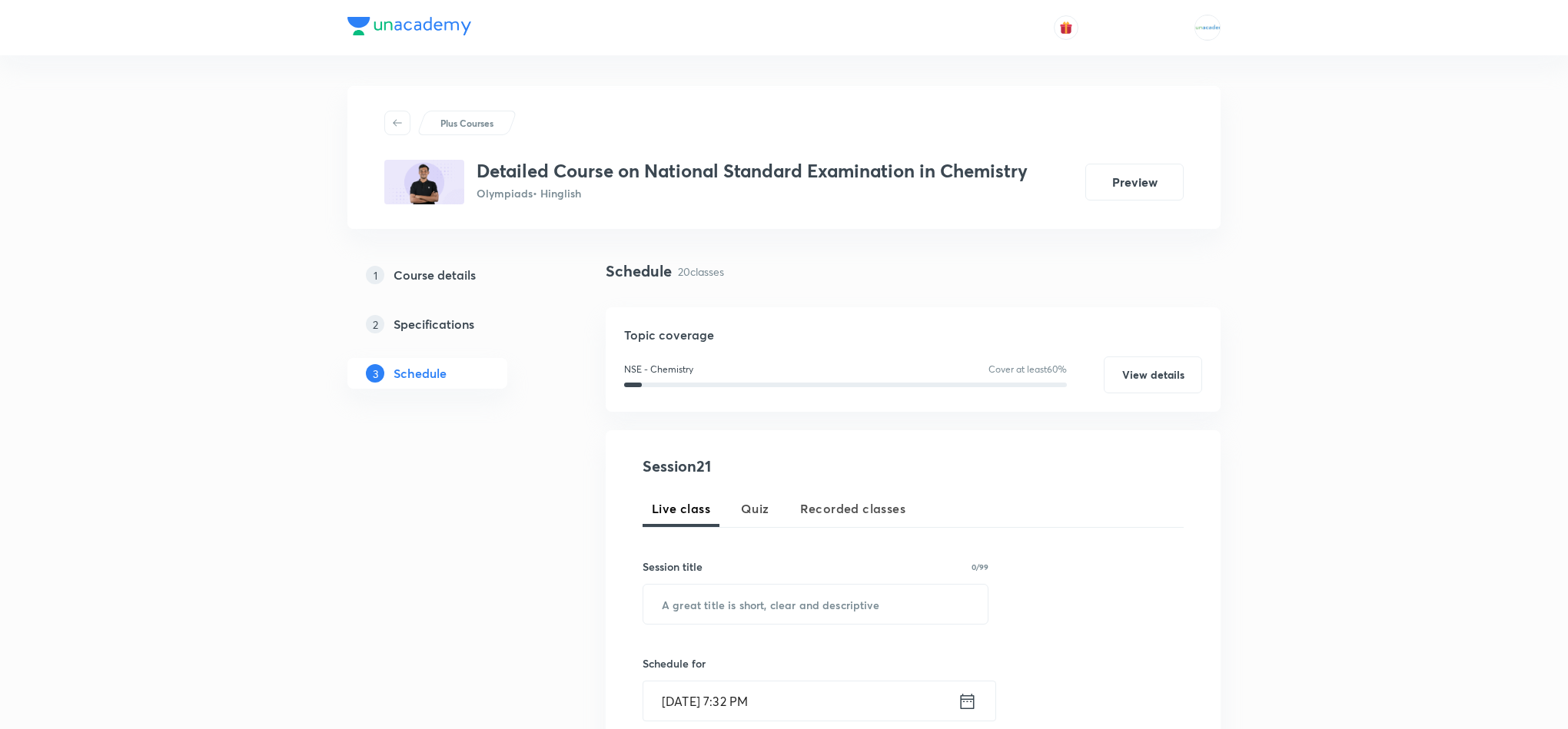
click at [437, 289] on link "1 Course details" at bounding box center [452, 274] width 209 height 30
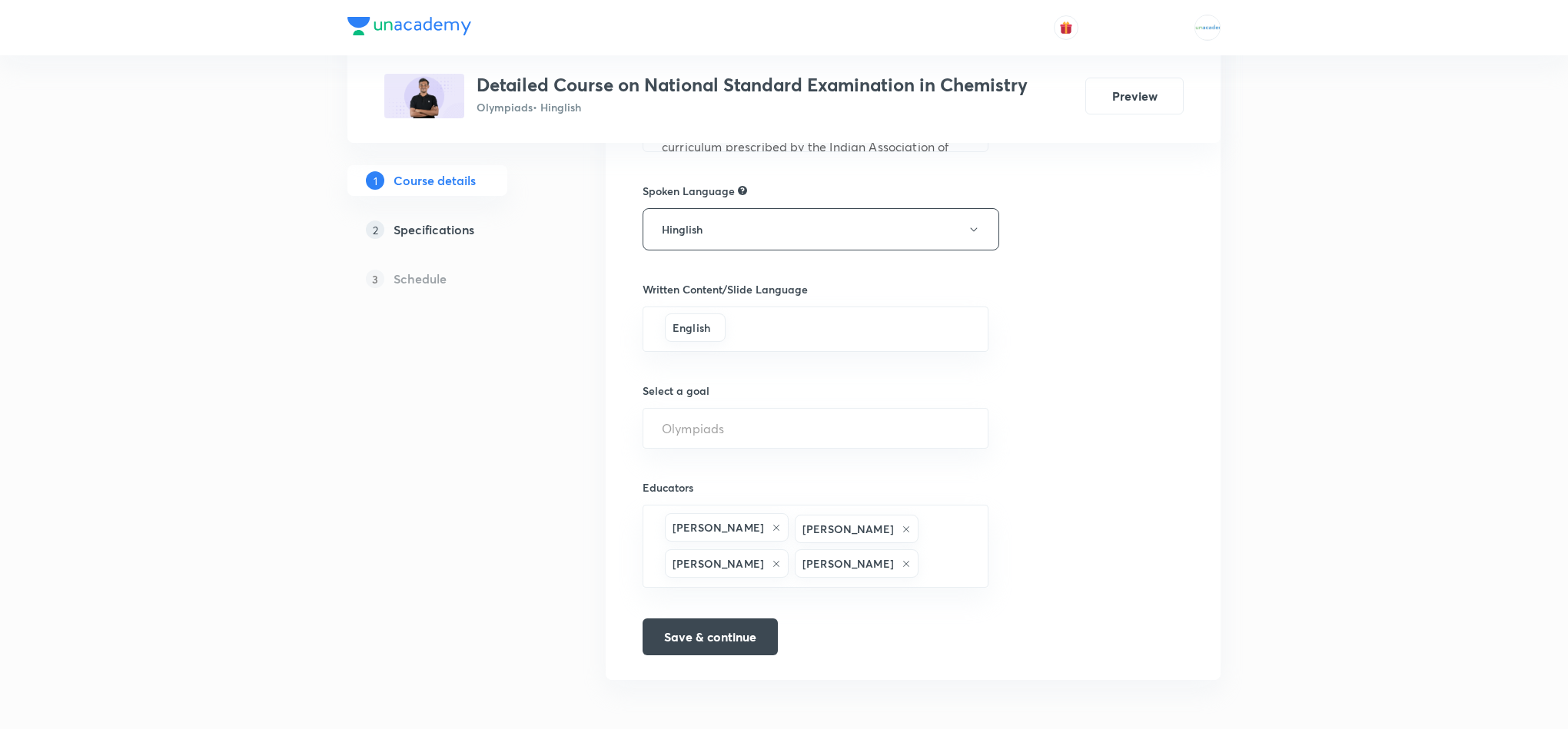
scroll to position [662, 0]
